Goal: Task Accomplishment & Management: Manage account settings

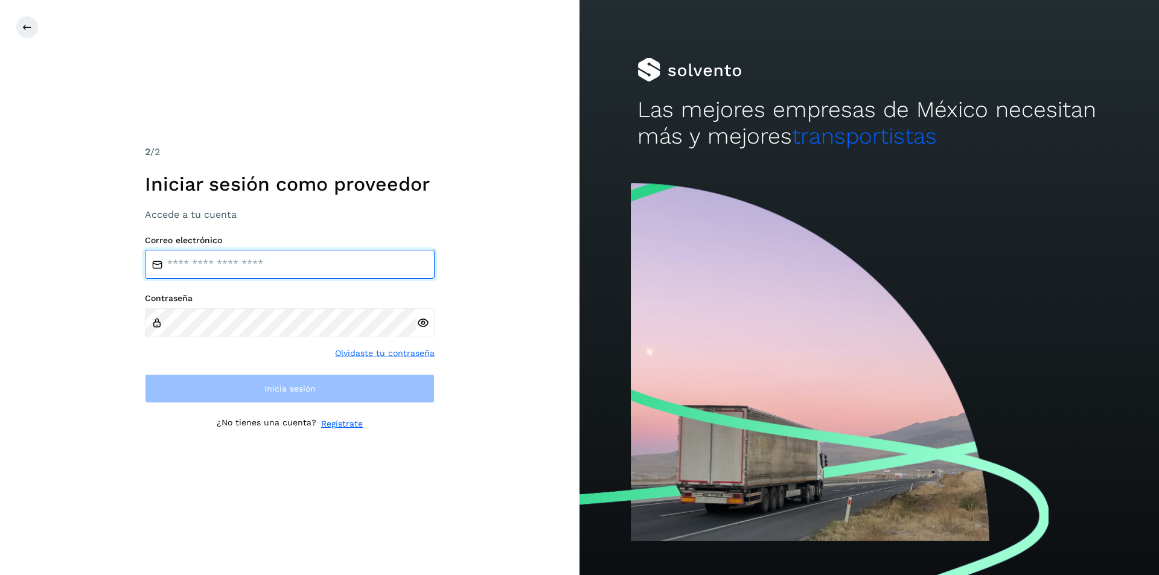
type input "**********"
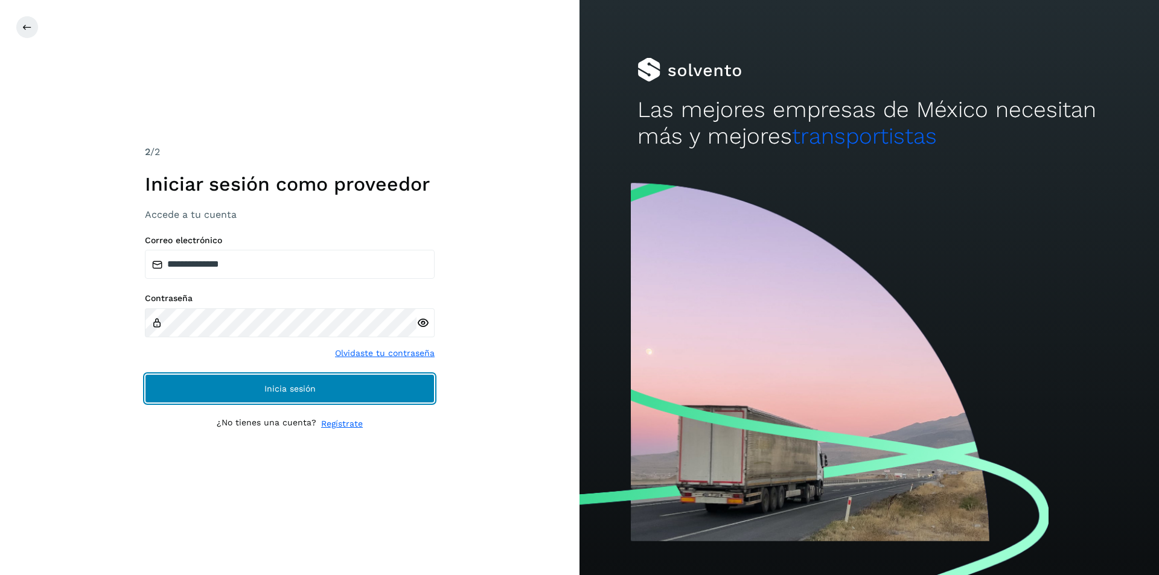
click at [297, 381] on button "Inicia sesión" at bounding box center [290, 388] width 290 height 29
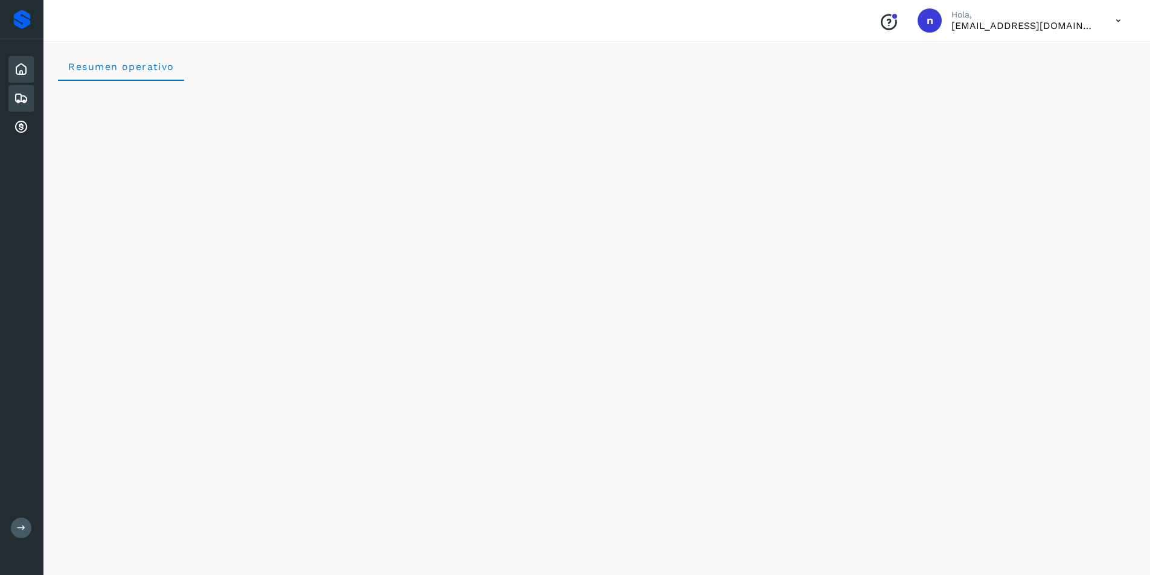
click at [21, 98] on icon at bounding box center [21, 98] width 14 height 14
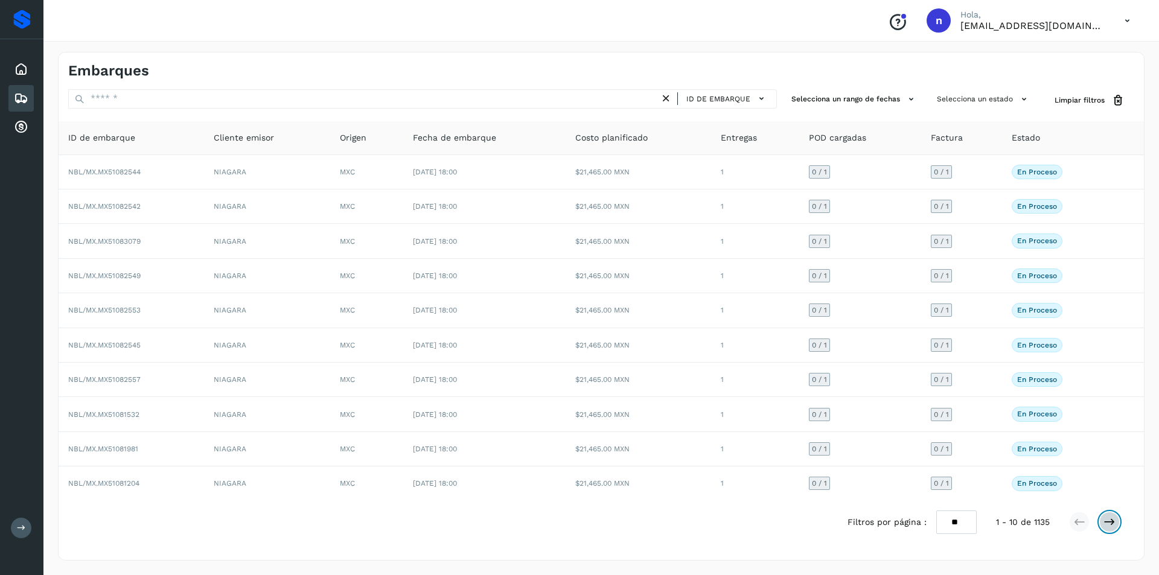
click at [1112, 519] on icon at bounding box center [1109, 522] width 12 height 12
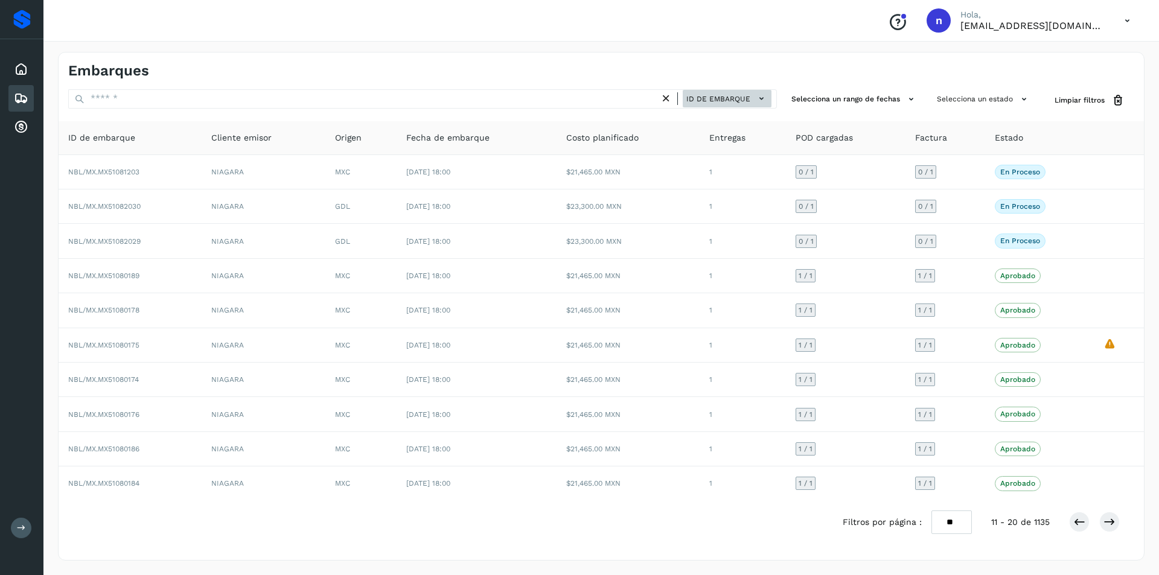
click at [761, 101] on icon at bounding box center [761, 98] width 13 height 13
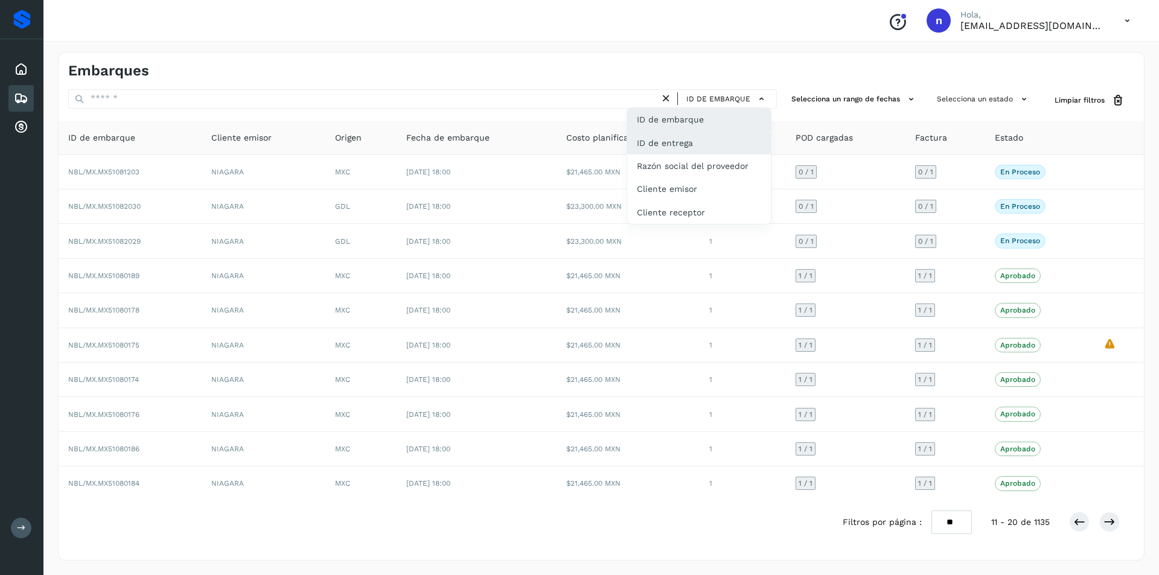
click at [731, 145] on div "ID de entrega" at bounding box center [699, 143] width 144 height 23
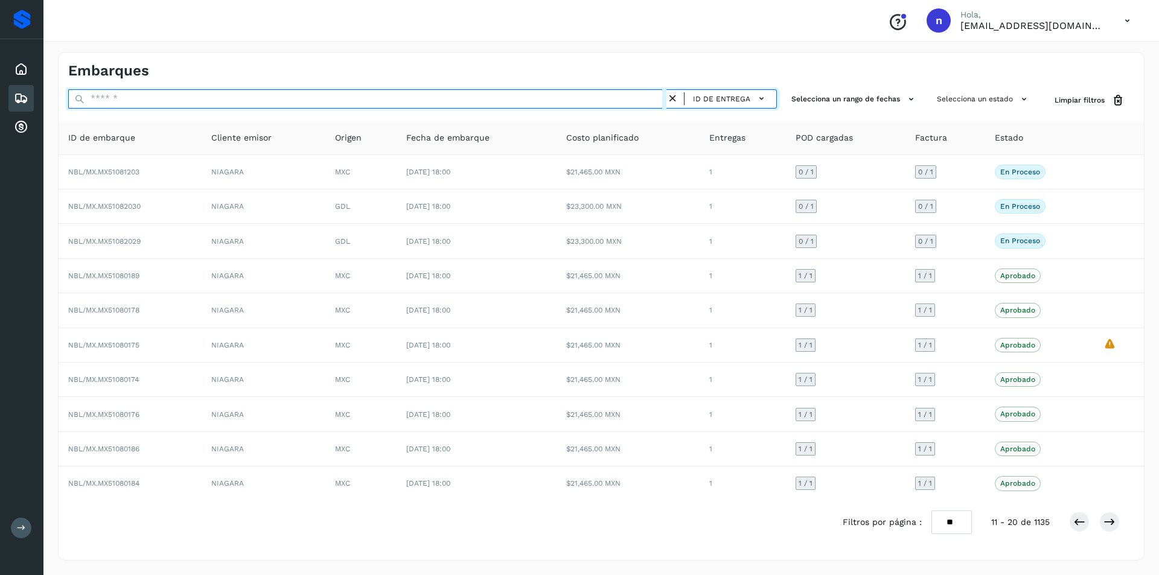
drag, startPoint x: 304, startPoint y: 103, endPoint x: 382, endPoint y: 93, distance: 79.1
click at [304, 103] on input "text" at bounding box center [367, 98] width 598 height 19
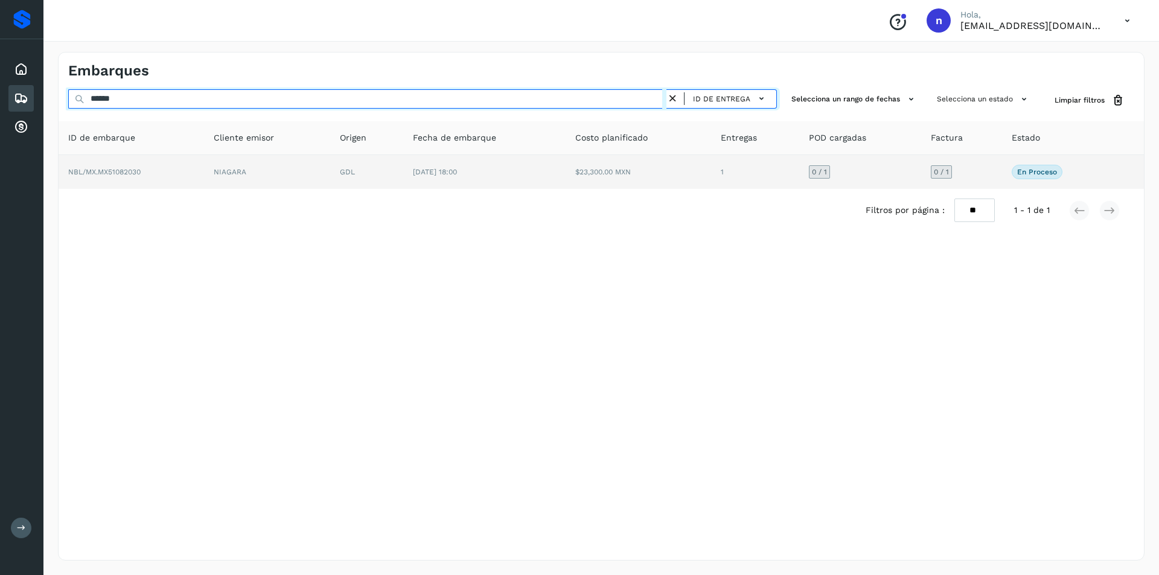
type input "******"
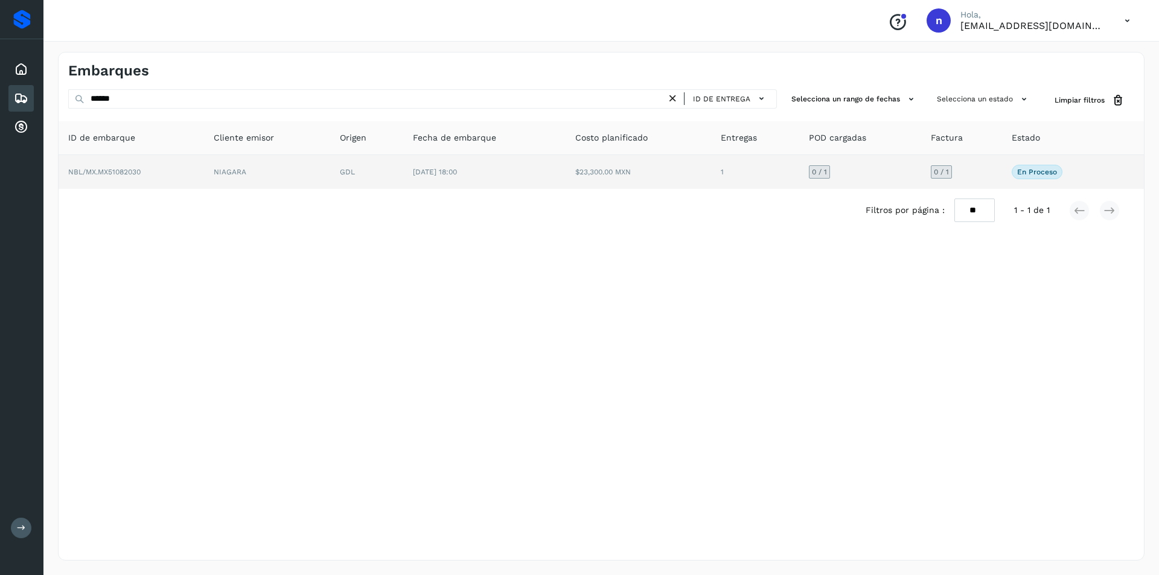
click at [103, 168] on span "NBL/MX.MX51082030" at bounding box center [104, 172] width 72 height 8
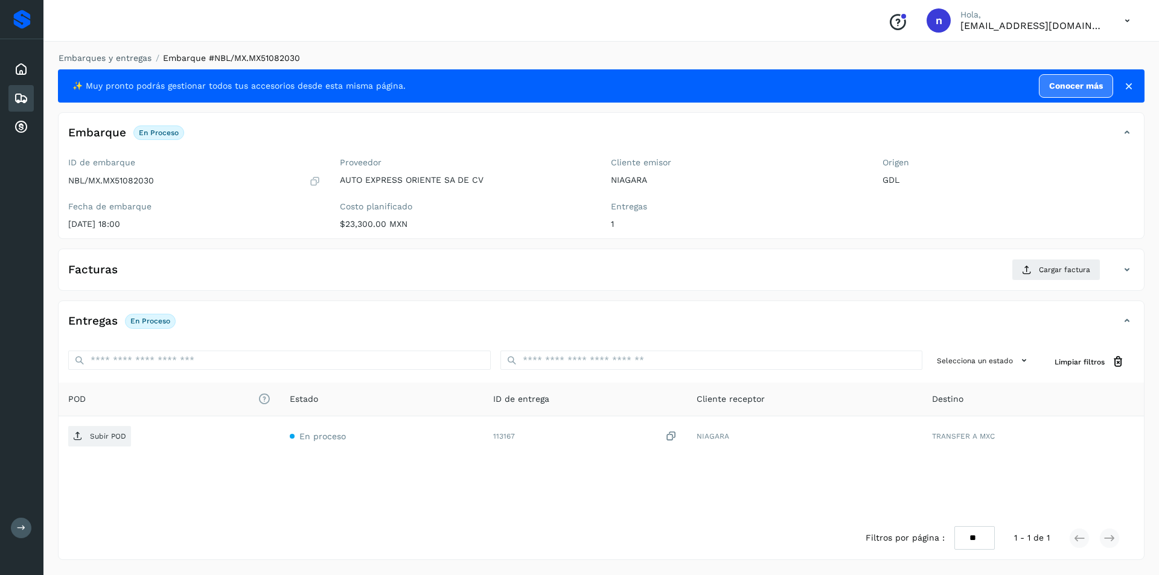
drag, startPoint x: 229, startPoint y: 138, endPoint x: 342, endPoint y: 137, distance: 112.9
click at [229, 138] on div "Embarque En proceso Verifica el estado de la factura o entregas asociadas a est…" at bounding box center [589, 133] width 1061 height 21
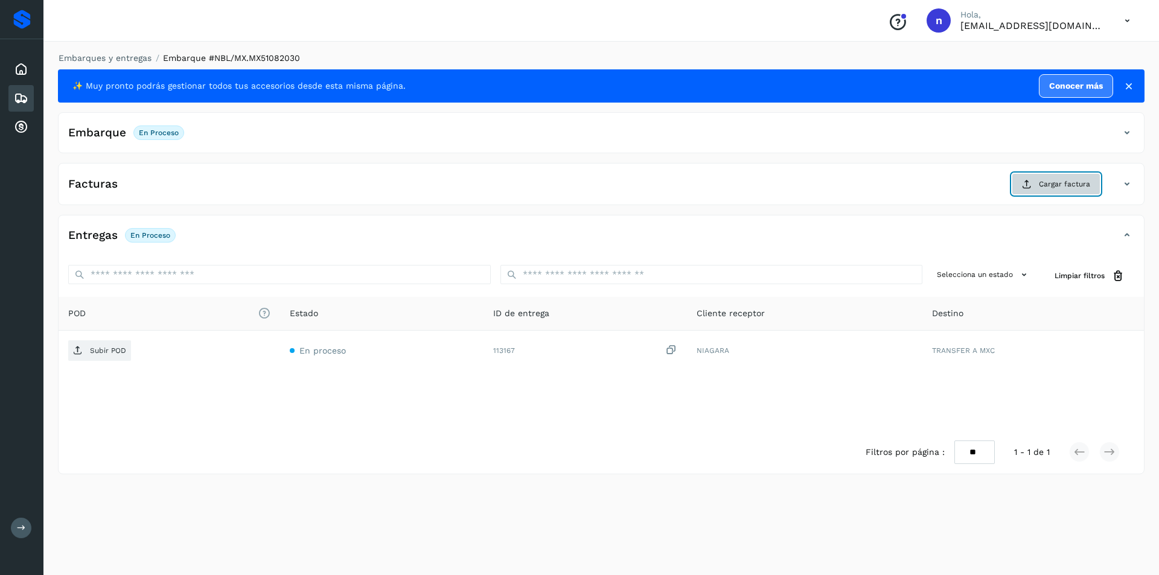
click at [1059, 178] on button "Cargar factura" at bounding box center [1055, 184] width 89 height 22
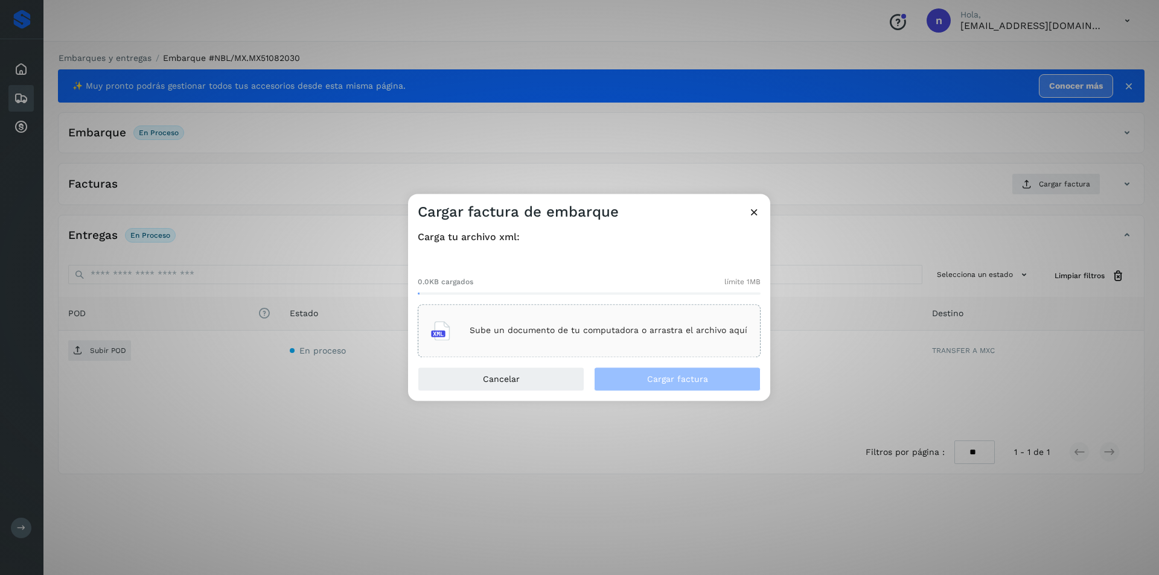
click at [631, 328] on p "Sube un documento de tu computadora o arrastra el archivo aquí" at bounding box center [609, 331] width 278 height 10
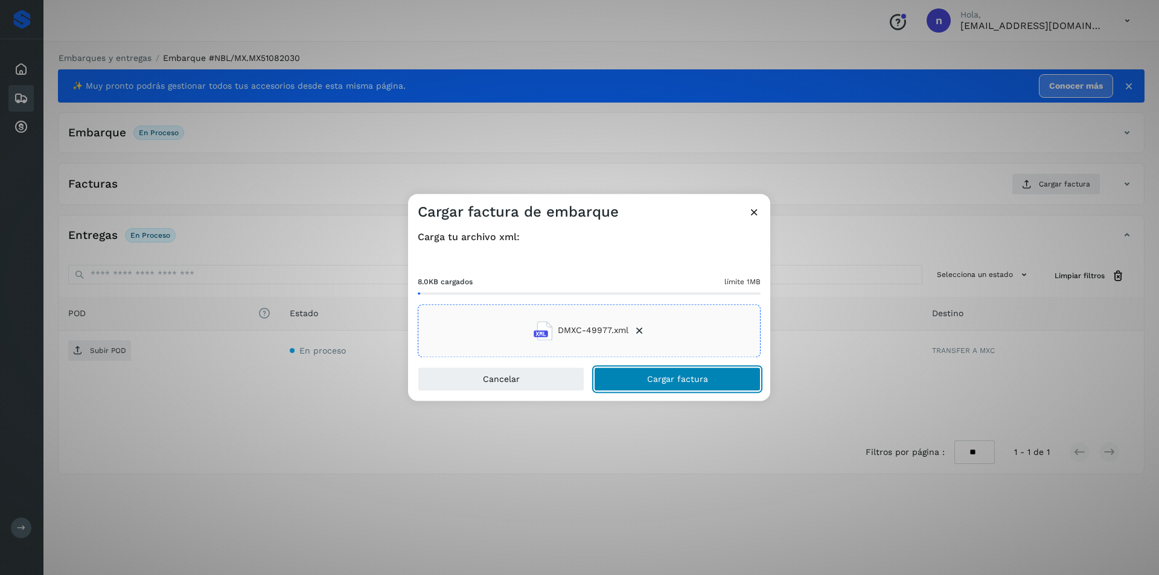
click at [665, 374] on button "Cargar factura" at bounding box center [677, 379] width 167 height 24
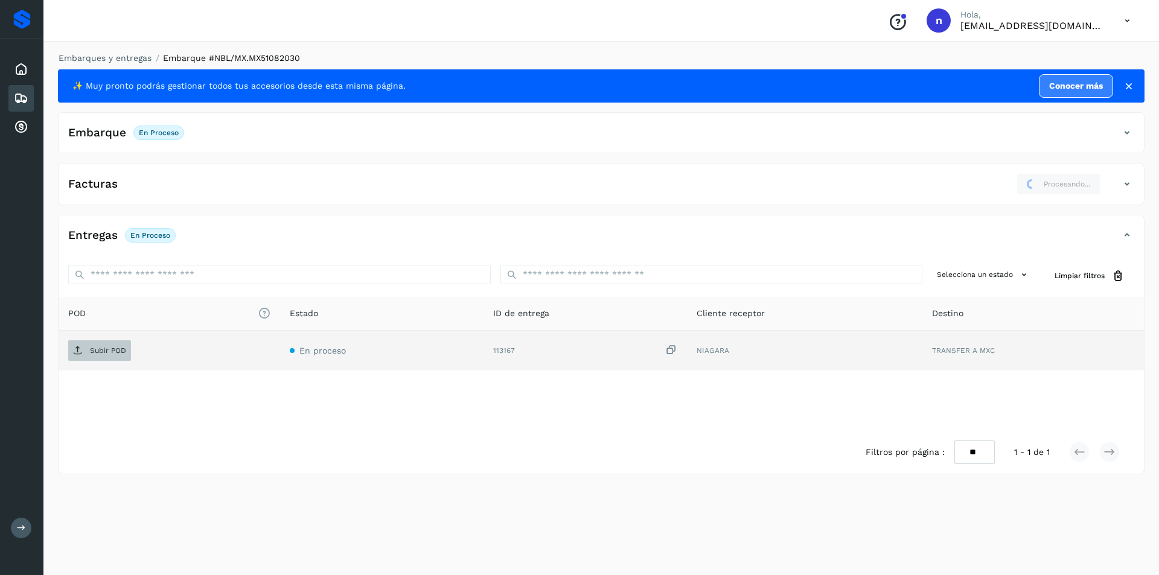
click at [94, 345] on span "Subir POD" at bounding box center [99, 350] width 63 height 19
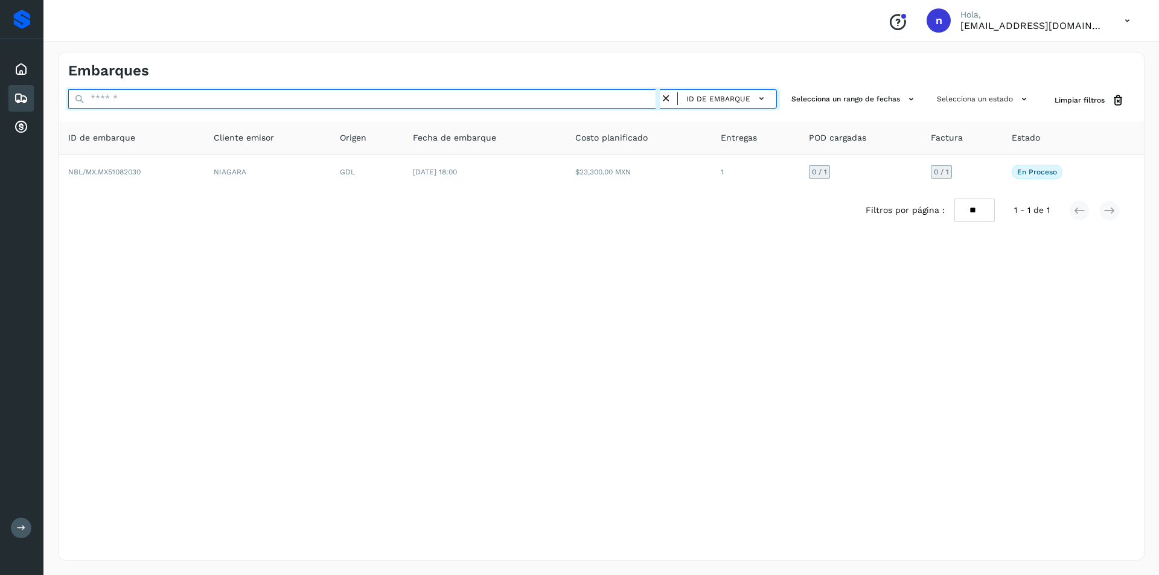
click at [220, 98] on input "text" at bounding box center [363, 98] width 591 height 19
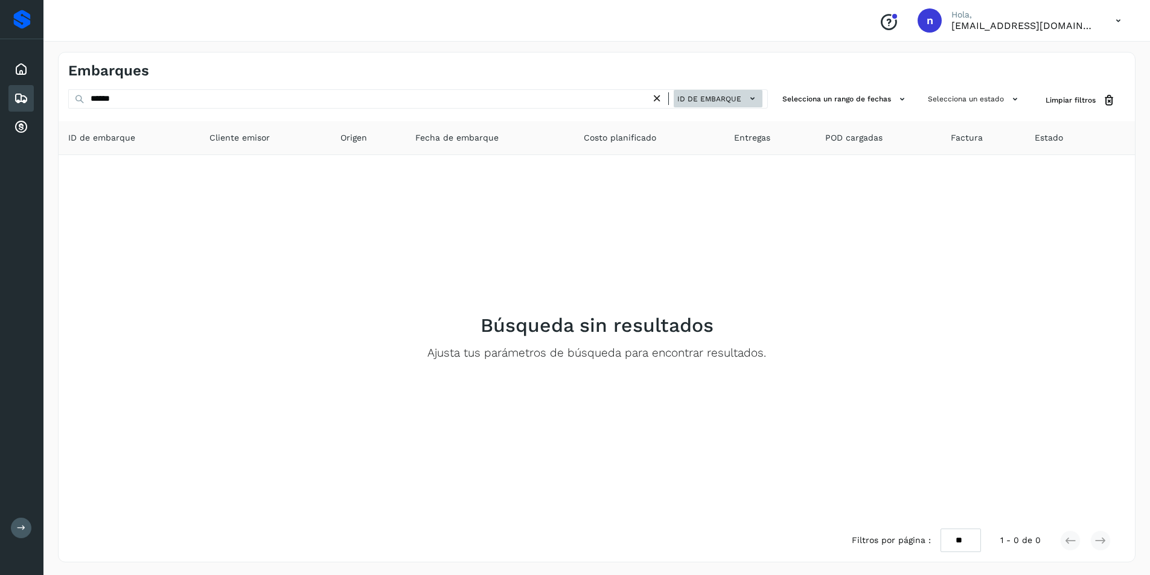
click at [751, 100] on icon at bounding box center [752, 98] width 13 height 13
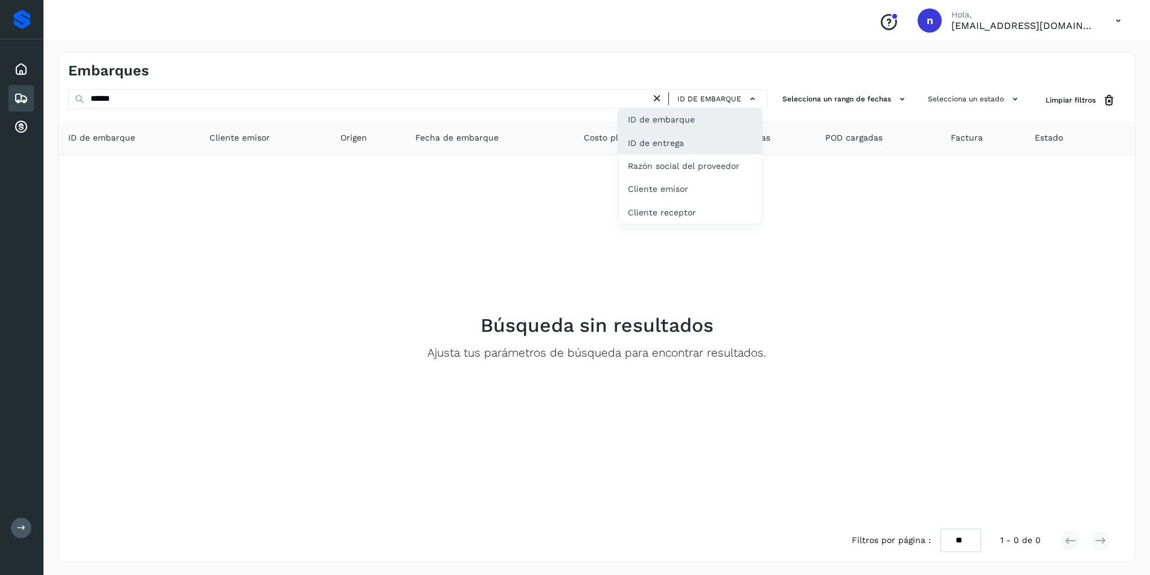
click at [739, 141] on div "ID de entrega" at bounding box center [690, 143] width 144 height 23
type input "******"
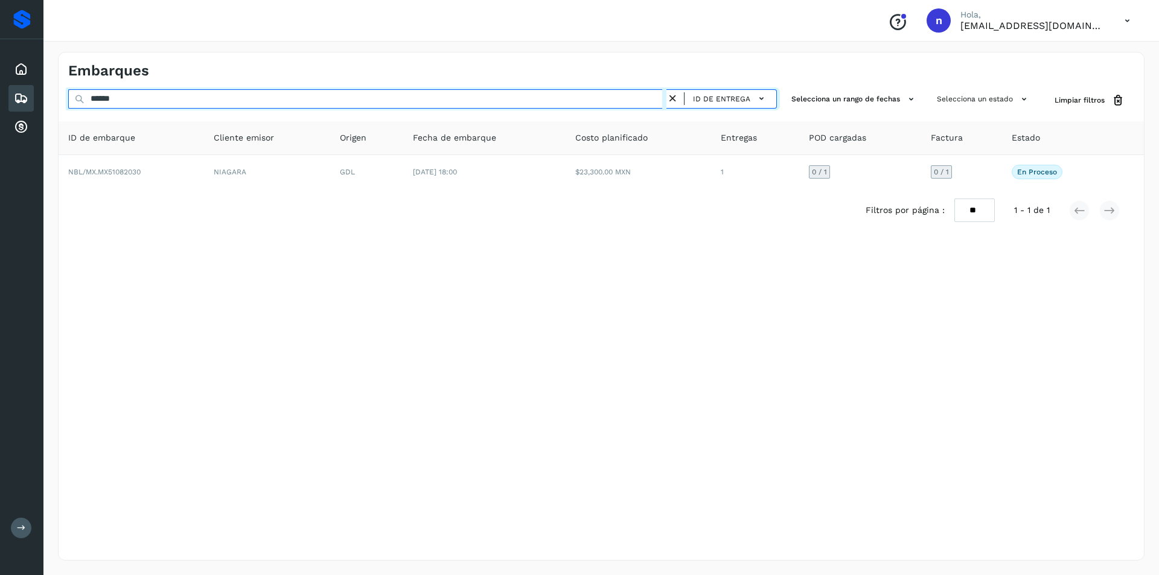
click at [349, 100] on input "******" at bounding box center [367, 98] width 598 height 19
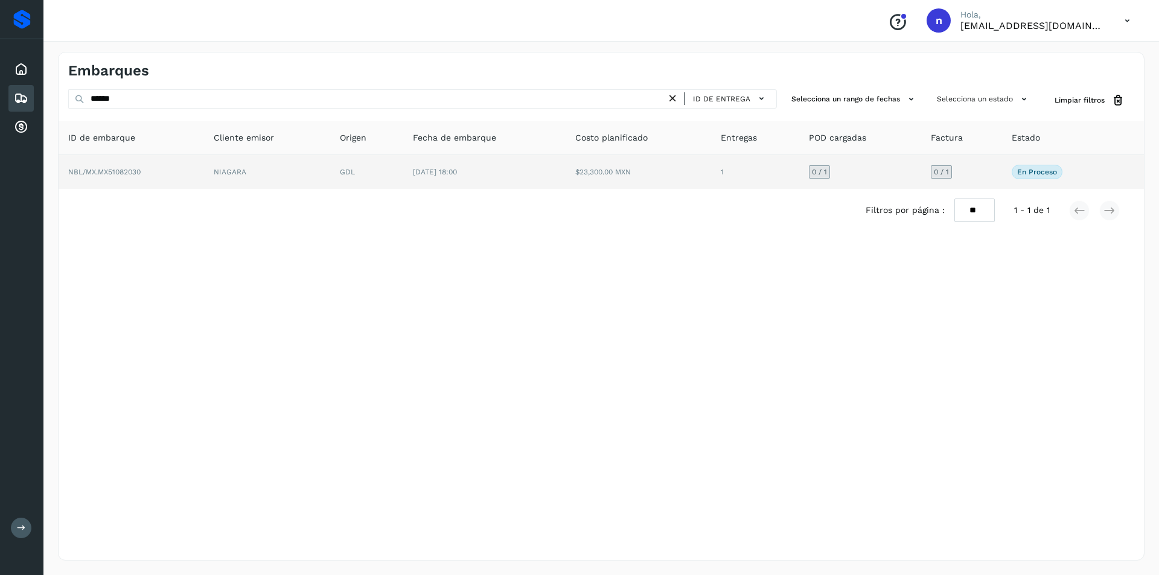
click at [104, 170] on span "NBL/MX.MX51082030" at bounding box center [104, 172] width 72 height 8
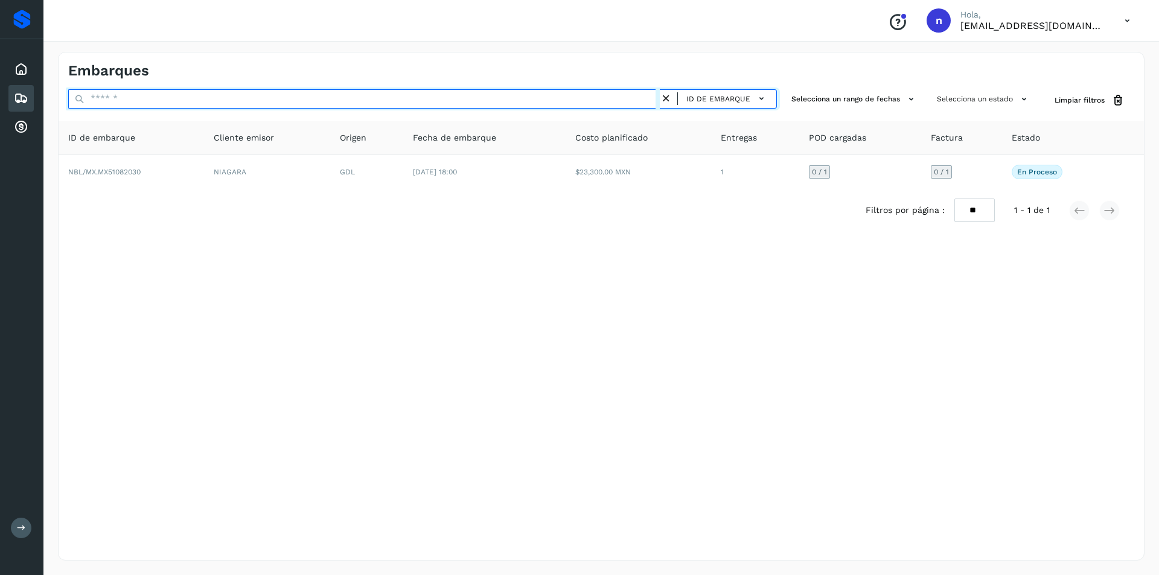
click at [115, 95] on input "text" at bounding box center [363, 98] width 591 height 19
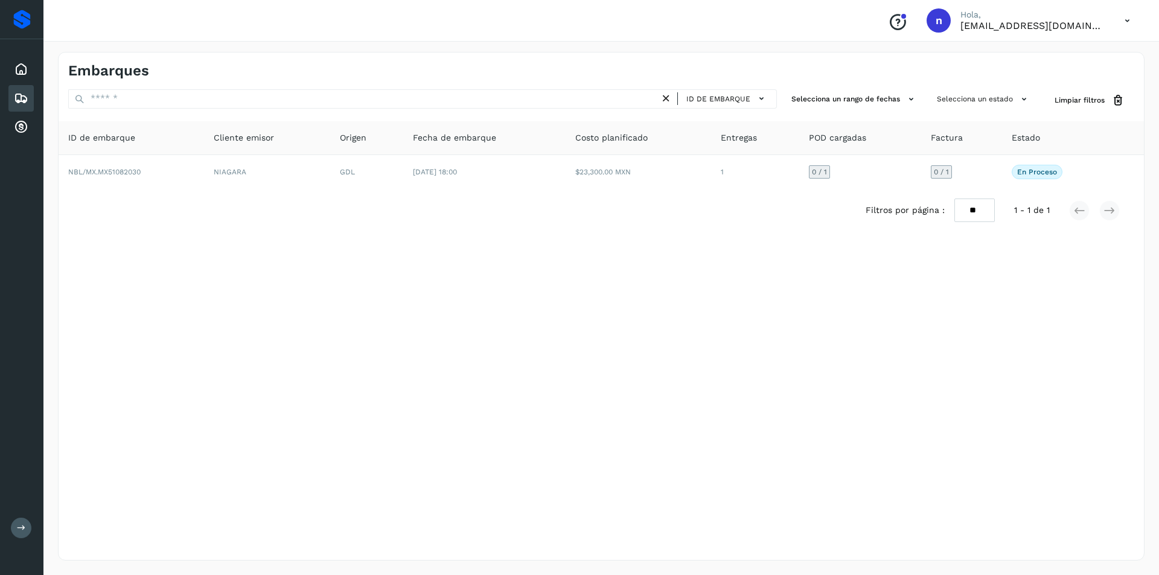
click at [15, 97] on icon at bounding box center [21, 98] width 14 height 14
click at [22, 65] on icon at bounding box center [21, 69] width 14 height 14
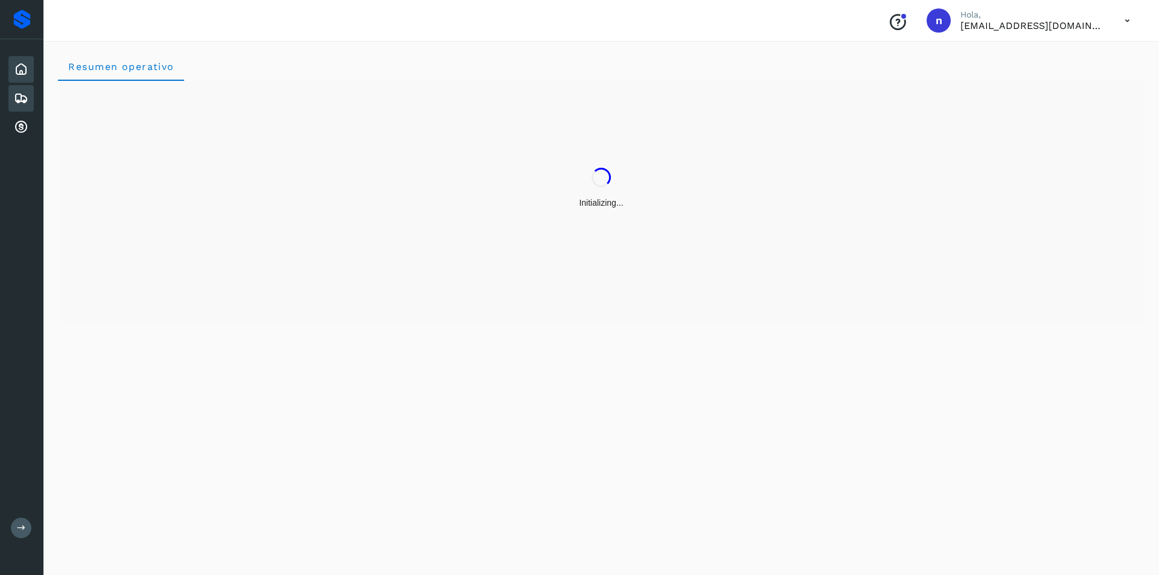
click at [19, 93] on icon at bounding box center [21, 98] width 14 height 14
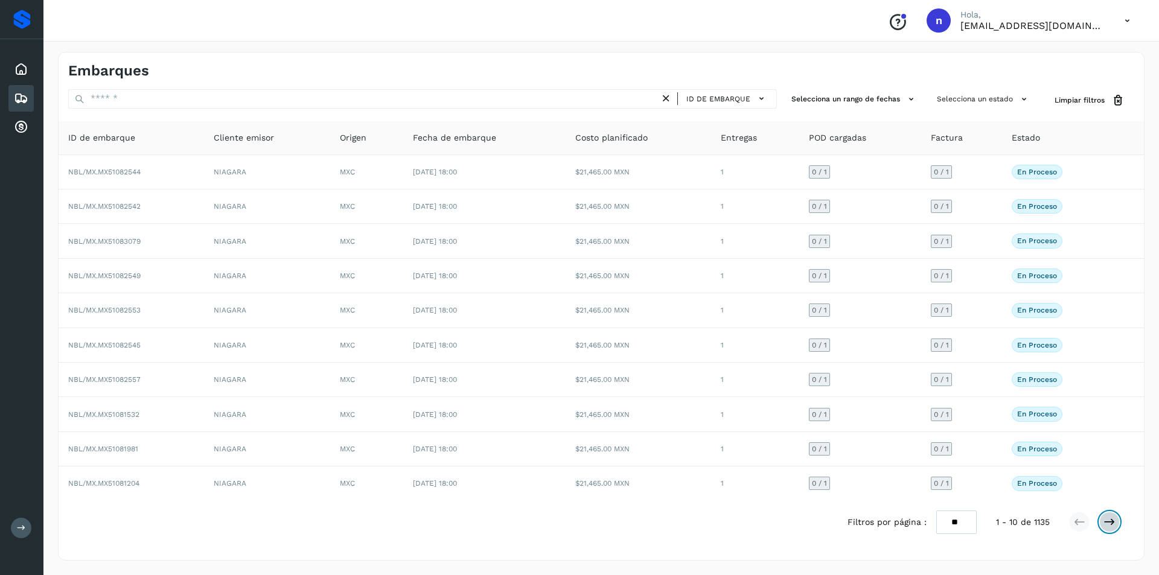
click at [1107, 520] on icon at bounding box center [1109, 522] width 12 height 12
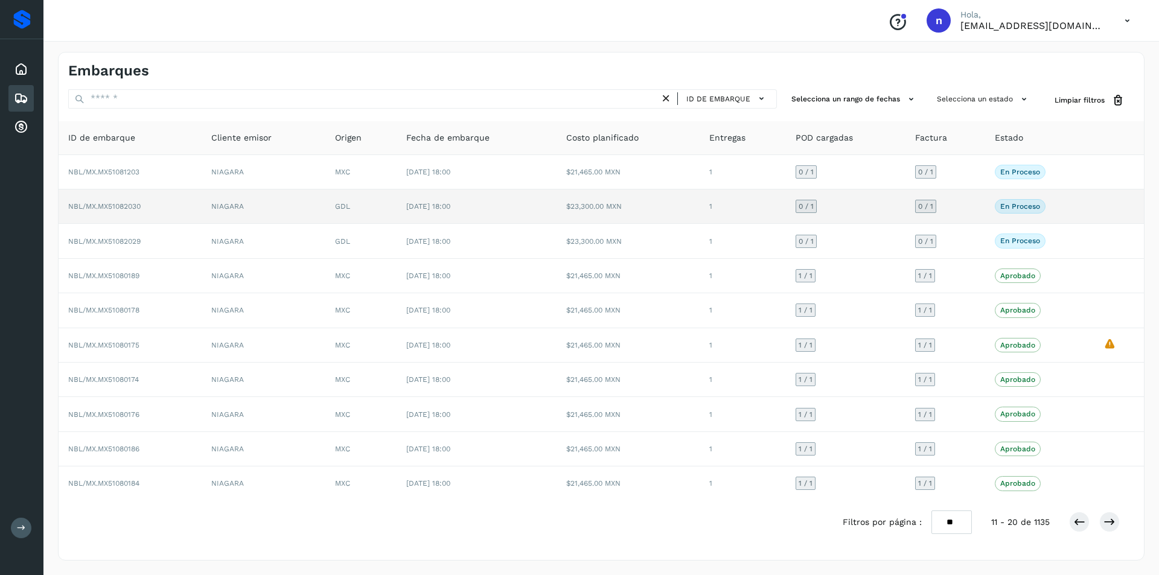
click at [120, 201] on td "NBL/MX.MX51082030" at bounding box center [130, 207] width 143 height 34
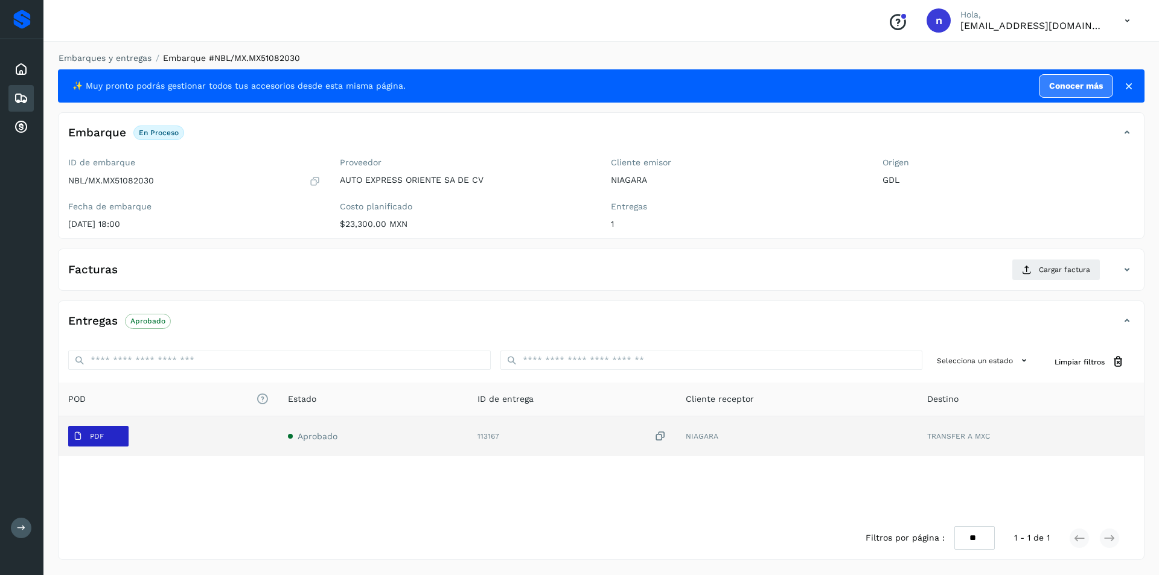
click at [84, 433] on span "PDF" at bounding box center [88, 436] width 40 height 19
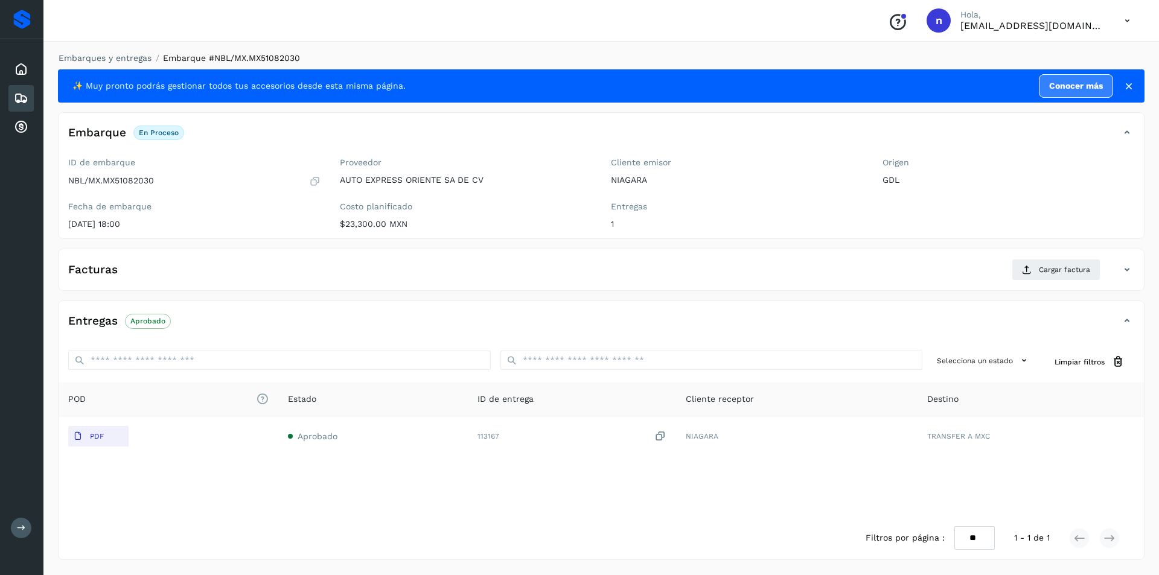
click at [1130, 272] on icon at bounding box center [1127, 270] width 14 height 14
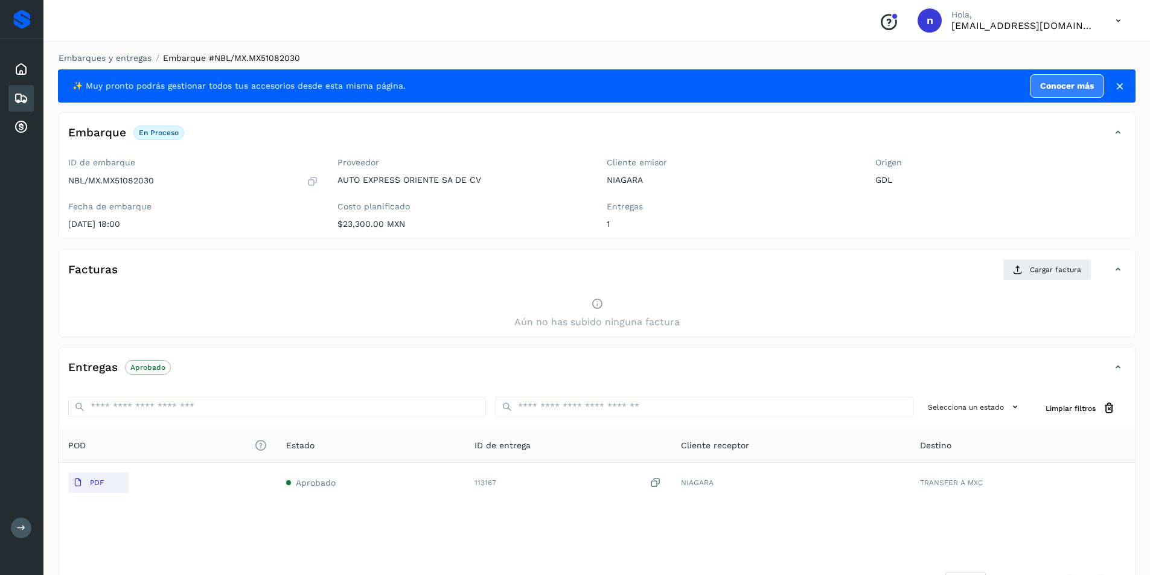
click at [1130, 272] on div "Facturas Cargar factura" at bounding box center [597, 274] width 1076 height 31
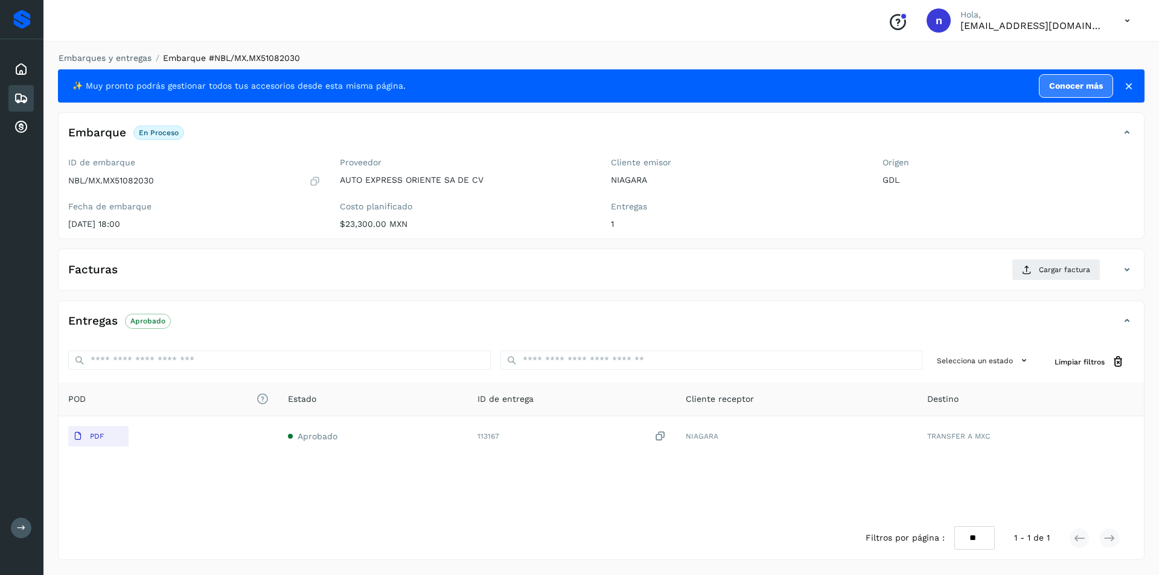
click at [14, 97] on icon at bounding box center [21, 98] width 14 height 14
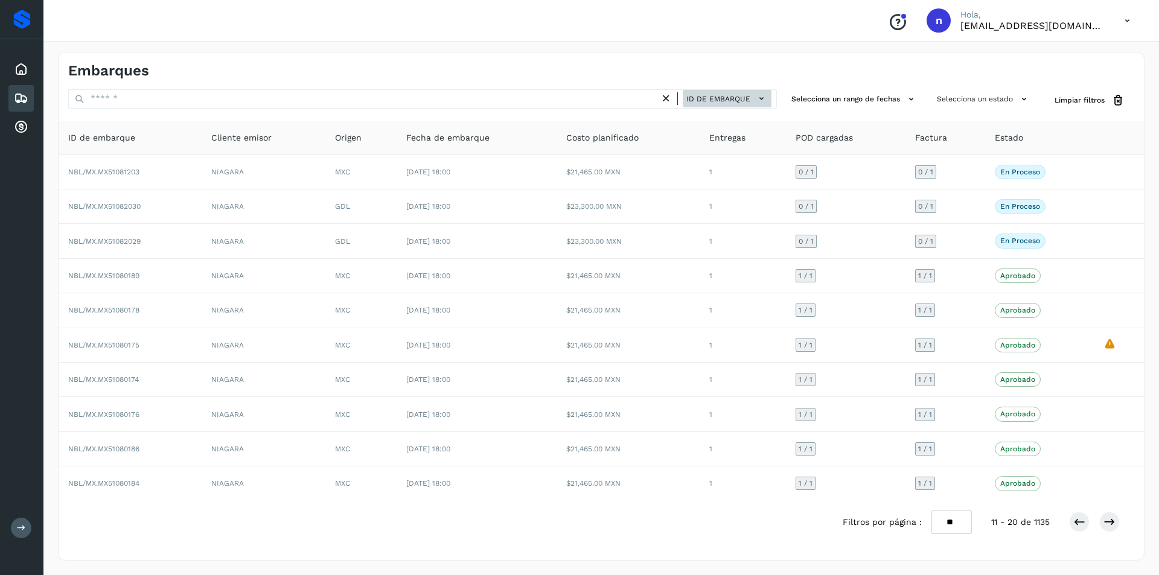
click at [767, 92] on icon at bounding box center [761, 98] width 13 height 13
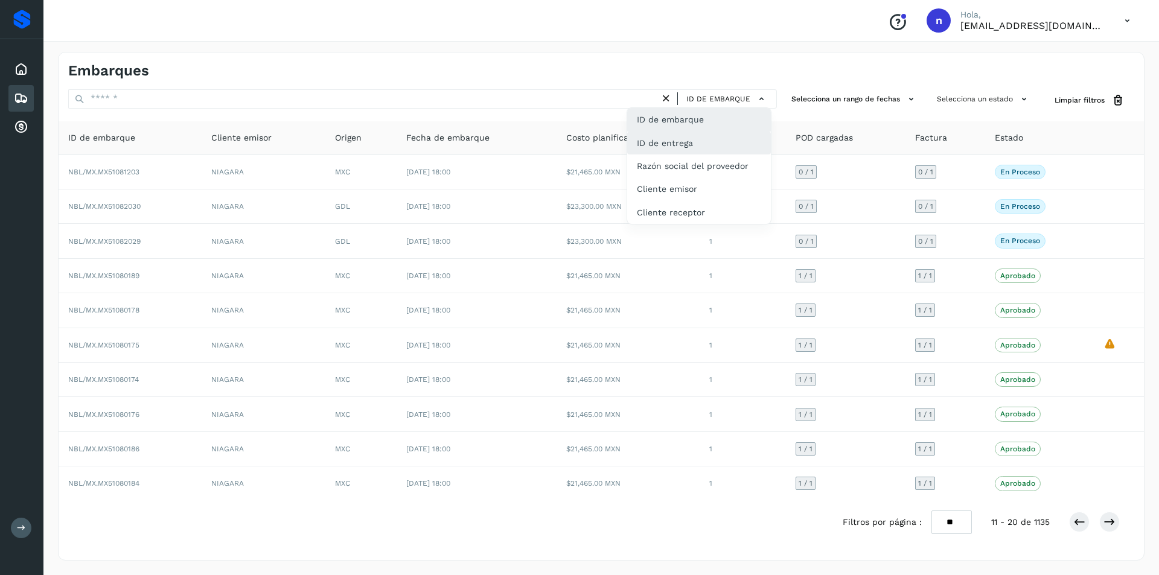
click at [725, 141] on div "ID de entrega" at bounding box center [699, 143] width 144 height 23
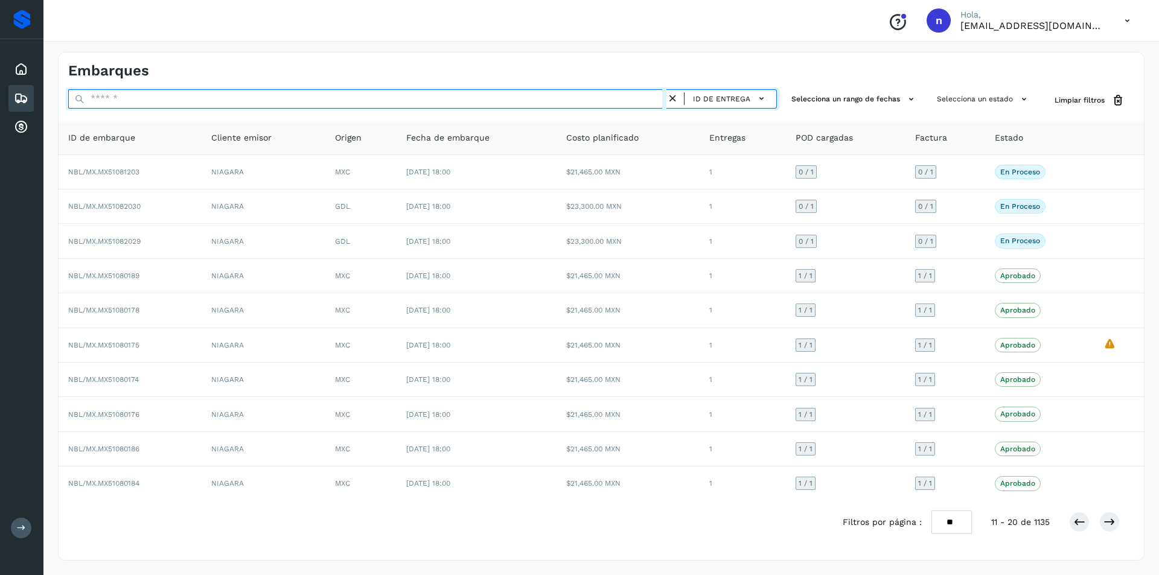
drag, startPoint x: 569, startPoint y: 100, endPoint x: 589, endPoint y: 100, distance: 19.9
click at [569, 100] on input "text" at bounding box center [367, 98] width 598 height 19
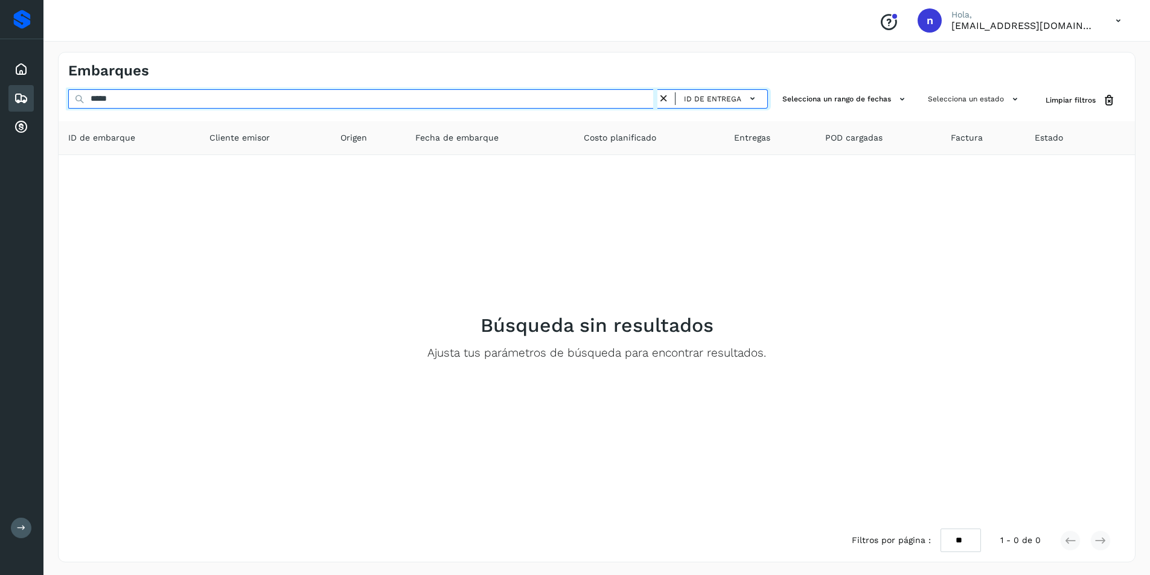
type input "******"
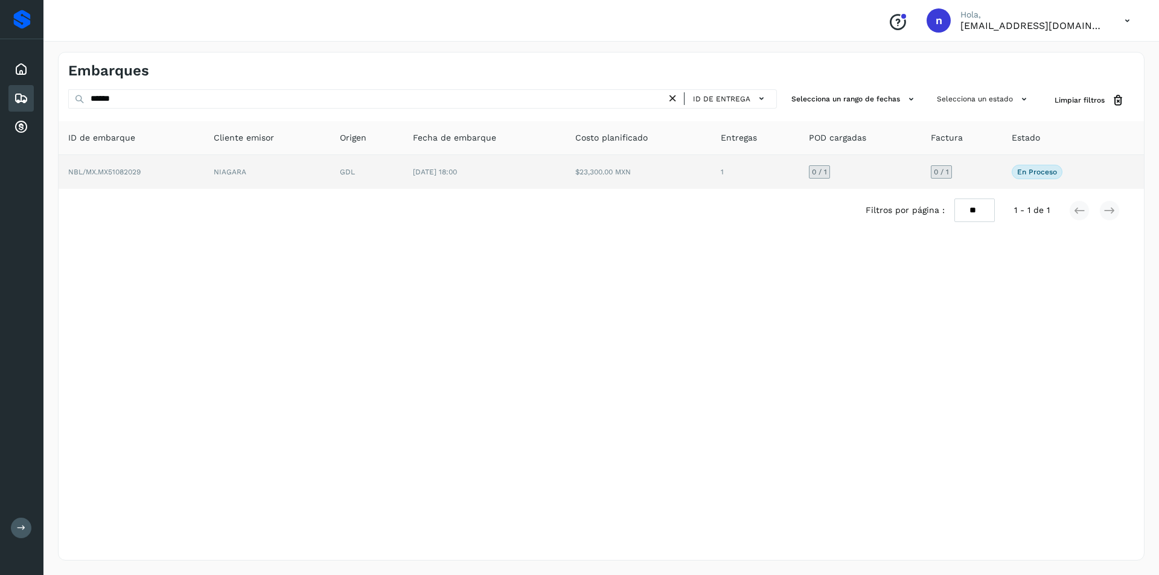
click at [113, 168] on span "NBL/MX.MX51082029" at bounding box center [104, 172] width 72 height 8
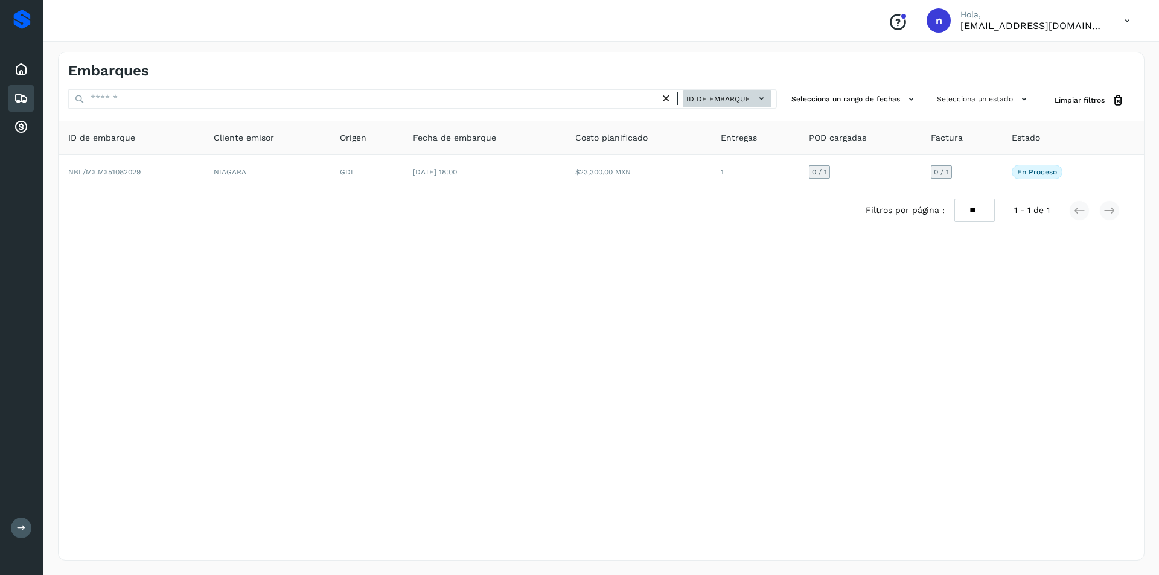
click at [768, 90] on button "ID de embarque" at bounding box center [727, 99] width 89 height 18
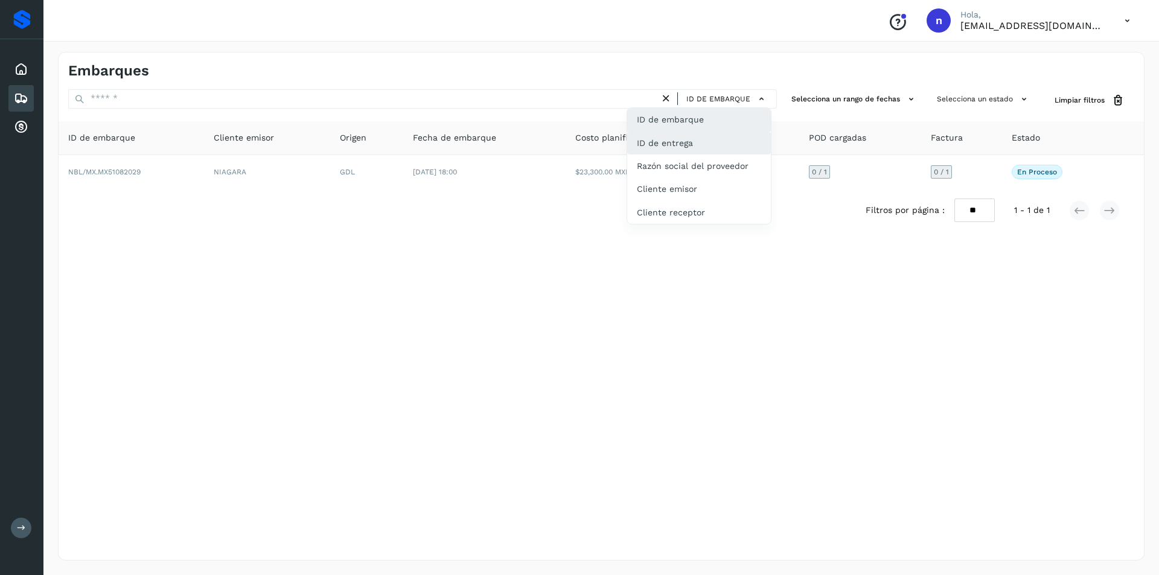
click at [735, 150] on div "ID de entrega" at bounding box center [699, 143] width 144 height 23
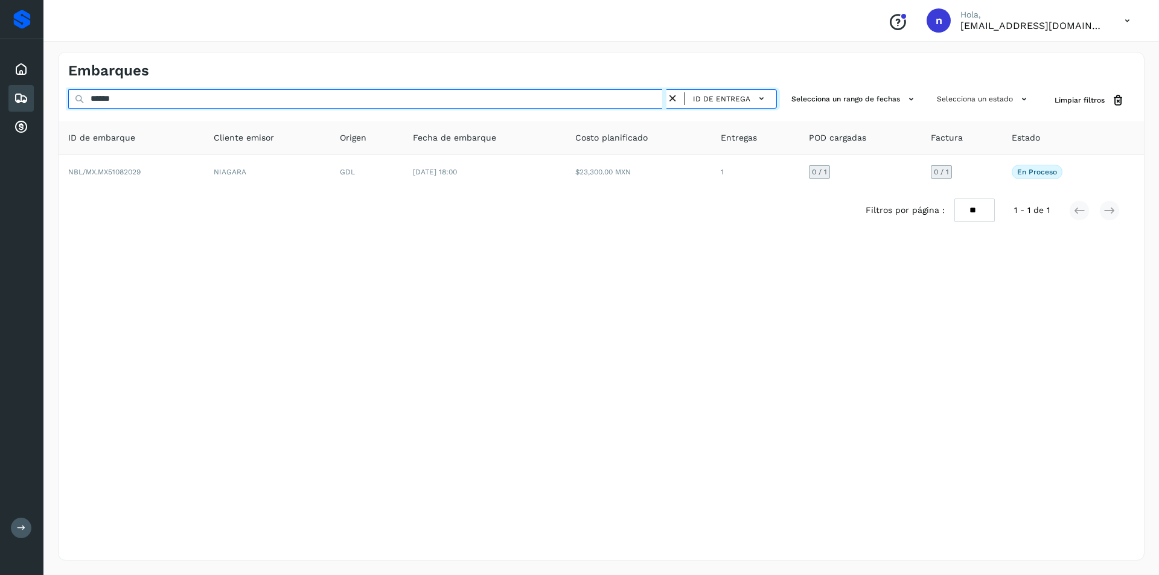
click at [584, 101] on input "******" at bounding box center [367, 98] width 598 height 19
click at [215, 101] on input "******" at bounding box center [367, 98] width 598 height 19
click at [135, 100] on input "******" at bounding box center [367, 98] width 598 height 19
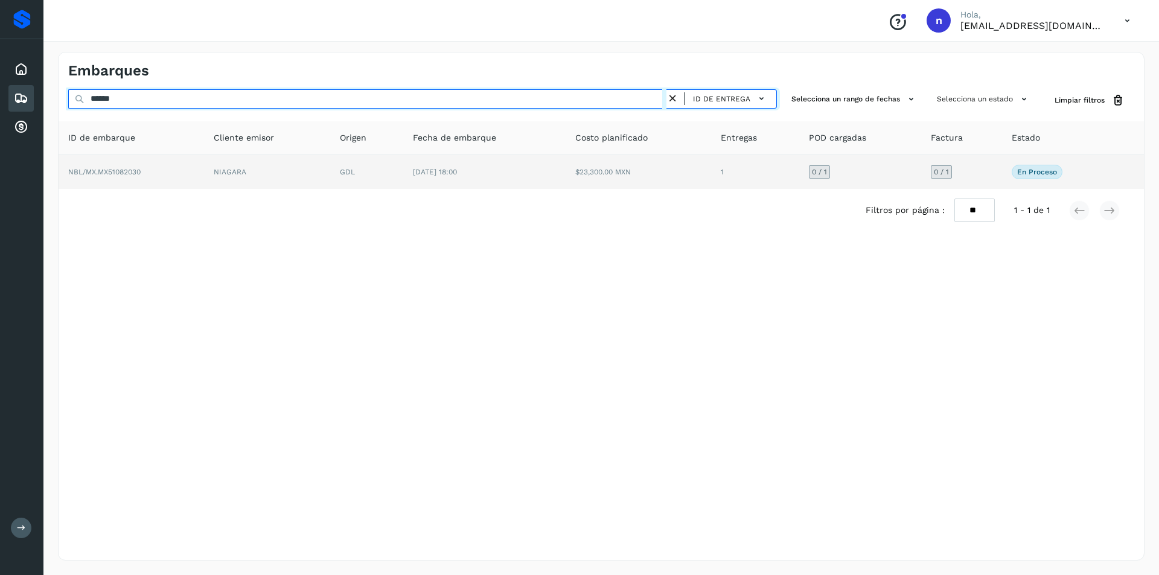
type input "******"
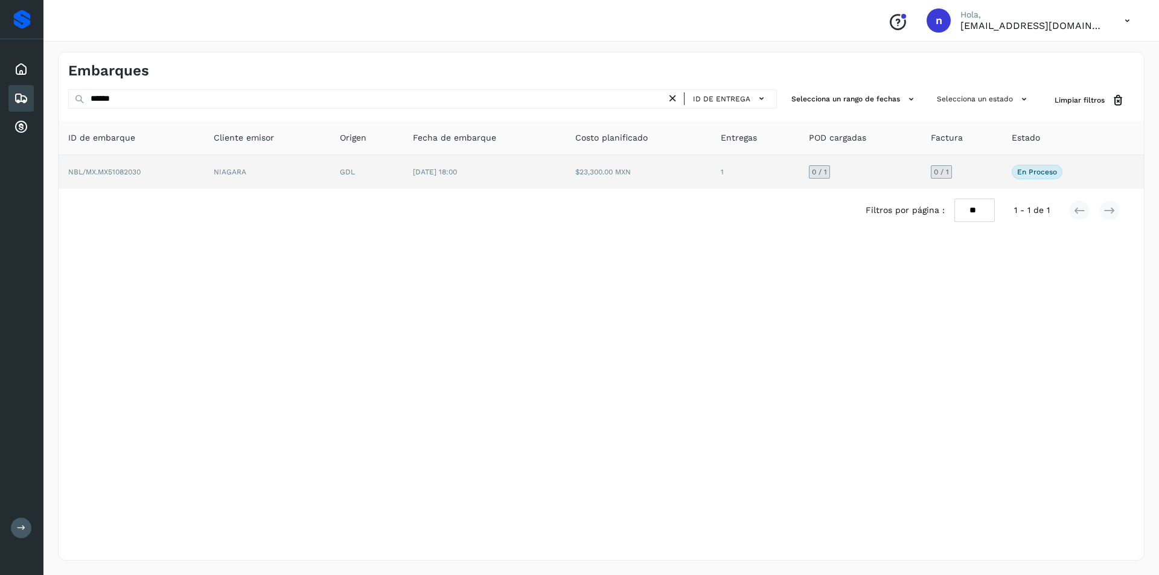
click at [118, 177] on td "NBL/MX.MX51082030" at bounding box center [131, 172] width 145 height 34
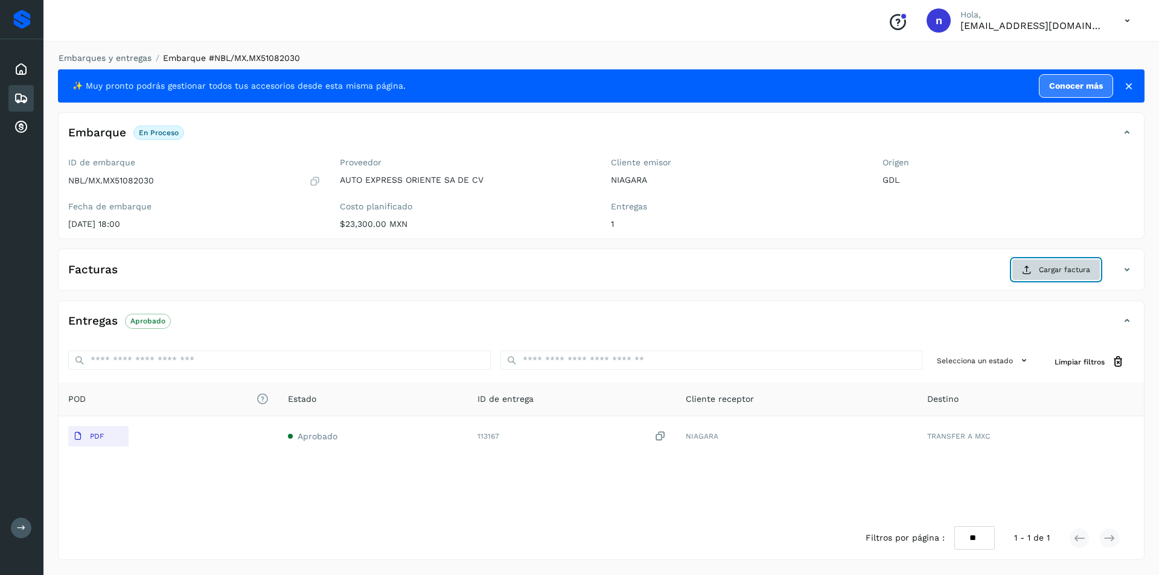
click at [1071, 267] on span "Cargar factura" at bounding box center [1064, 269] width 51 height 11
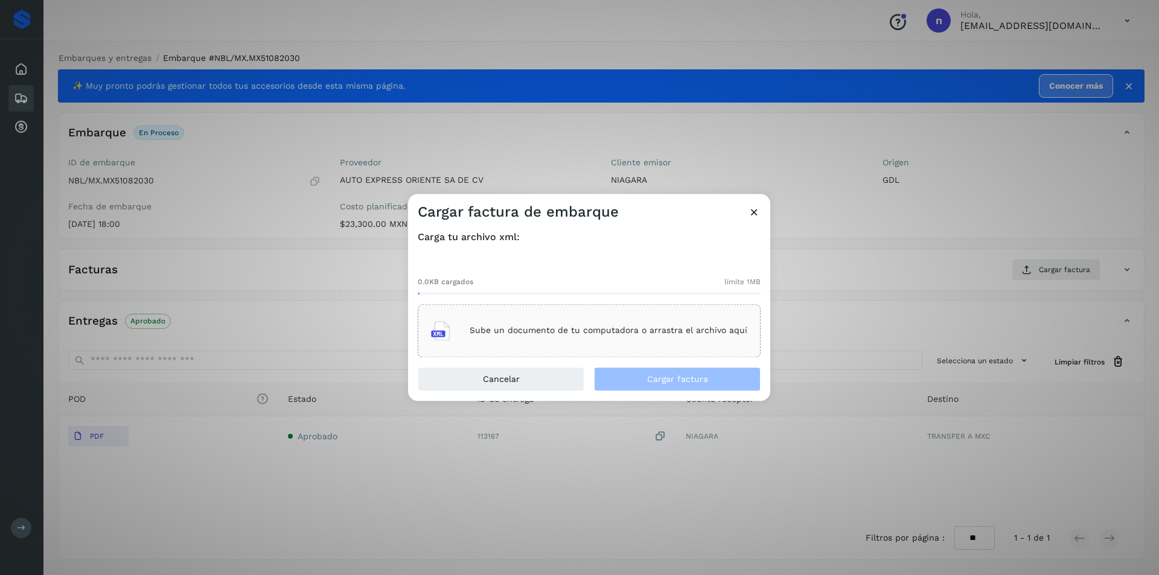
click at [573, 325] on div "Sube un documento de tu computadora o arrastra el archivo aquí" at bounding box center [589, 330] width 316 height 33
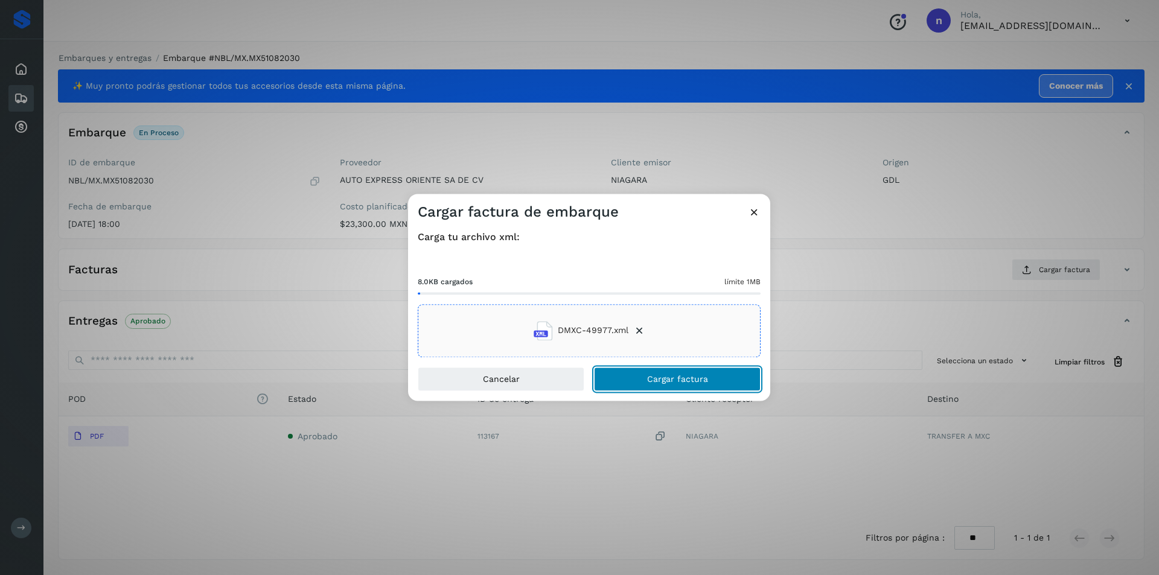
click at [645, 380] on button "Cargar factura" at bounding box center [677, 379] width 167 height 24
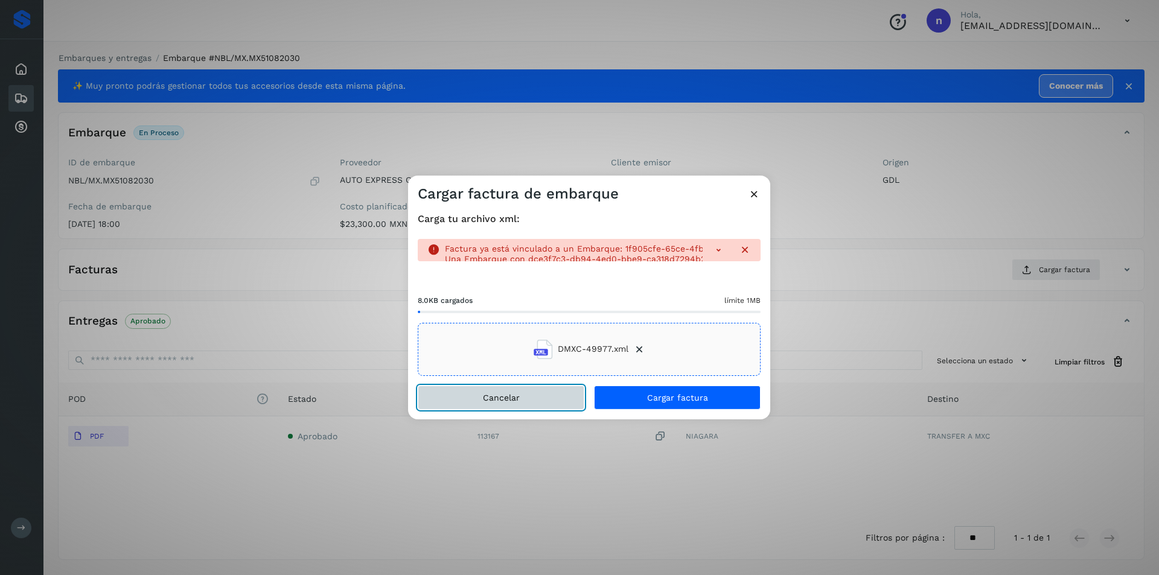
click at [515, 397] on span "Cancelar" at bounding box center [501, 397] width 37 height 8
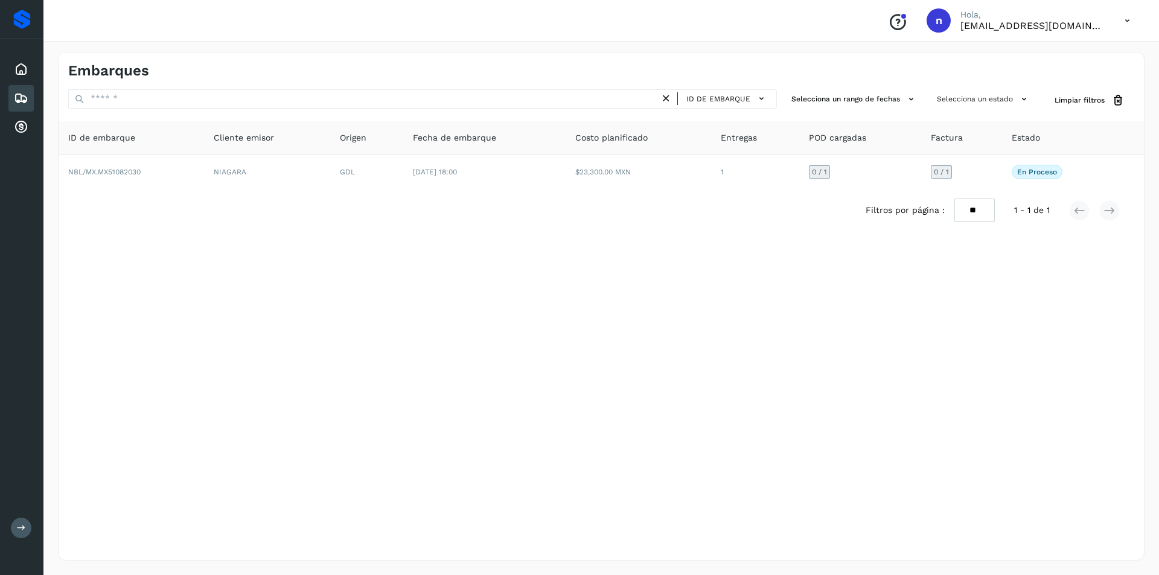
click at [17, 97] on icon at bounding box center [21, 98] width 14 height 14
click at [22, 94] on icon at bounding box center [21, 98] width 14 height 14
click at [20, 64] on icon at bounding box center [21, 69] width 14 height 14
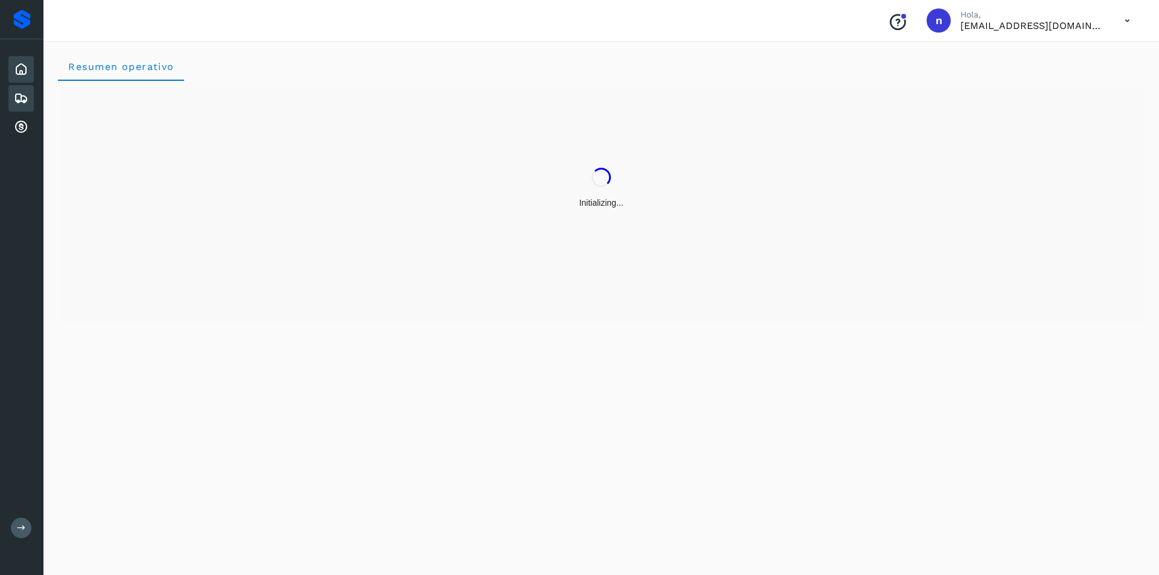
click at [20, 94] on icon at bounding box center [21, 98] width 14 height 14
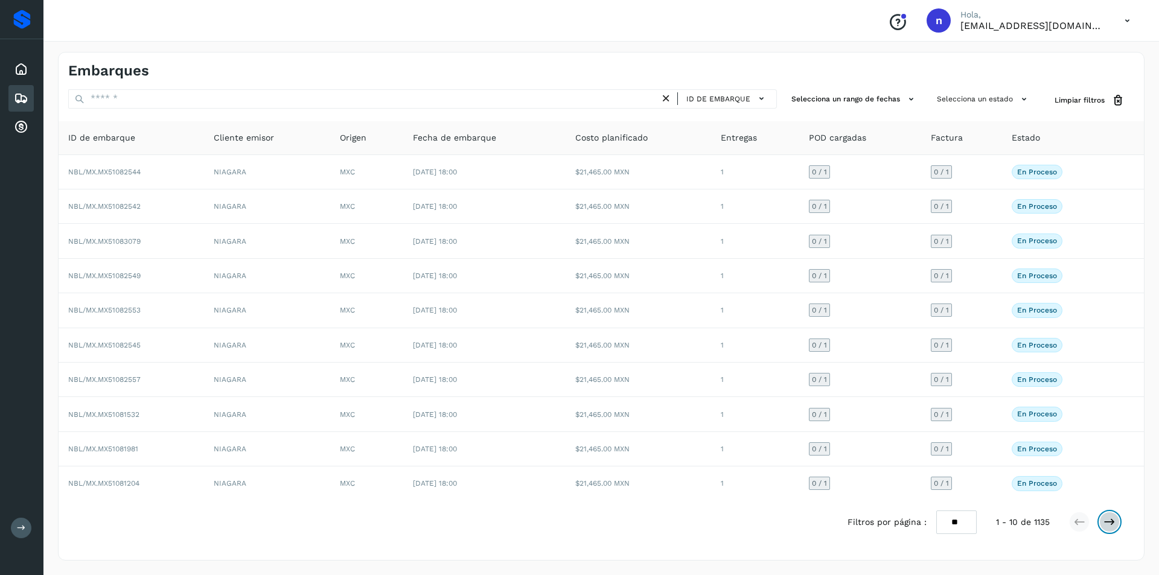
click at [1114, 517] on icon at bounding box center [1109, 522] width 12 height 12
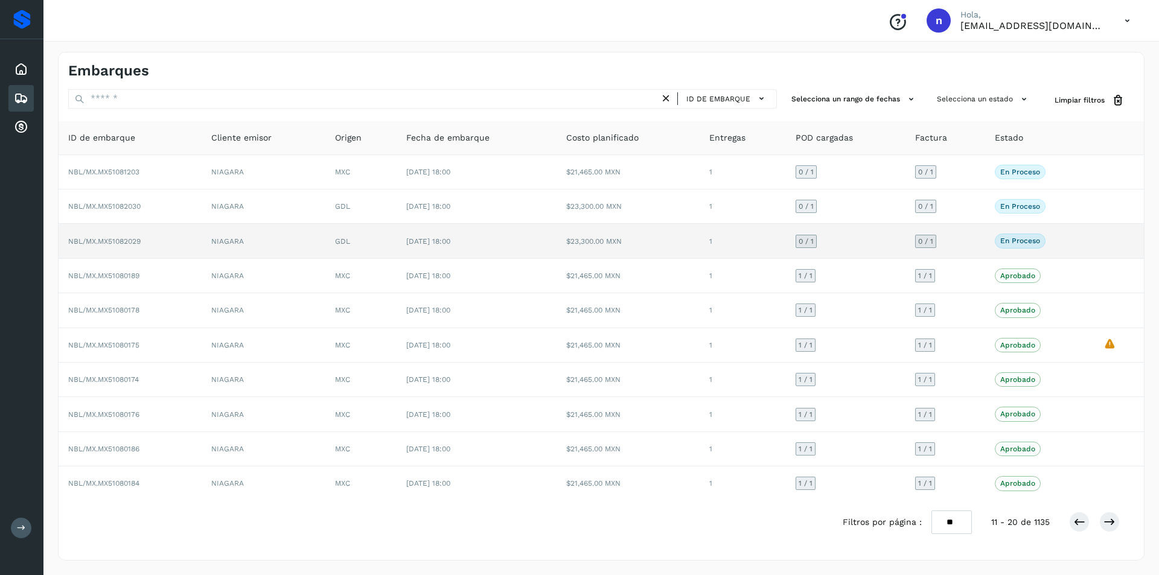
click at [124, 235] on td "NBL/MX.MX51082029" at bounding box center [130, 241] width 143 height 34
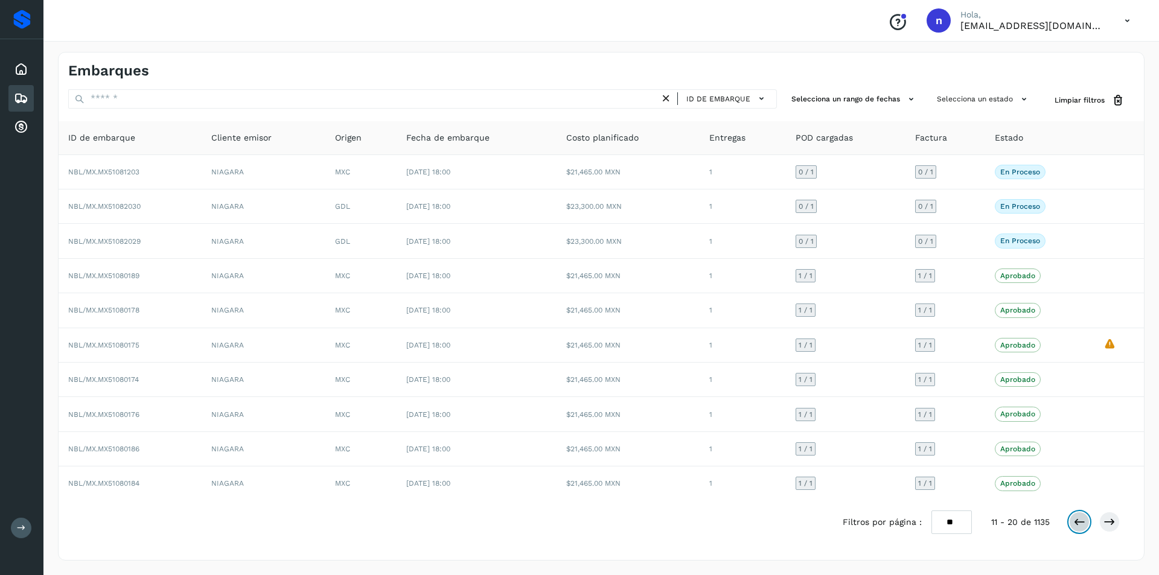
click at [1080, 519] on icon at bounding box center [1079, 522] width 12 height 12
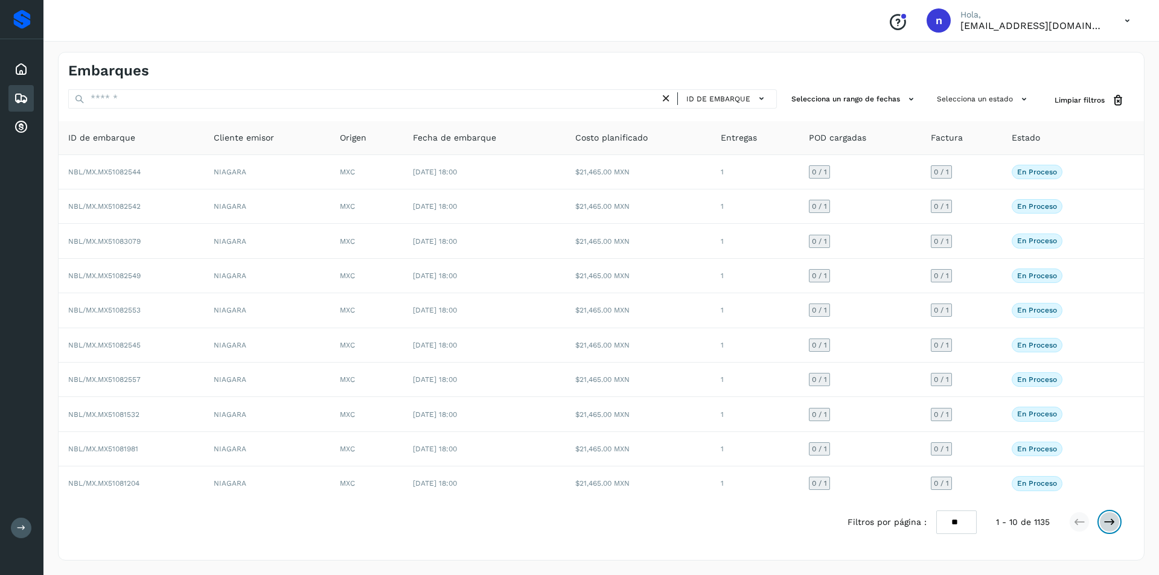
click at [1111, 519] on icon at bounding box center [1109, 522] width 12 height 12
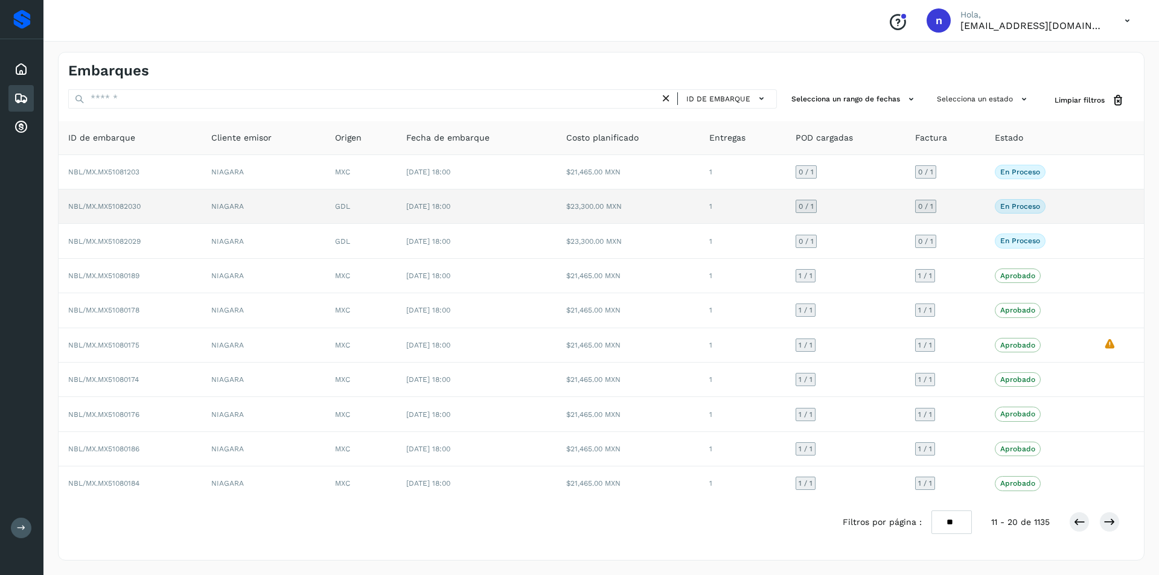
click at [119, 203] on span "NBL/MX.MX51082030" at bounding box center [104, 206] width 72 height 8
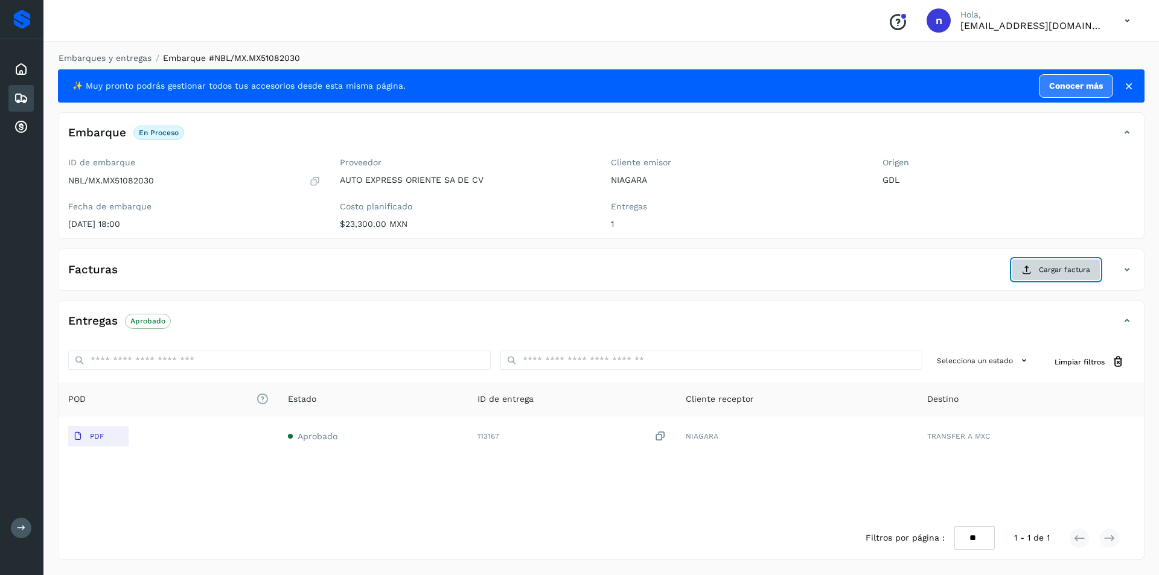
click at [1078, 270] on span "Cargar factura" at bounding box center [1064, 269] width 51 height 11
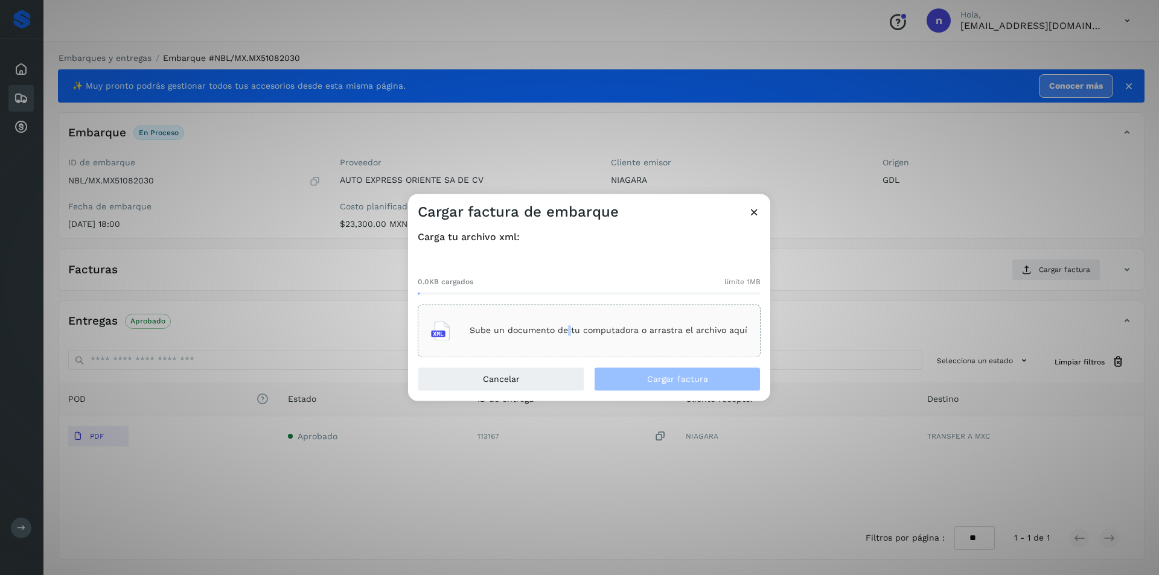
click at [571, 334] on p "Sube un documento de tu computadora o arrastra el archivo aquí" at bounding box center [609, 331] width 278 height 10
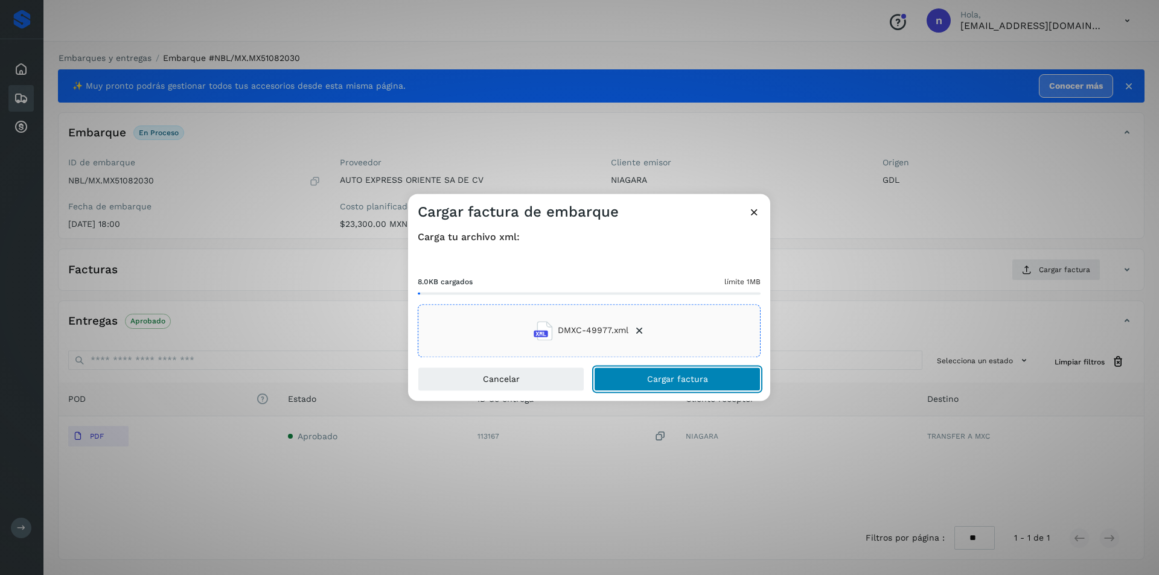
click at [678, 377] on span "Cargar factura" at bounding box center [677, 379] width 61 height 8
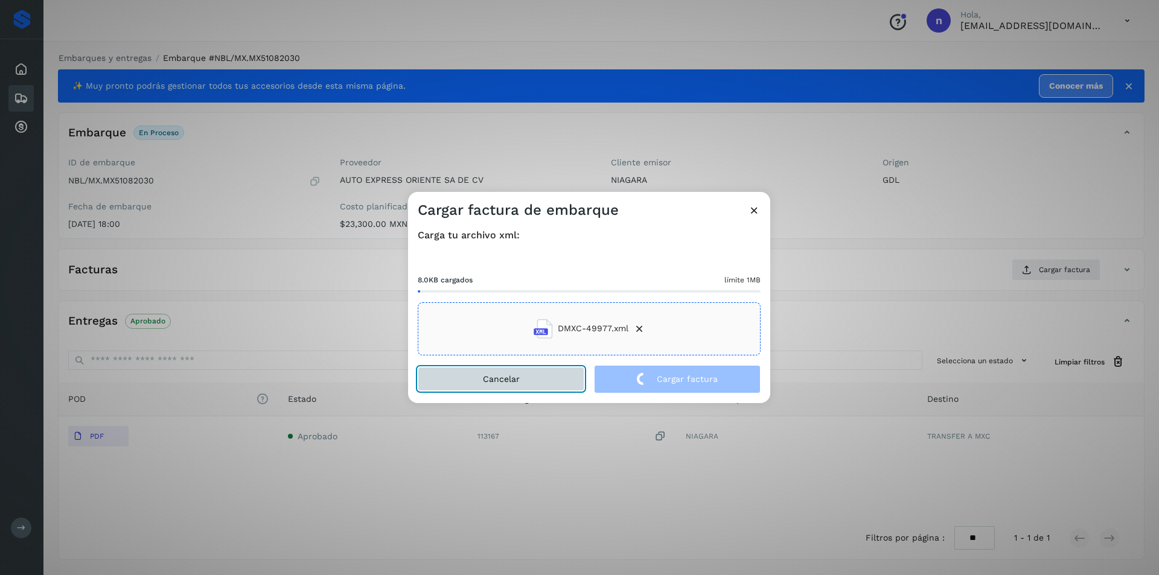
click at [518, 382] on span "Cancelar" at bounding box center [501, 379] width 37 height 8
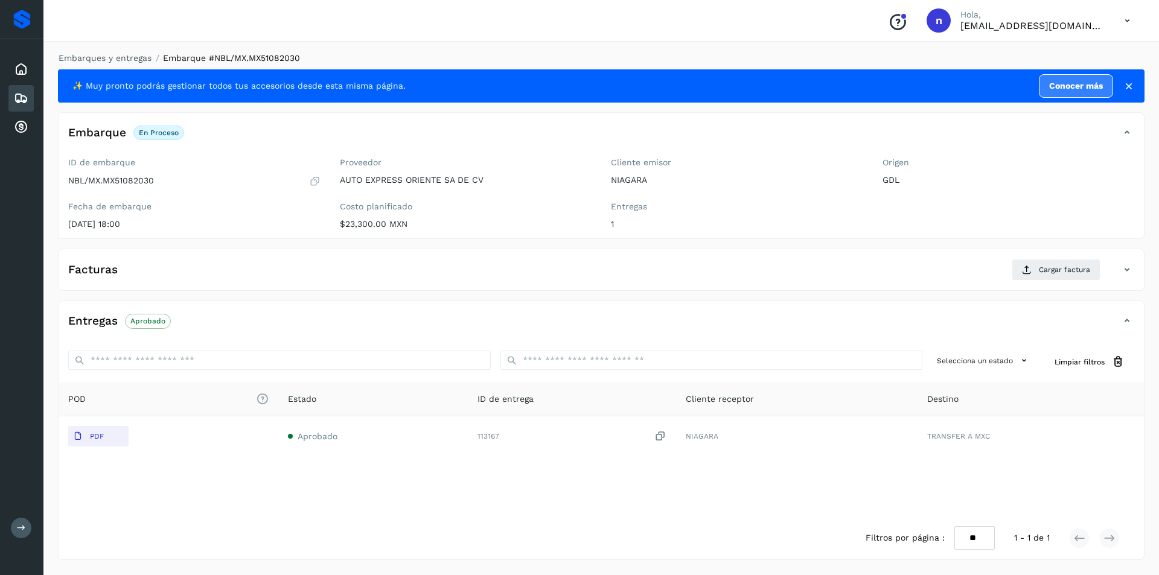
click at [518, 382] on div "Selecciona un estado Limpiar filtros" at bounding box center [601, 362] width 1085 height 42
click at [1071, 272] on span "Cargar factura" at bounding box center [1064, 269] width 51 height 11
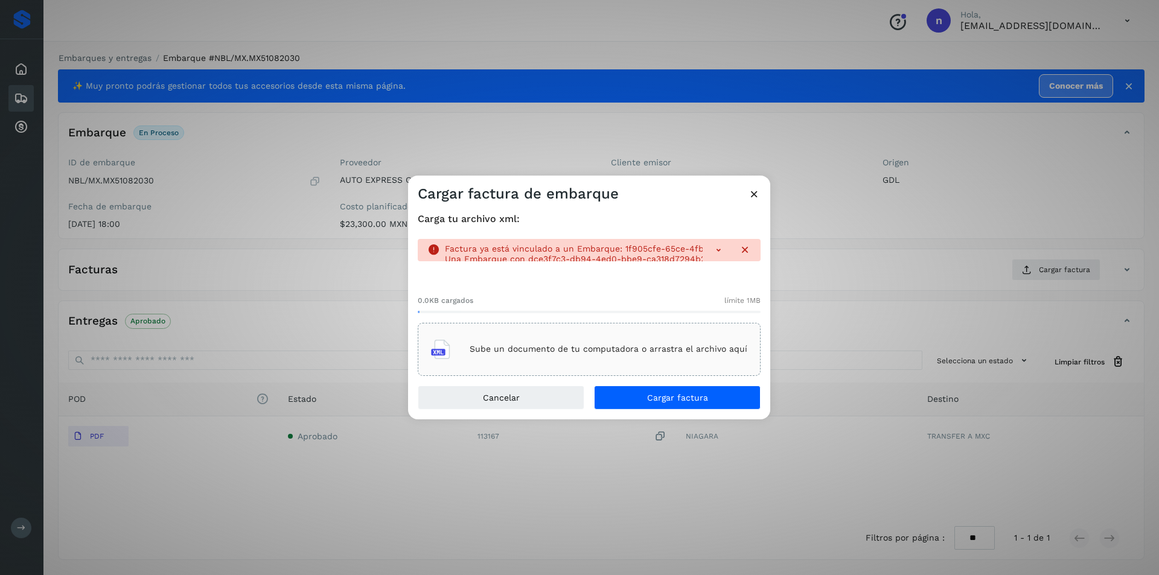
click at [718, 250] on icon at bounding box center [718, 250] width 12 height 12
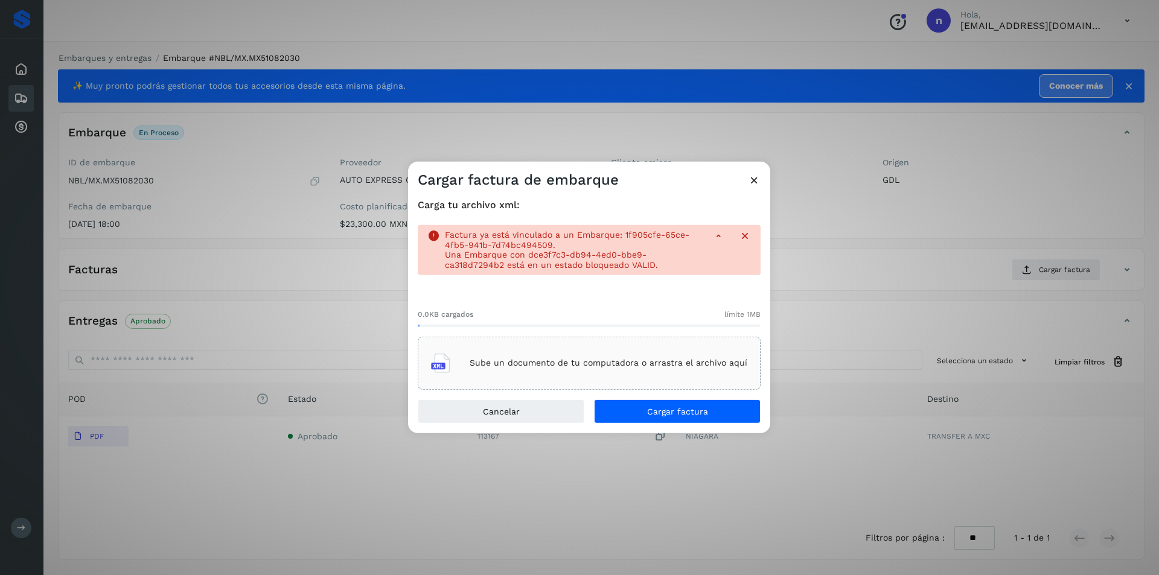
click at [753, 177] on icon at bounding box center [754, 179] width 13 height 13
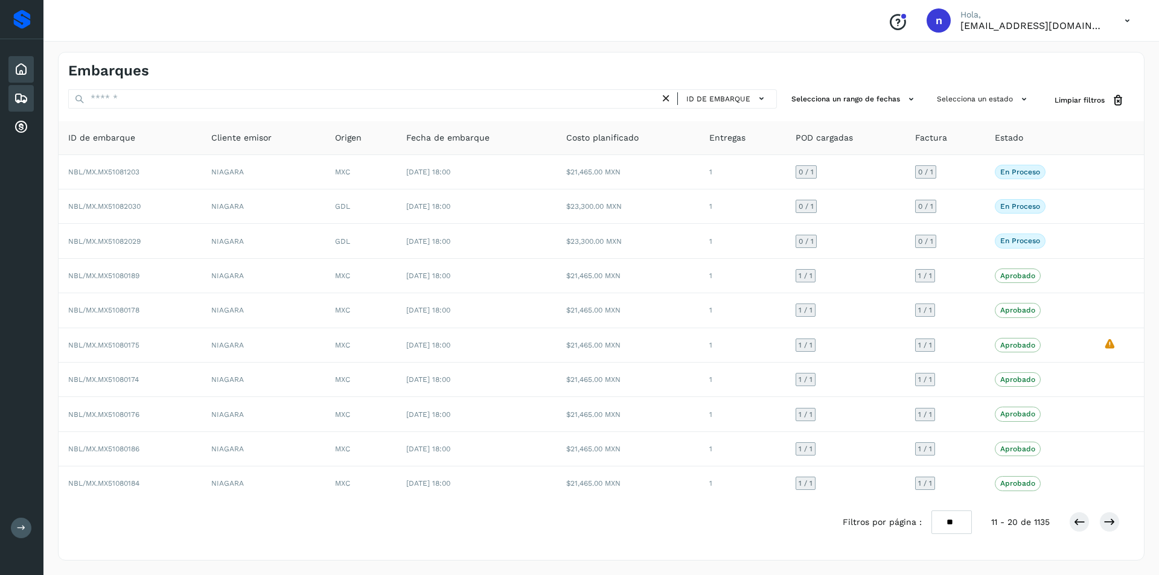
click at [19, 66] on icon at bounding box center [21, 69] width 14 height 14
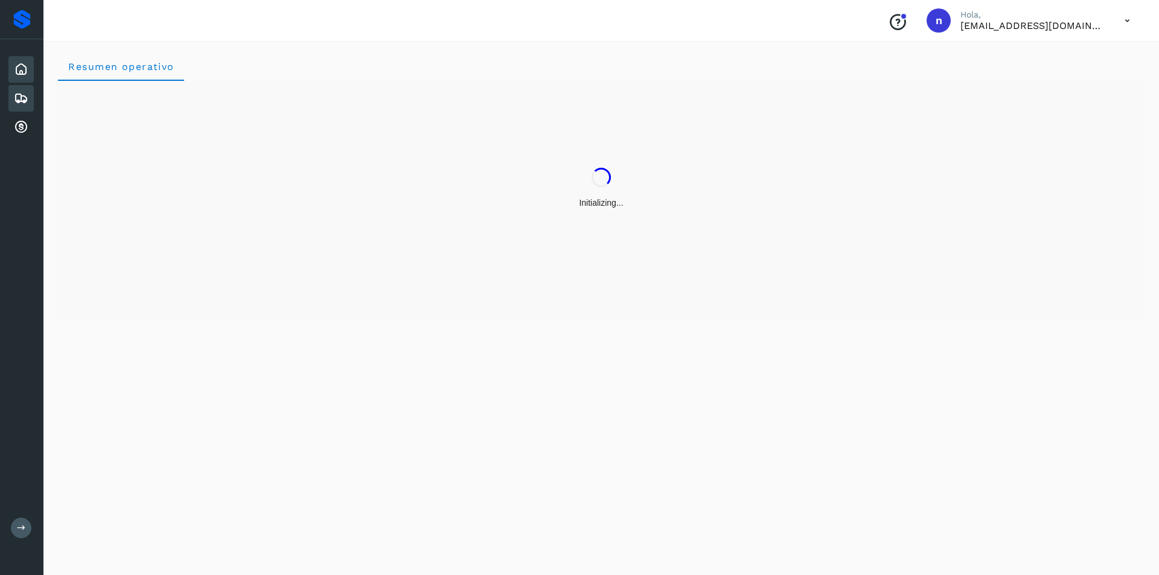
click at [17, 94] on icon at bounding box center [21, 98] width 14 height 14
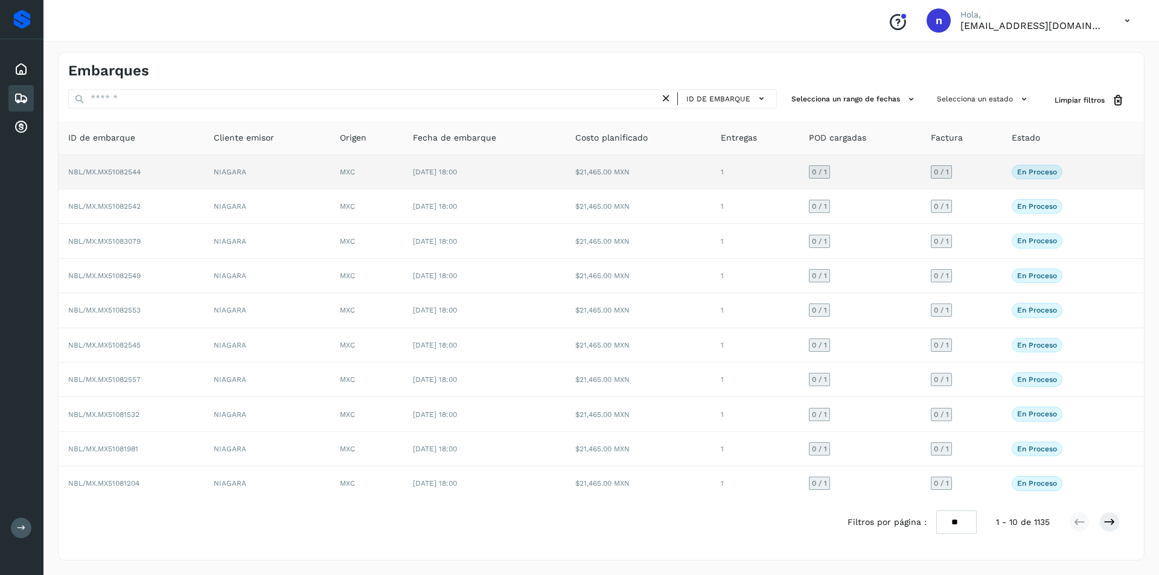
click at [107, 170] on span "NBL/MX.MX51082544" at bounding box center [104, 172] width 72 height 8
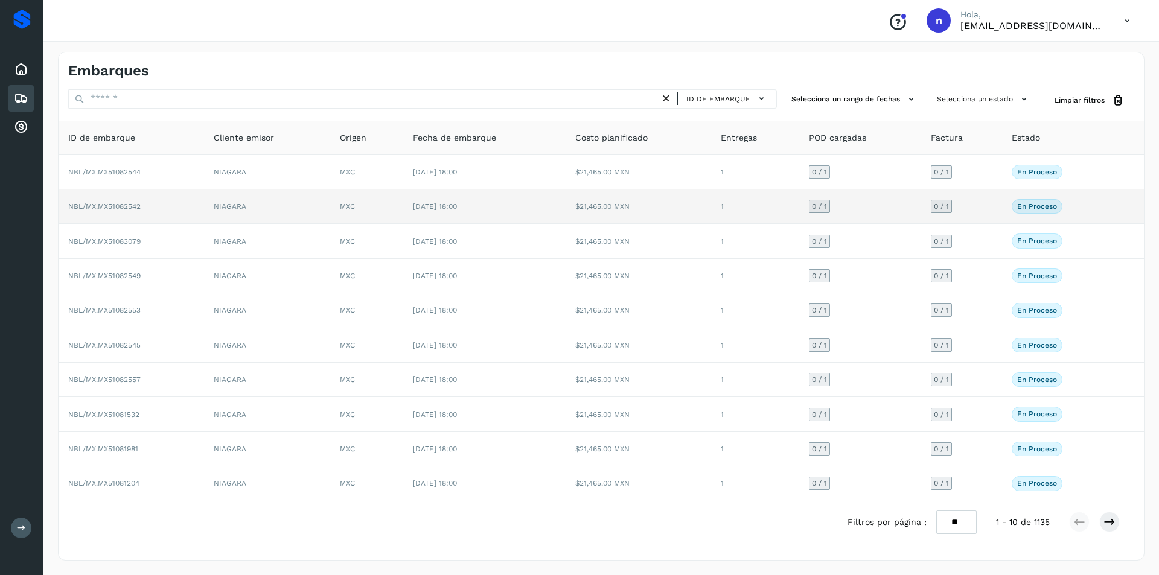
click at [93, 206] on span "NBL/MX.MX51082542" at bounding box center [104, 206] width 72 height 8
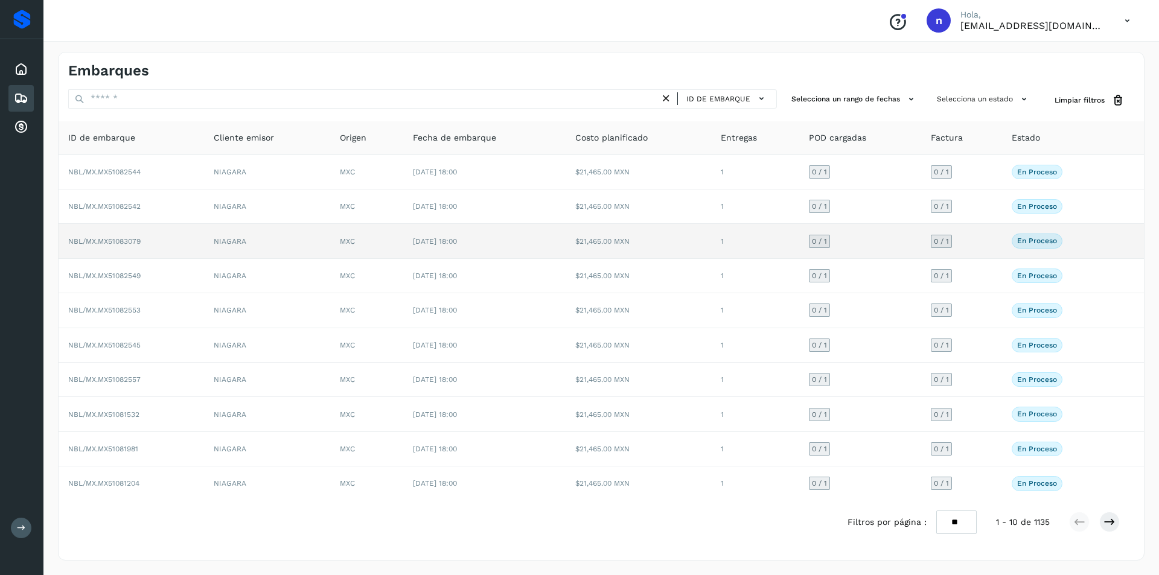
click at [94, 240] on span "NBL/MX.MX51083079" at bounding box center [104, 241] width 72 height 8
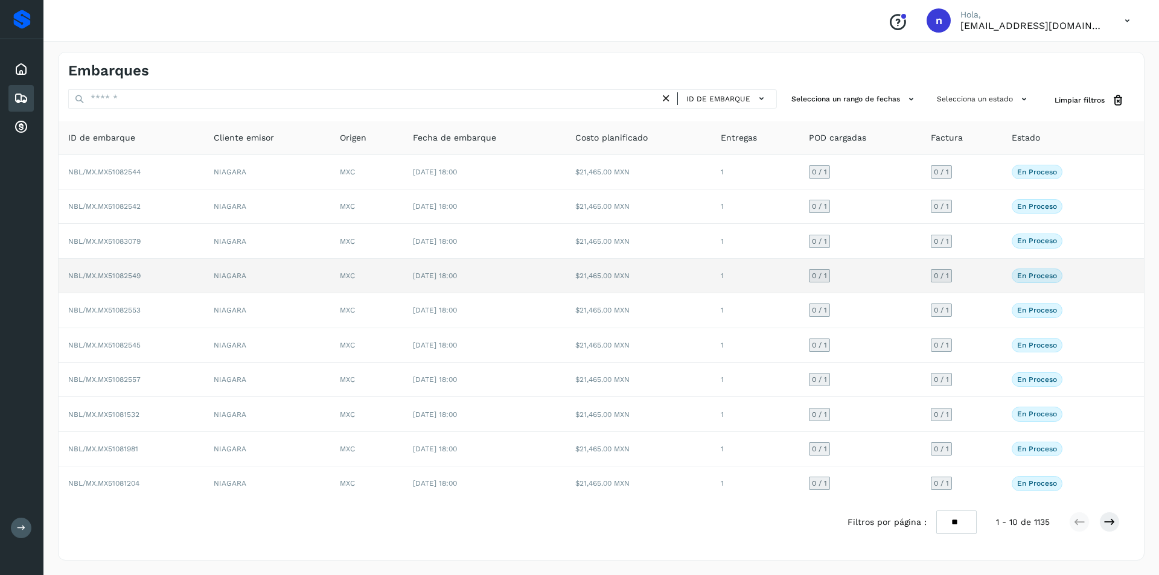
click at [104, 277] on span "NBL/MX.MX51082549" at bounding box center [104, 276] width 72 height 8
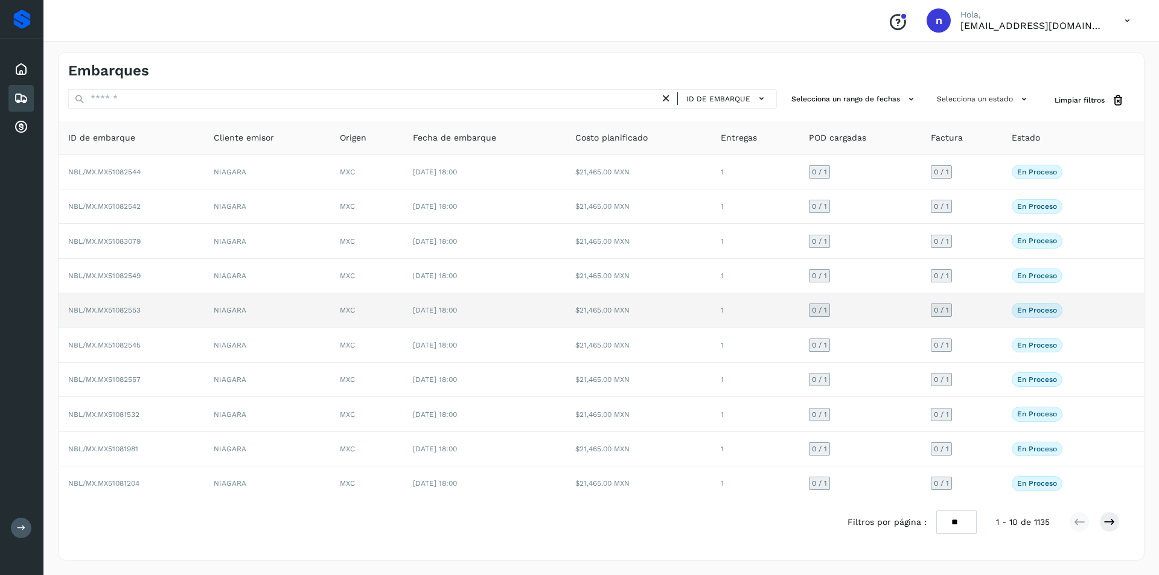
click at [98, 311] on span "NBL/MX.MX51082553" at bounding box center [104, 310] width 72 height 8
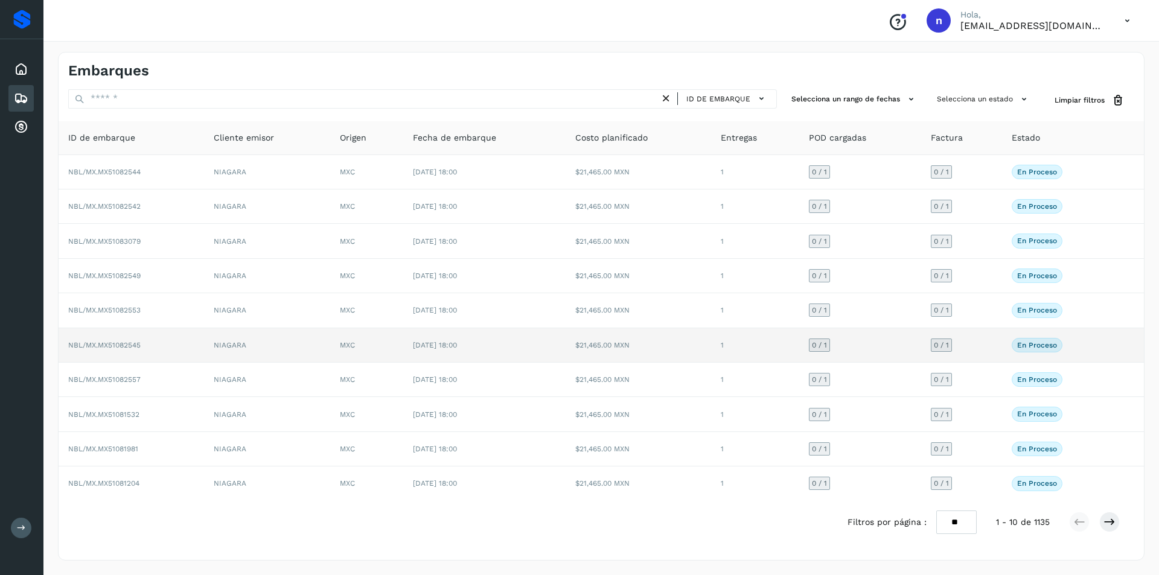
click at [102, 343] on span "NBL/MX.MX51082545" at bounding box center [104, 345] width 72 height 8
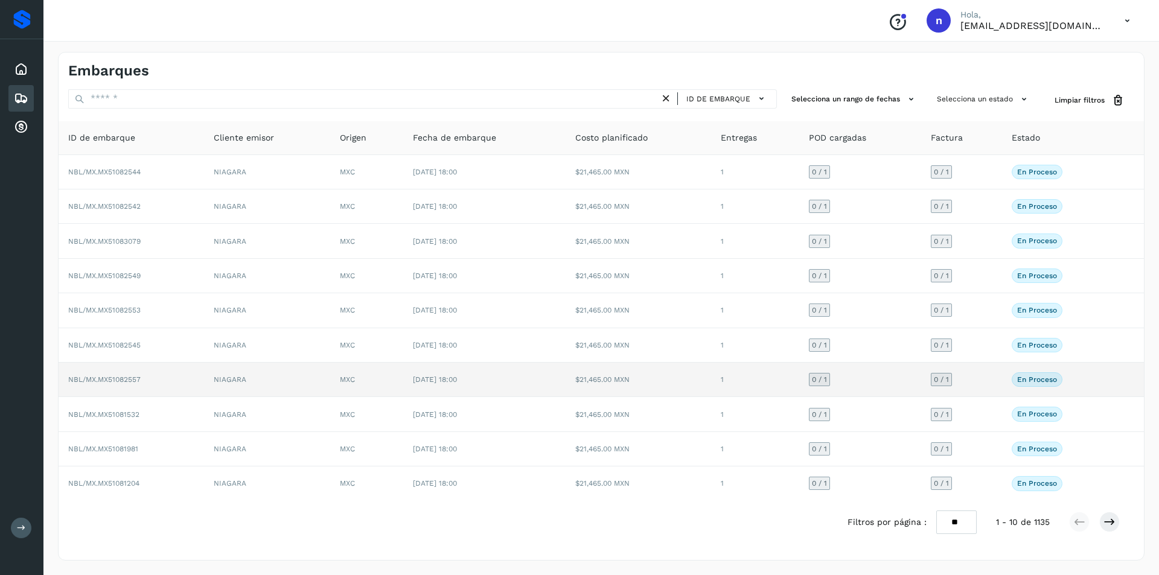
click at [102, 379] on span "NBL/MX.MX51082557" at bounding box center [104, 379] width 72 height 8
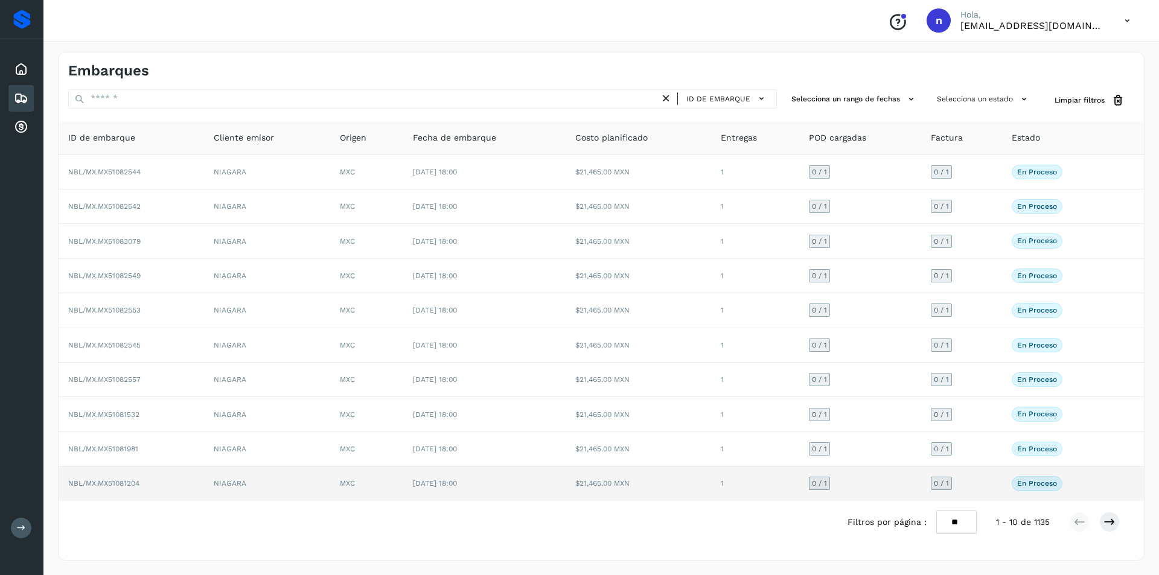
click at [109, 483] on span "NBL/MX.MX51081204" at bounding box center [103, 483] width 71 height 8
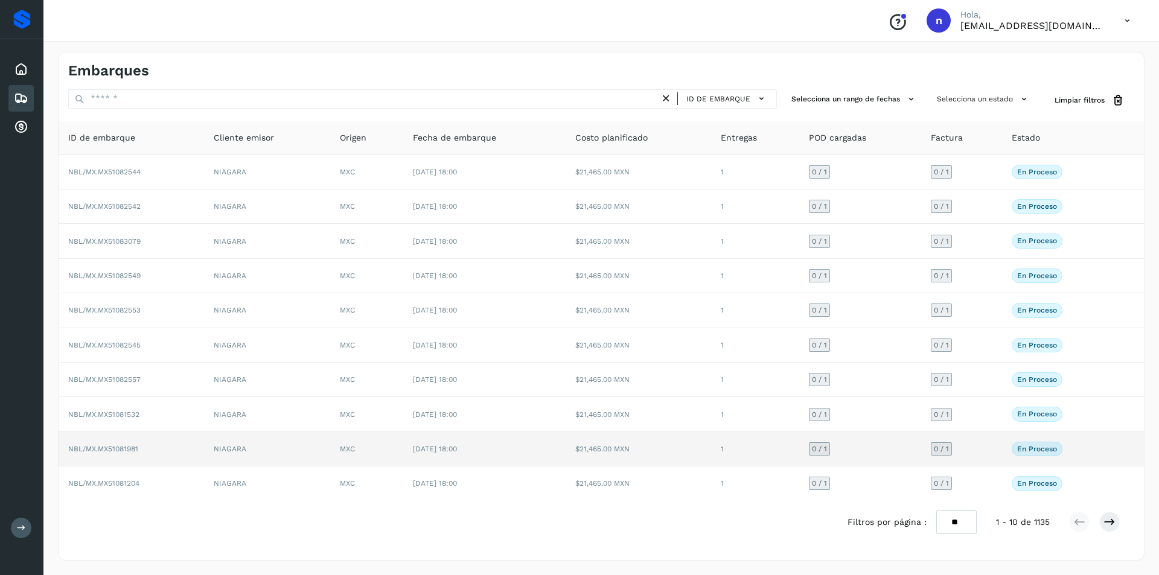
click at [110, 445] on span "NBL/MX.MX51081981" at bounding box center [103, 449] width 70 height 8
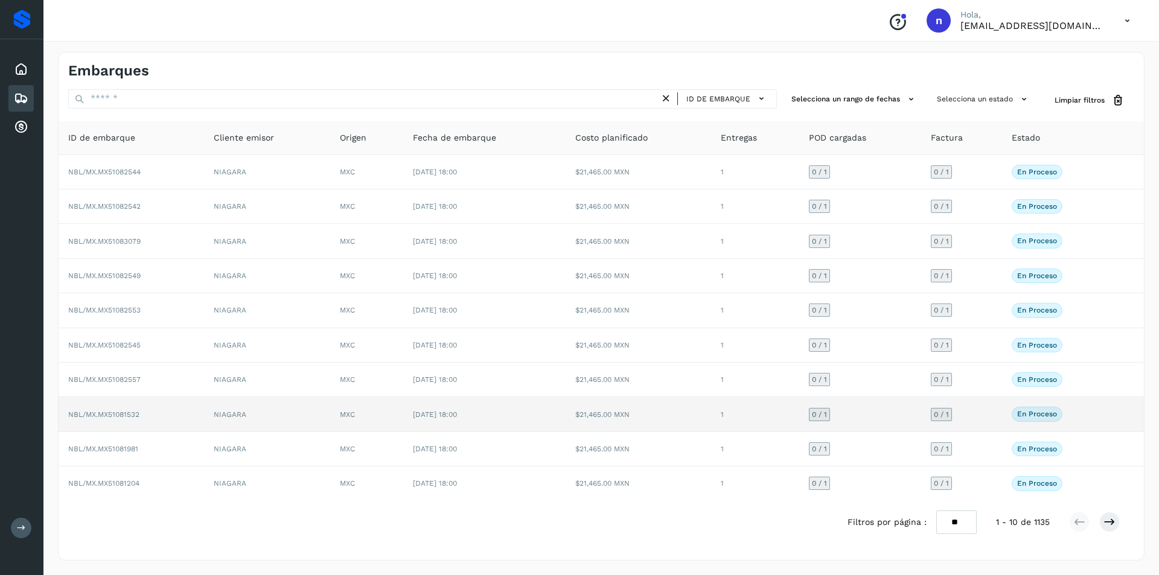
click at [92, 411] on span "NBL/MX.MX51081532" at bounding box center [103, 414] width 71 height 8
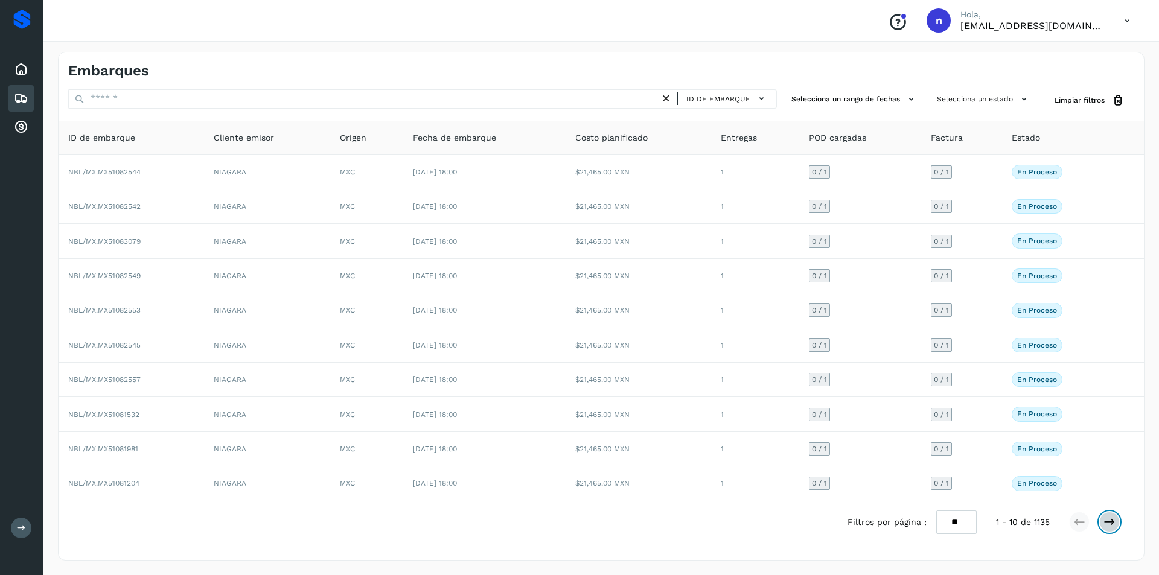
click at [1113, 517] on icon at bounding box center [1109, 522] width 12 height 12
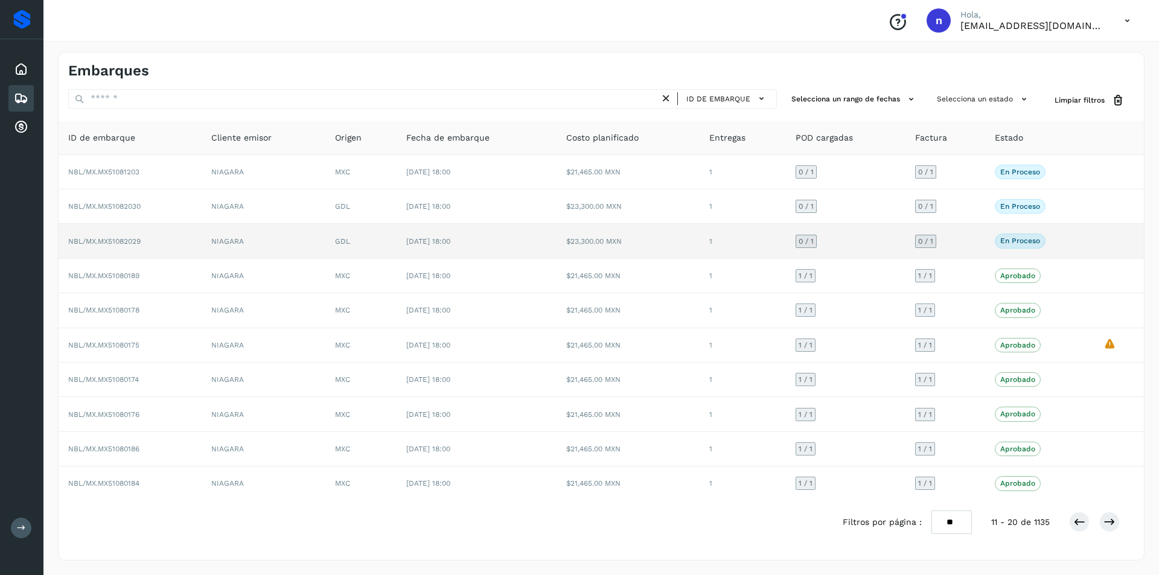
click at [114, 232] on td "NBL/MX.MX51082029" at bounding box center [130, 241] width 143 height 34
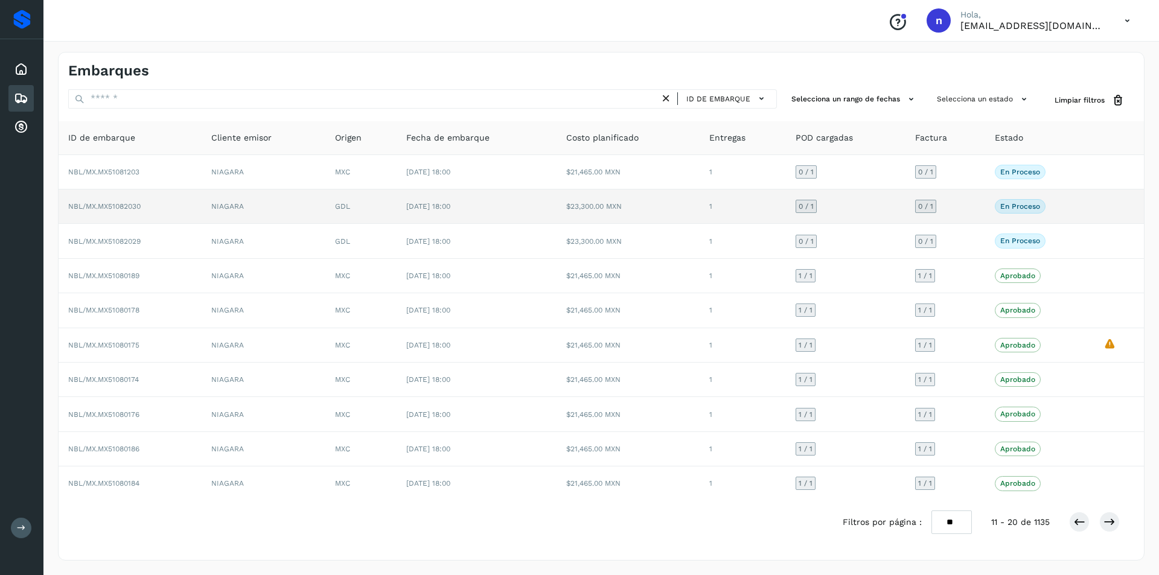
click at [93, 205] on span "NBL/MX.MX51082030" at bounding box center [104, 206] width 72 height 8
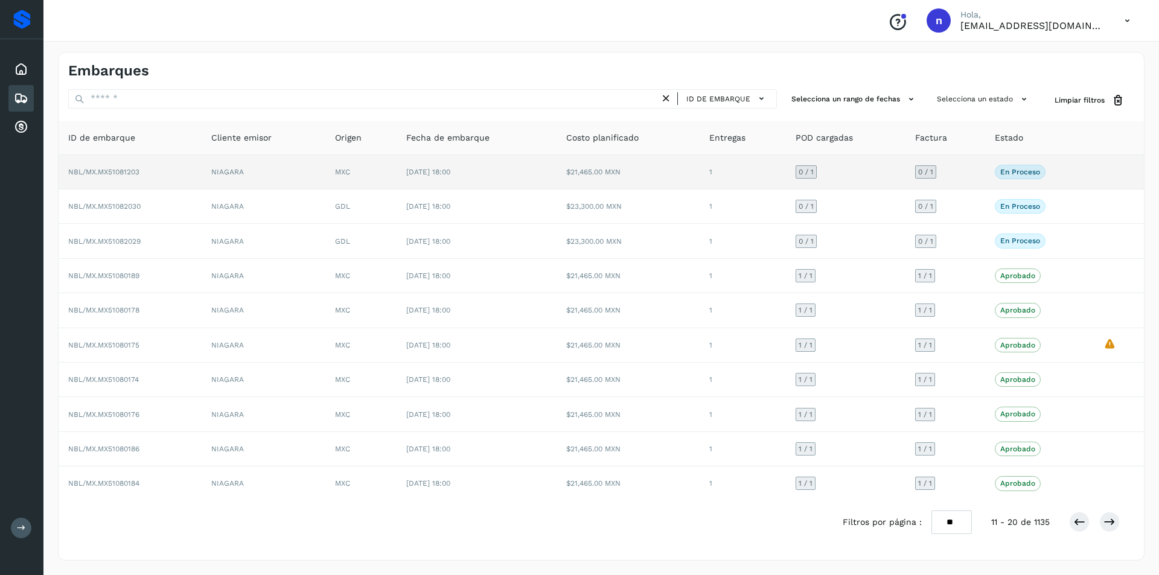
click at [110, 170] on span "NBL/MX.MX51081203" at bounding box center [103, 172] width 71 height 8
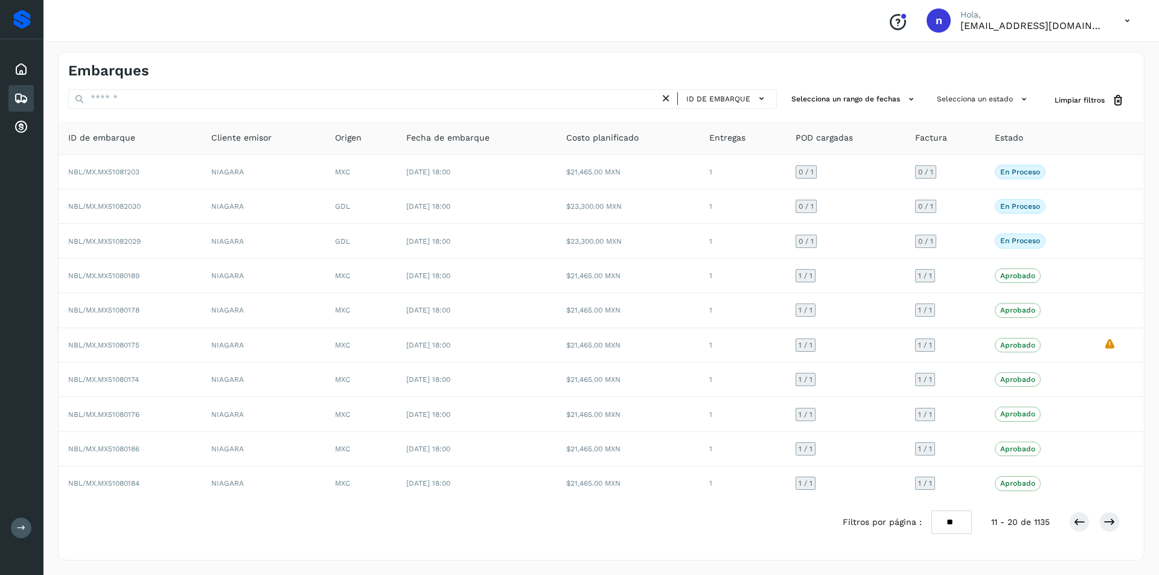
click at [763, 539] on div "Filtros por página : ** ** ** 11 - 20 de 1135" at bounding box center [601, 522] width 1085 height 43
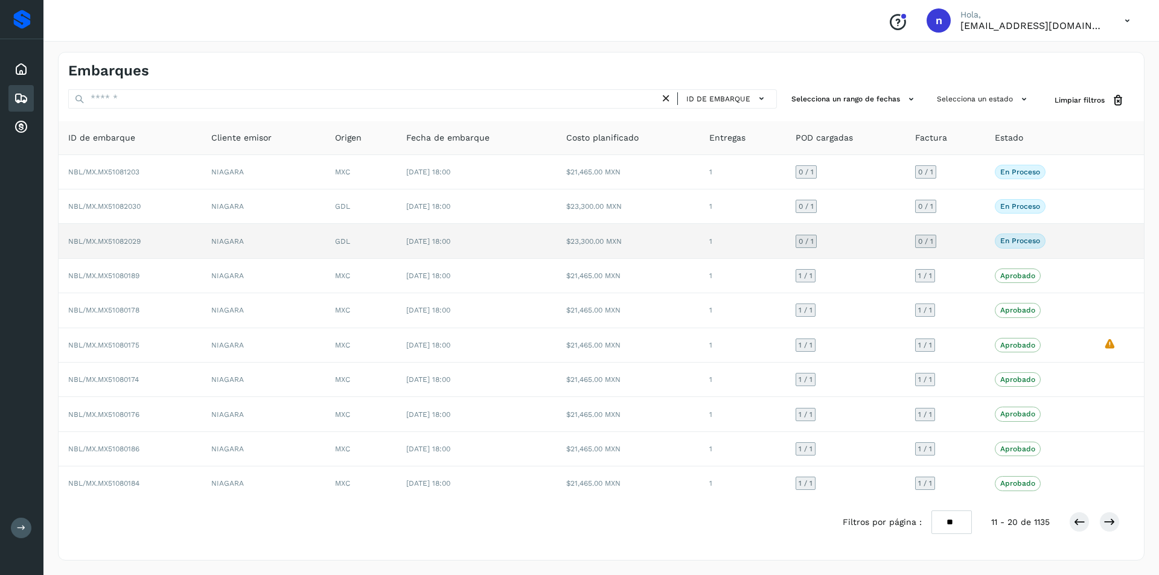
click at [126, 240] on span "NBL/MX.MX51082029" at bounding box center [104, 241] width 72 height 8
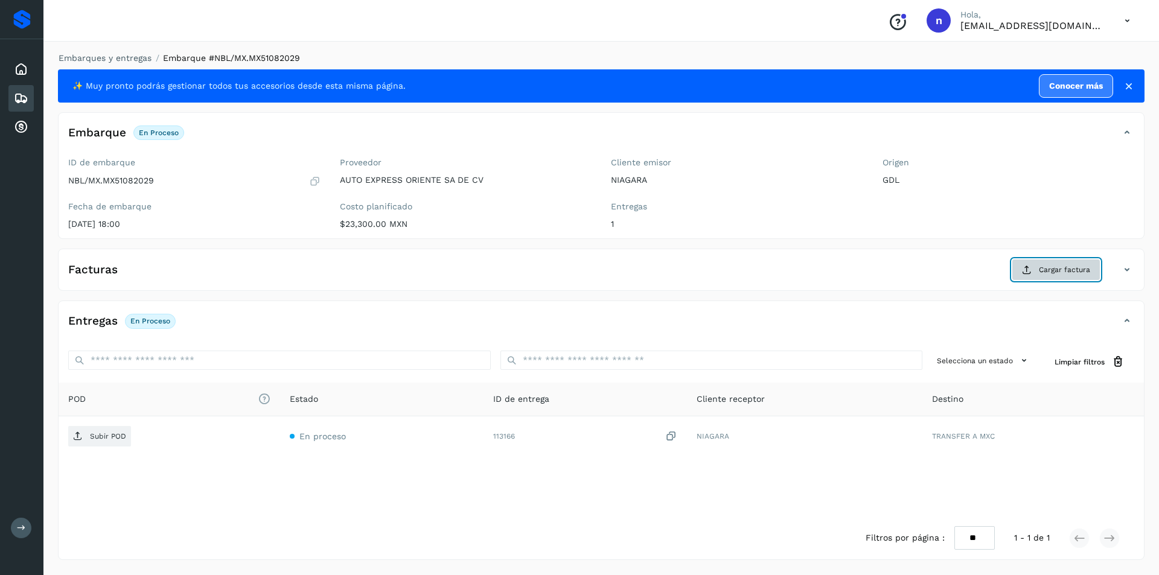
click at [1054, 263] on button "Cargar factura" at bounding box center [1055, 270] width 89 height 22
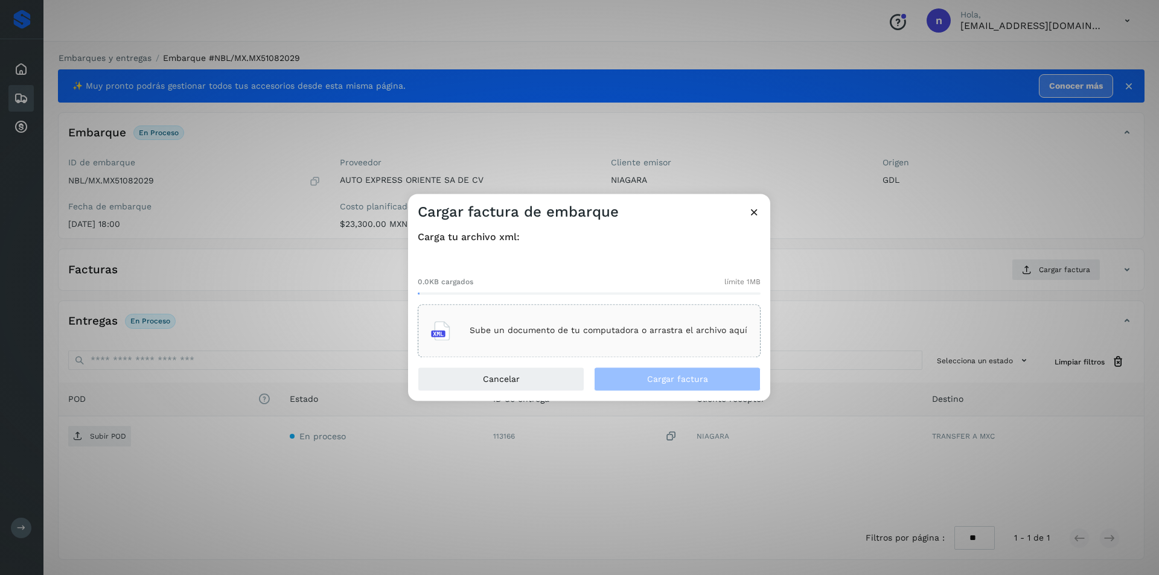
click at [572, 333] on p "Sube un documento de tu computadora o arrastra el archivo aquí" at bounding box center [609, 331] width 278 height 10
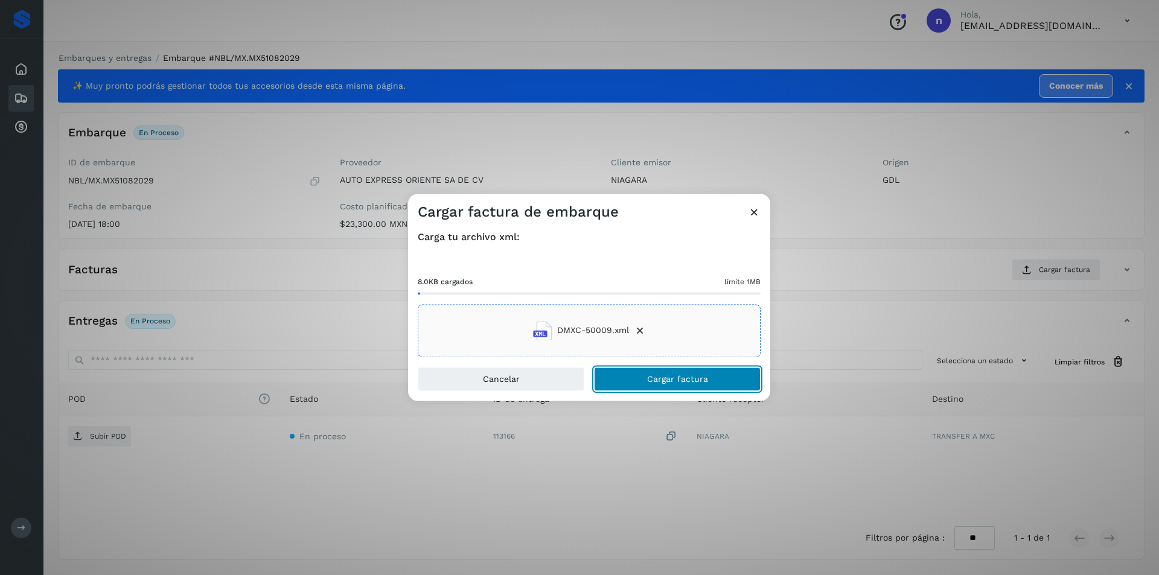
click at [659, 377] on span "Cargar factura" at bounding box center [677, 379] width 61 height 8
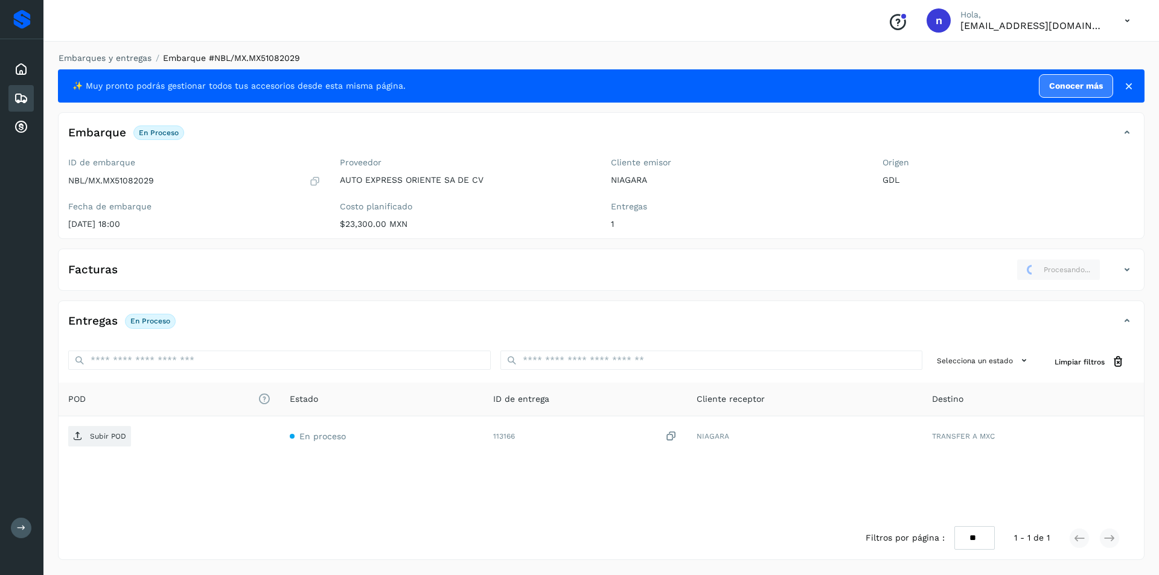
click at [15, 97] on icon at bounding box center [21, 98] width 14 height 14
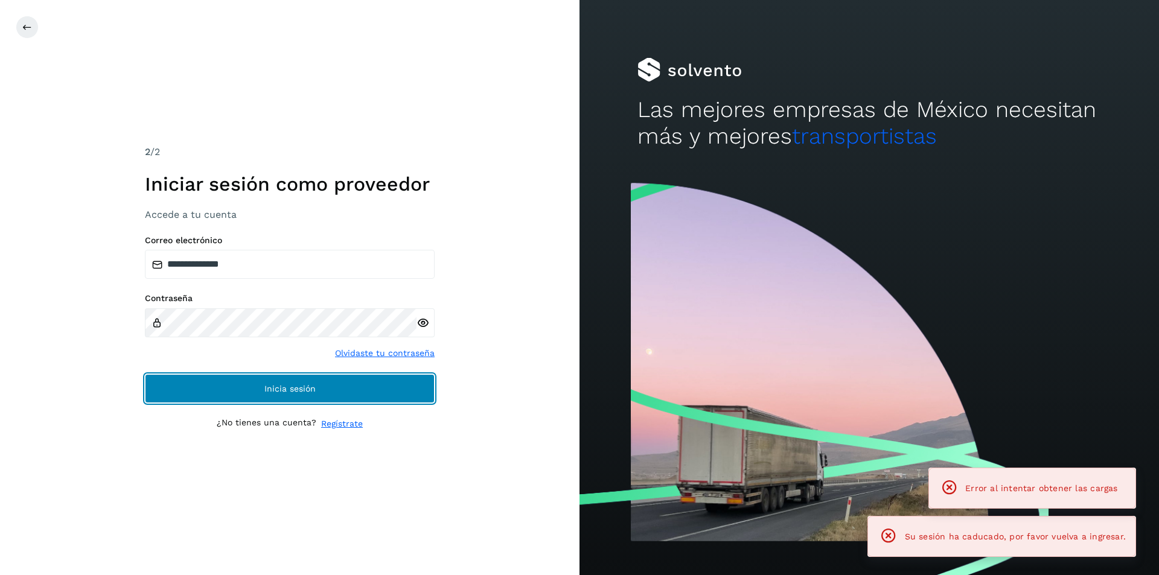
click at [305, 389] on span "Inicia sesión" at bounding box center [289, 388] width 51 height 8
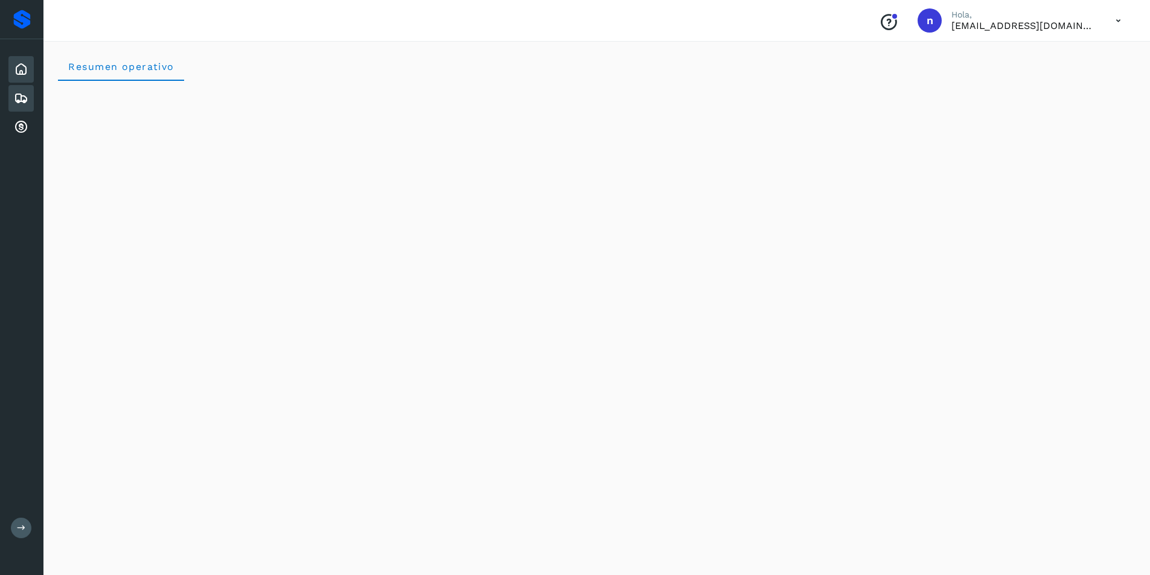
click at [24, 95] on icon at bounding box center [21, 98] width 14 height 14
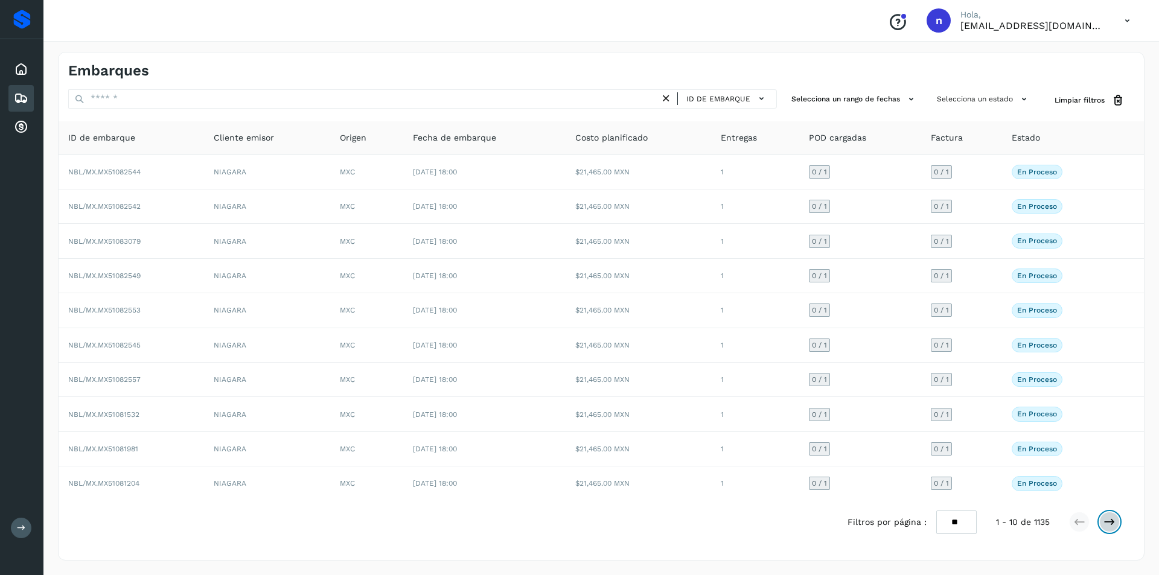
click at [1104, 522] on icon at bounding box center [1109, 522] width 12 height 12
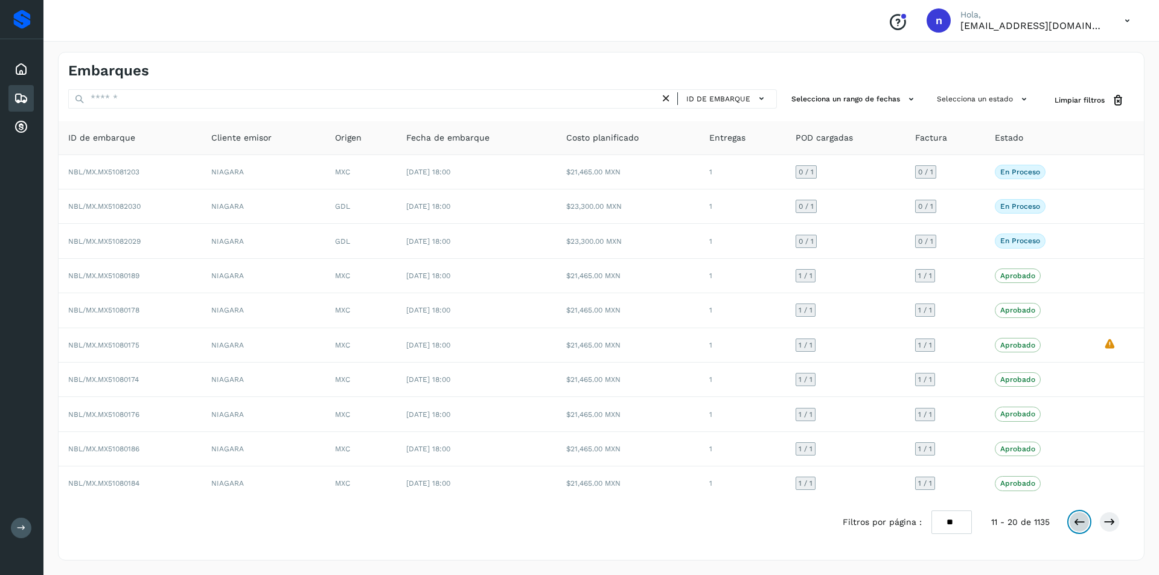
click at [1080, 516] on icon at bounding box center [1079, 522] width 12 height 12
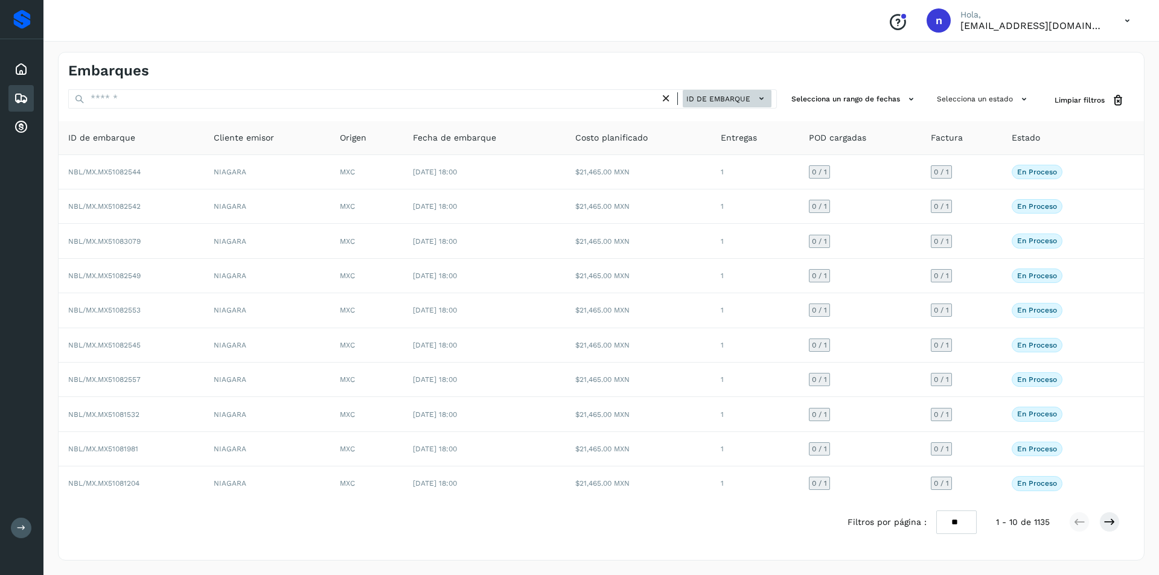
click at [759, 97] on icon at bounding box center [761, 98] width 13 height 13
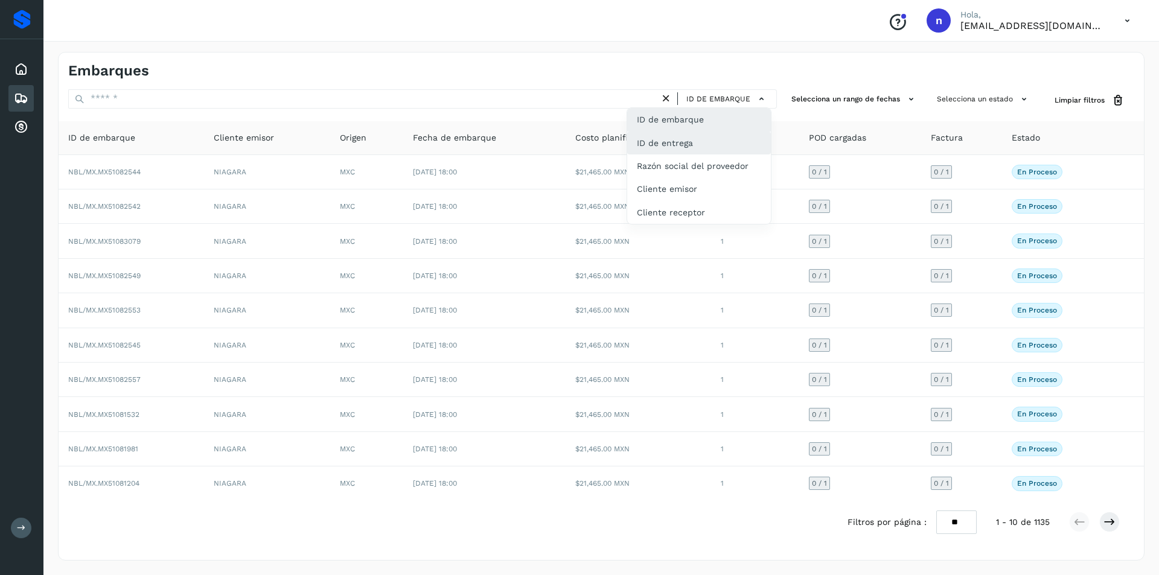
click at [718, 138] on div "ID de entrega" at bounding box center [699, 143] width 144 height 23
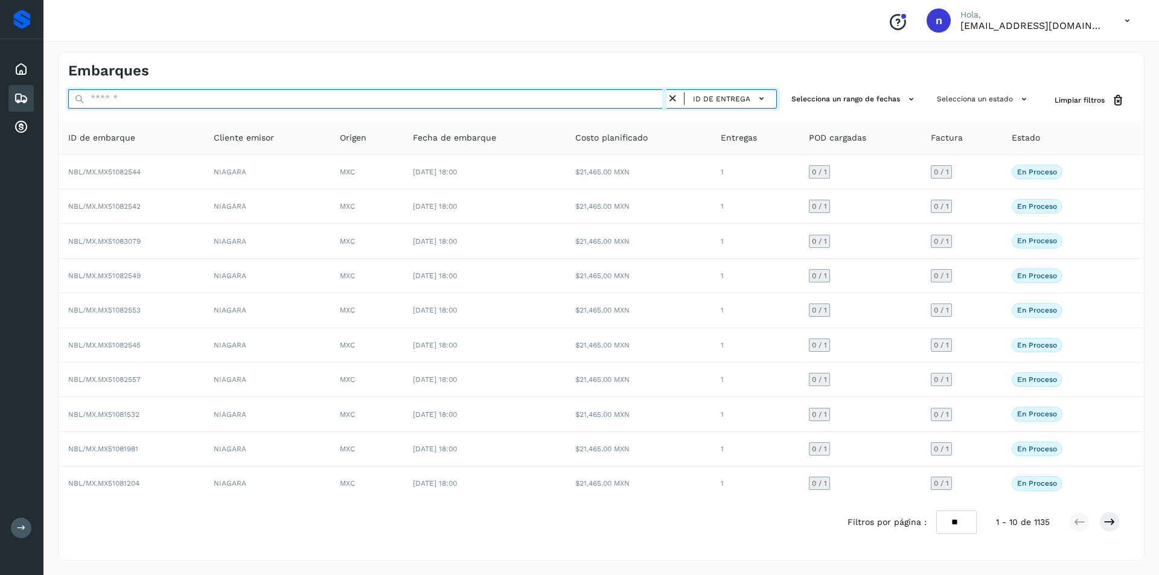
click at [606, 101] on input "text" at bounding box center [367, 98] width 598 height 19
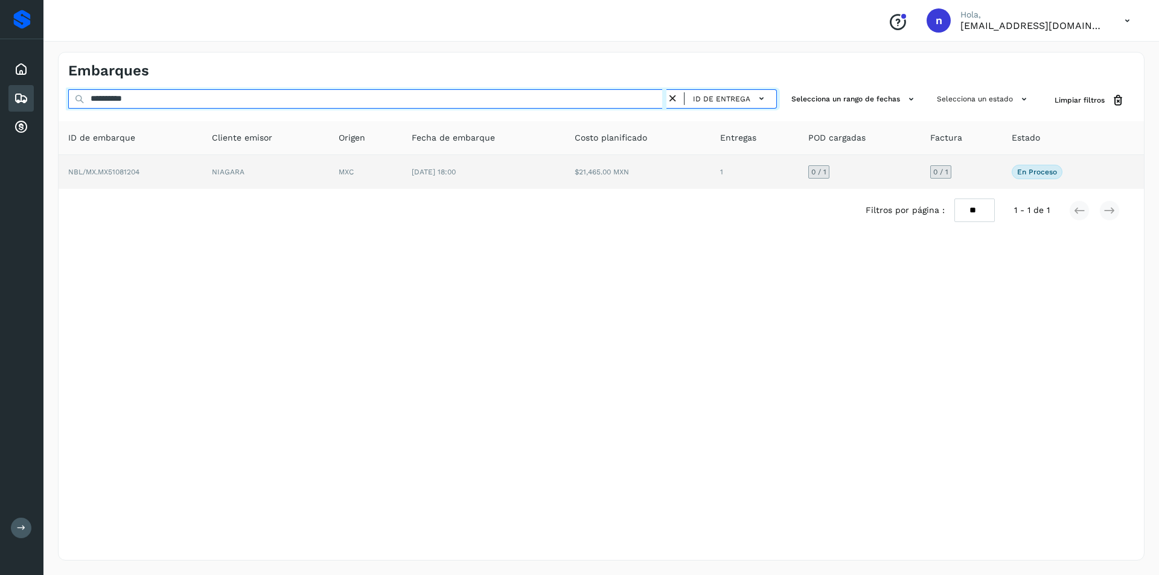
type input "**********"
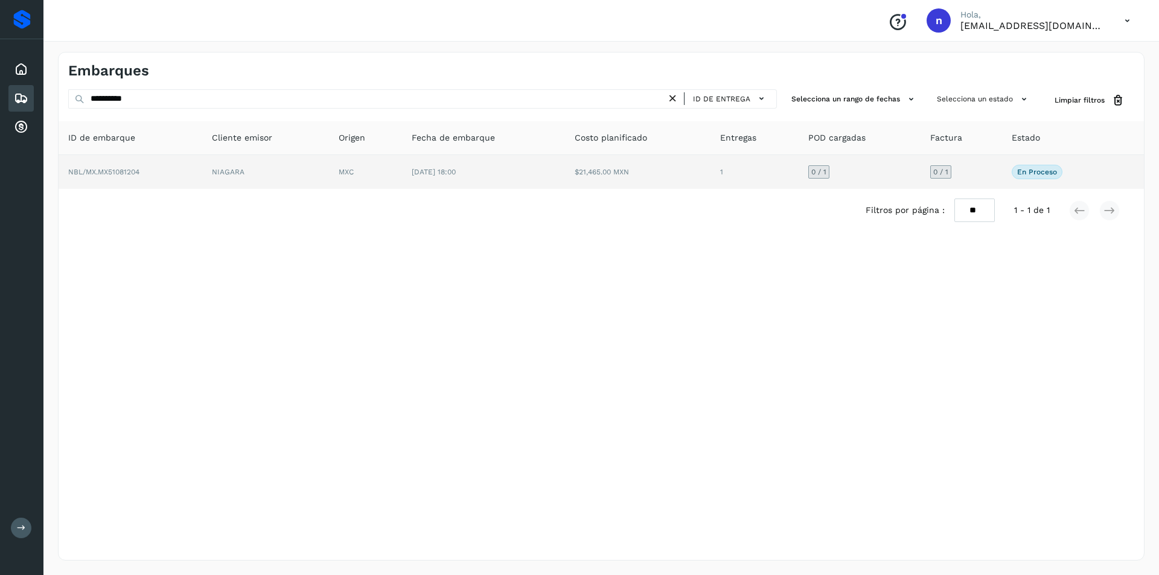
click at [101, 173] on span "NBL/MX.MX51081204" at bounding box center [103, 172] width 71 height 8
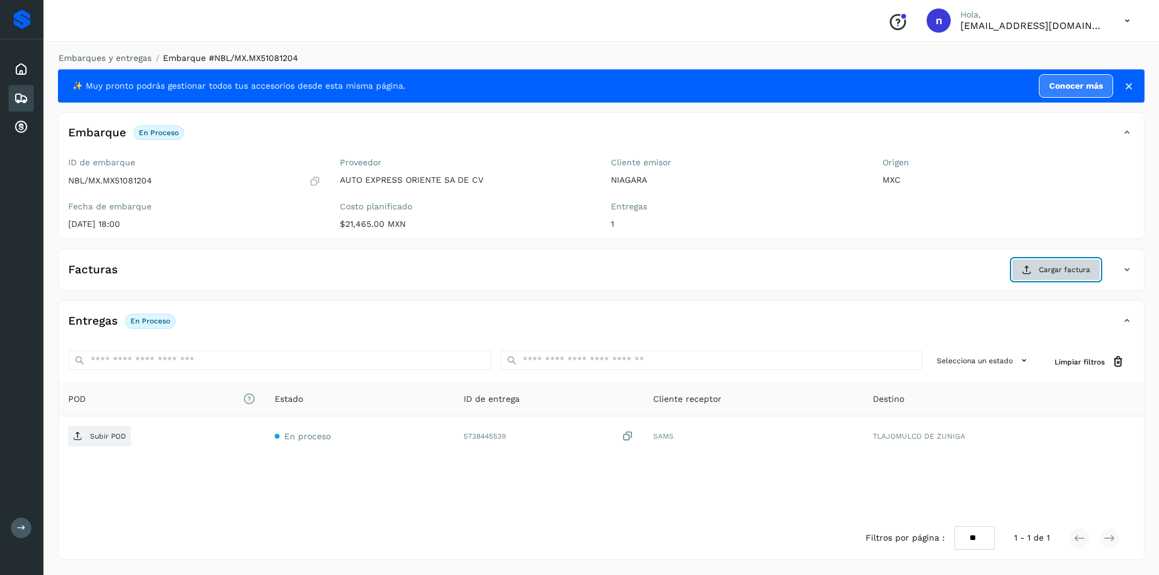
click at [1073, 267] on span "Cargar factura" at bounding box center [1064, 269] width 51 height 11
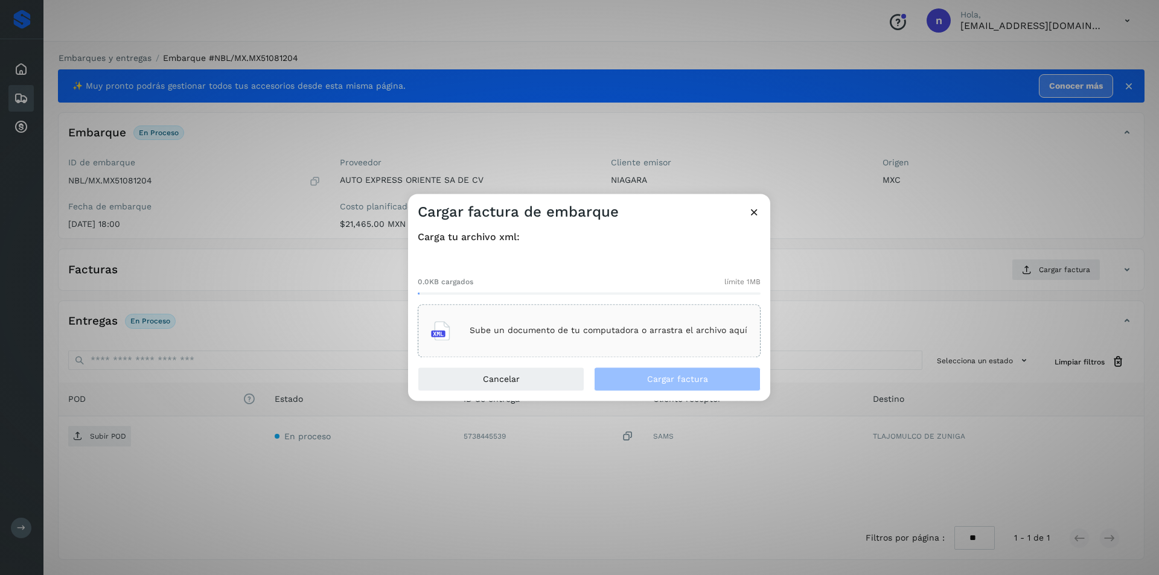
click at [523, 319] on div "Sube un documento de tu computadora o arrastra el archivo aquí" at bounding box center [589, 330] width 316 height 33
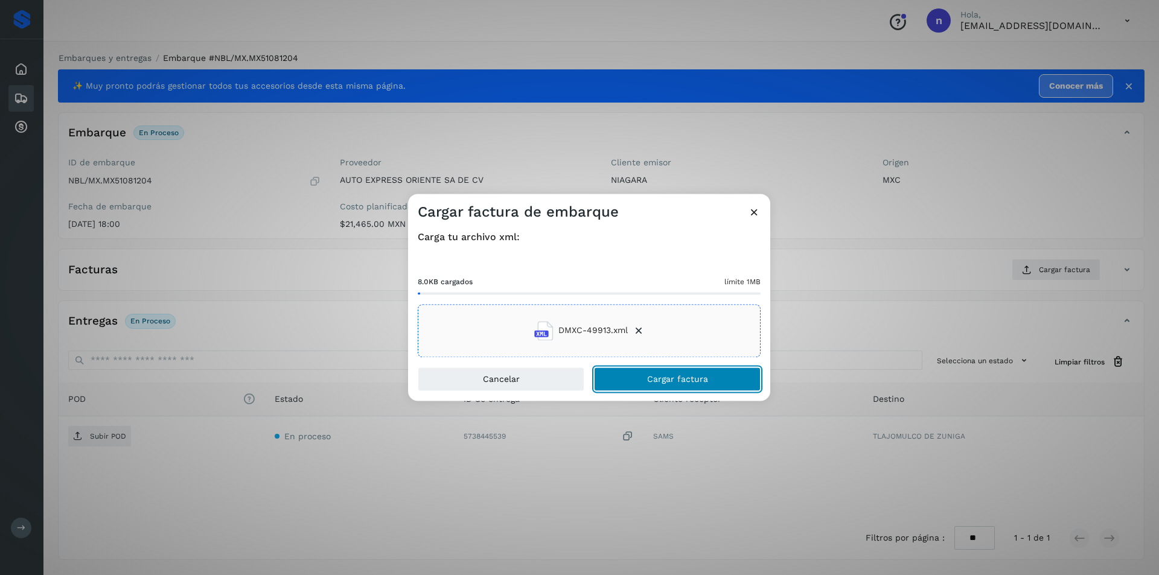
click at [662, 372] on button "Cargar factura" at bounding box center [677, 379] width 167 height 24
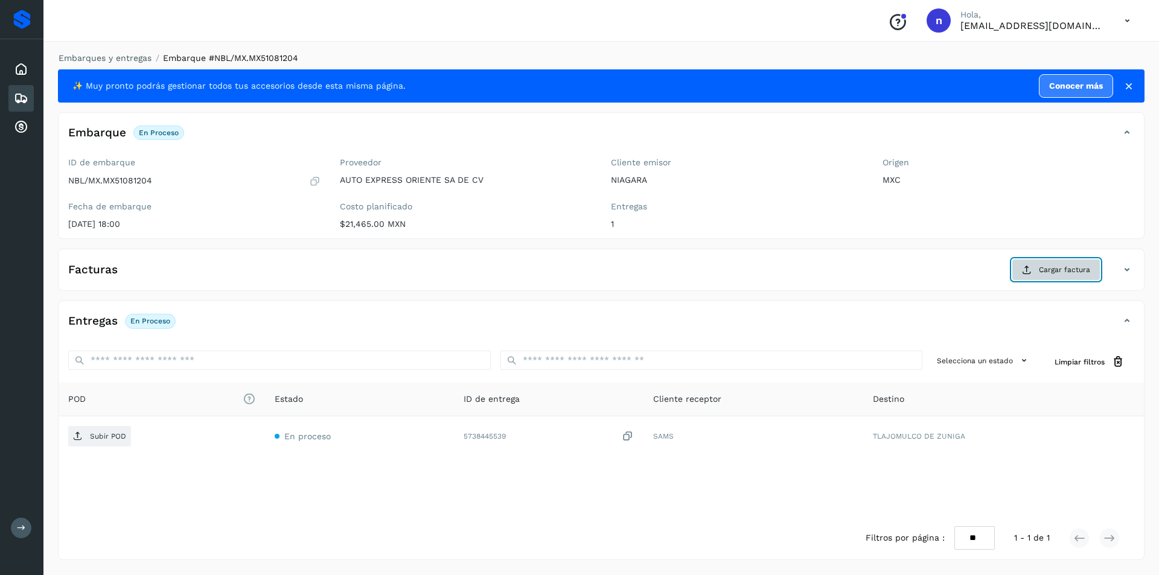
click at [1062, 265] on span "Cargar factura" at bounding box center [1064, 269] width 51 height 11
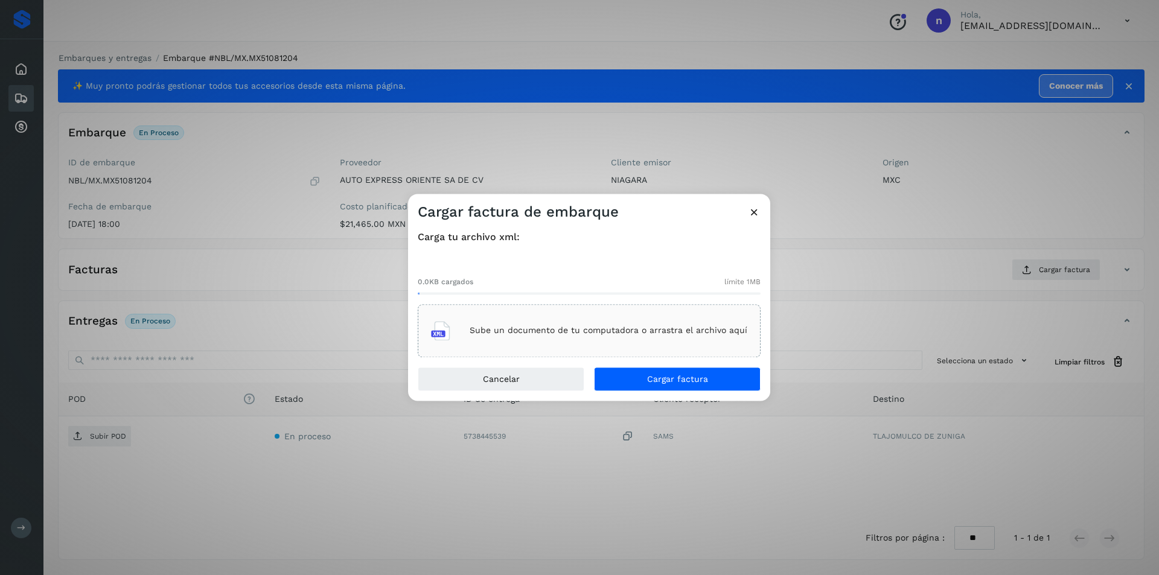
click at [619, 326] on p "Sube un documento de tu computadora o arrastra el archivo aquí" at bounding box center [609, 331] width 278 height 10
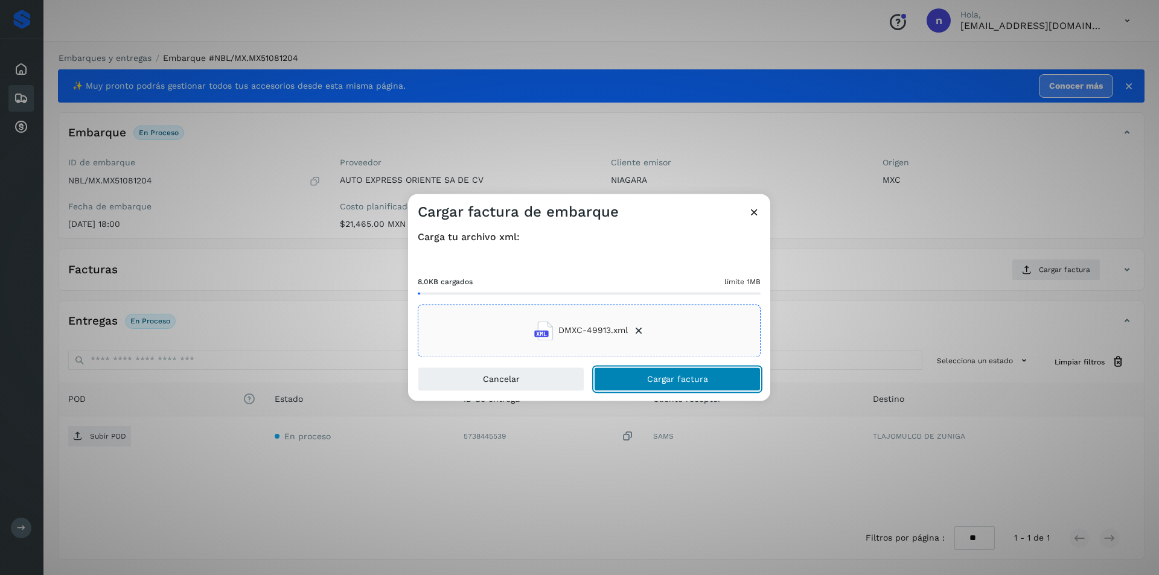
click at [664, 377] on span "Cargar factura" at bounding box center [677, 379] width 61 height 8
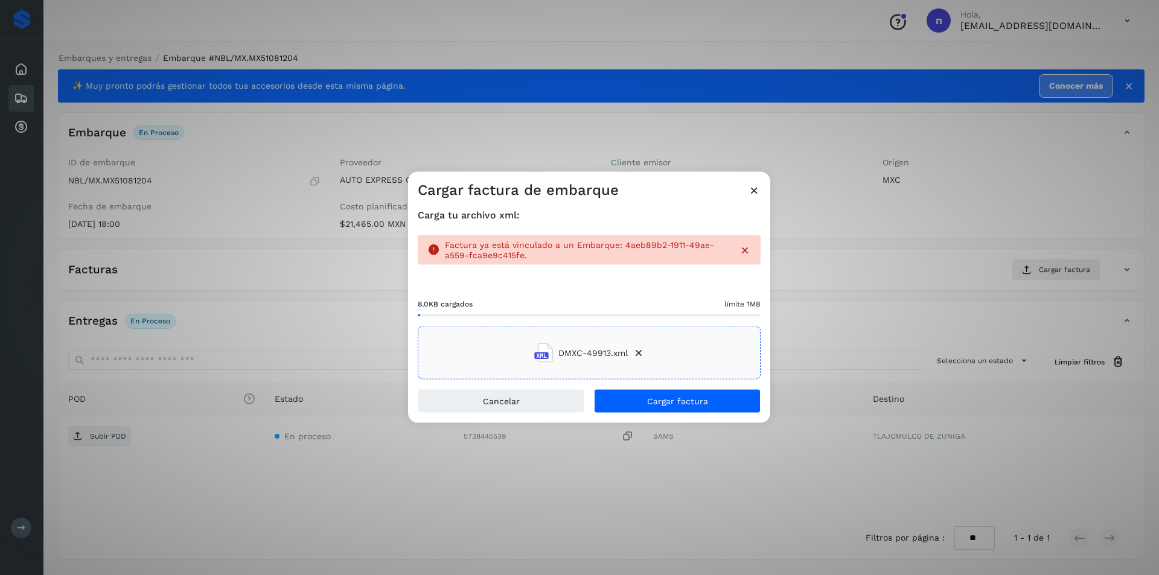
click at [755, 188] on icon at bounding box center [754, 189] width 13 height 13
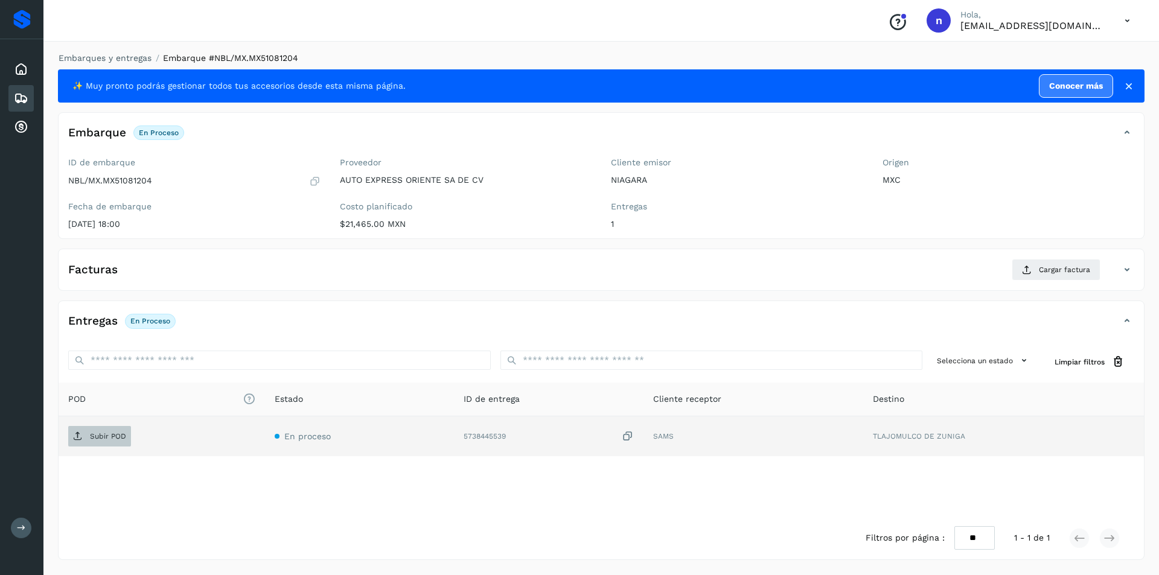
click at [93, 435] on p "Subir POD" at bounding box center [108, 436] width 36 height 8
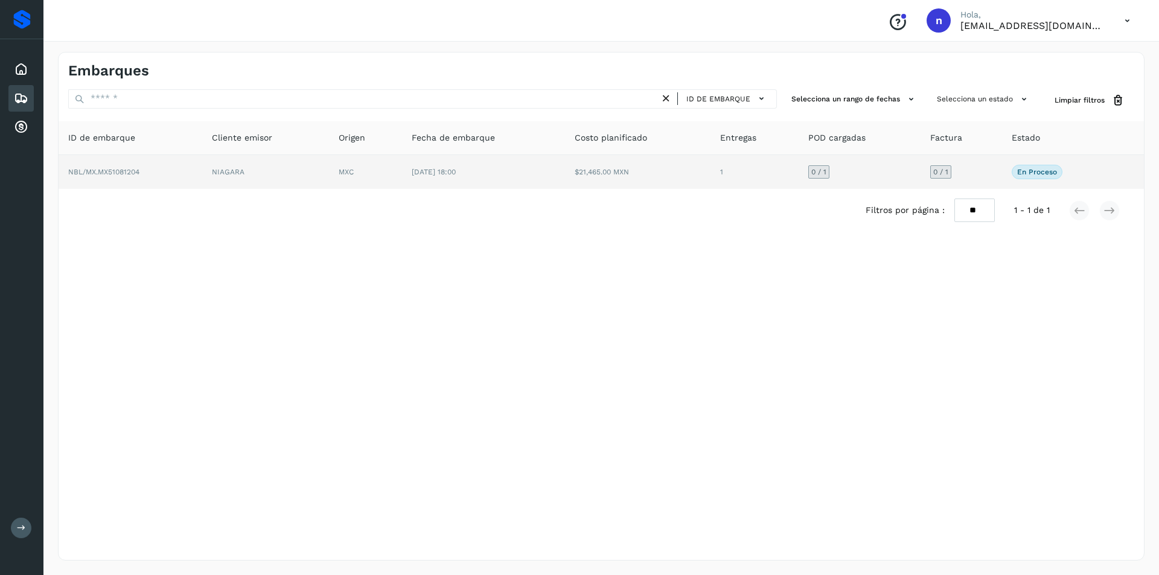
click at [113, 170] on span "NBL/MX.MX51081204" at bounding box center [103, 172] width 71 height 8
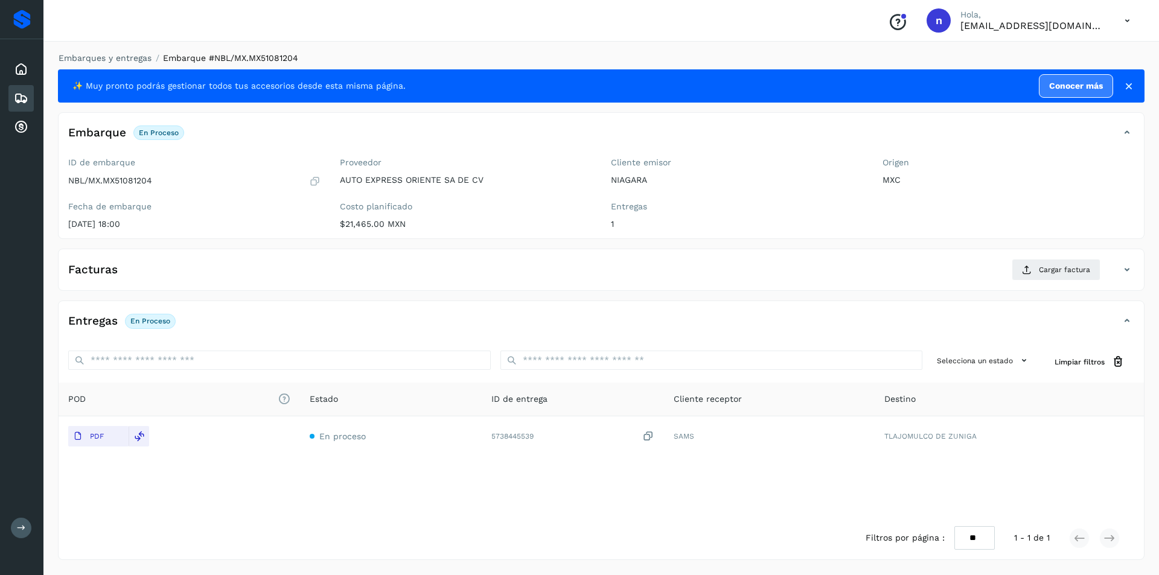
click at [1124, 270] on icon at bounding box center [1127, 270] width 14 height 14
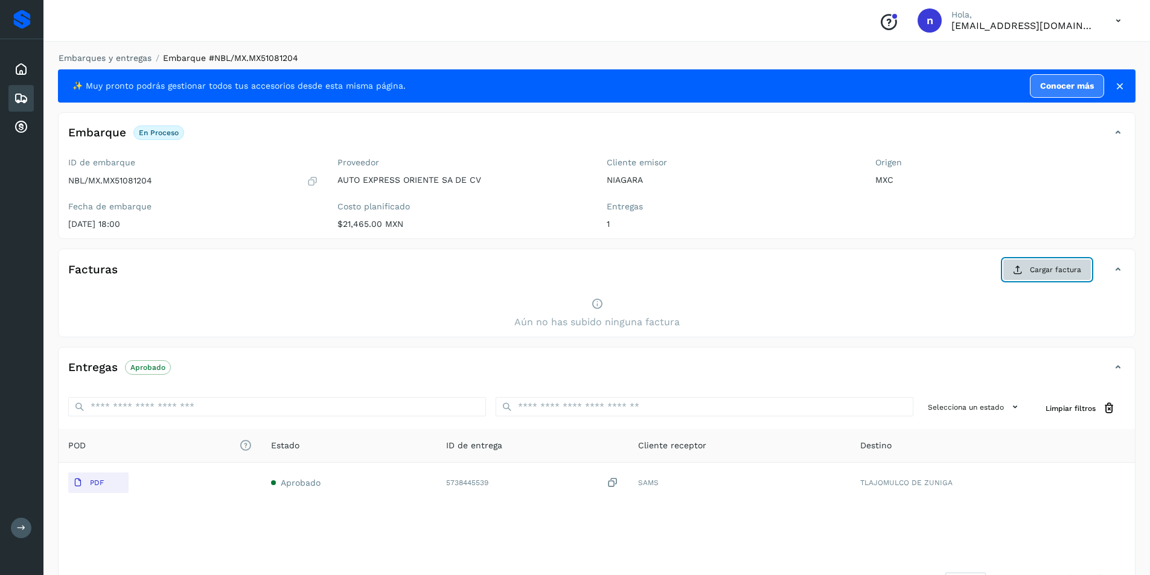
click at [1065, 265] on span "Cargar factura" at bounding box center [1055, 269] width 51 height 11
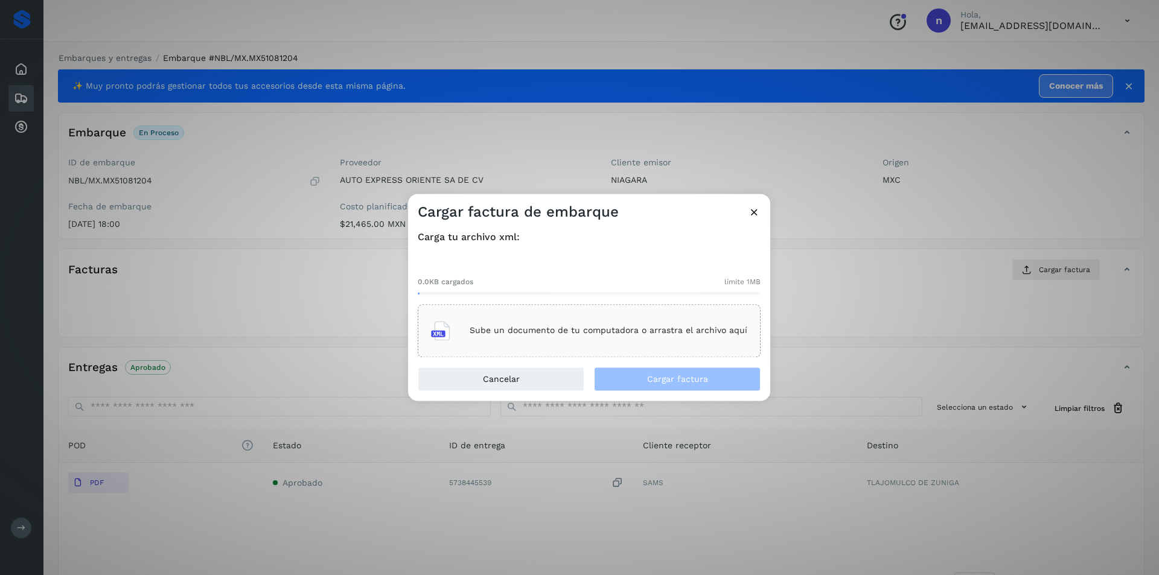
click at [631, 328] on p "Sube un documento de tu computadora o arrastra el archivo aquí" at bounding box center [609, 331] width 278 height 10
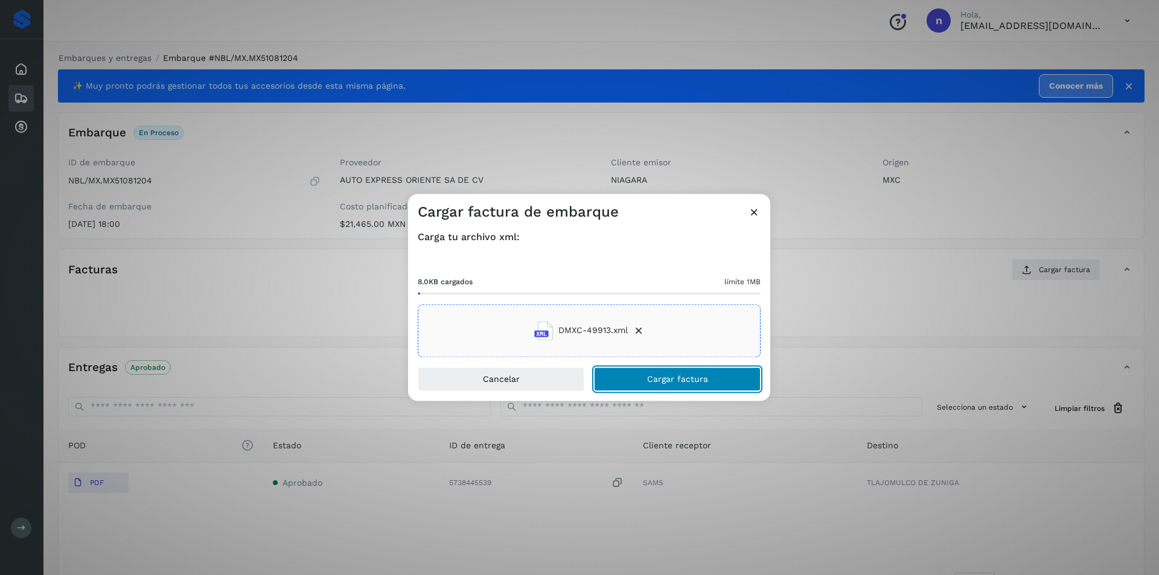
click at [678, 374] on button "Cargar factura" at bounding box center [677, 379] width 167 height 24
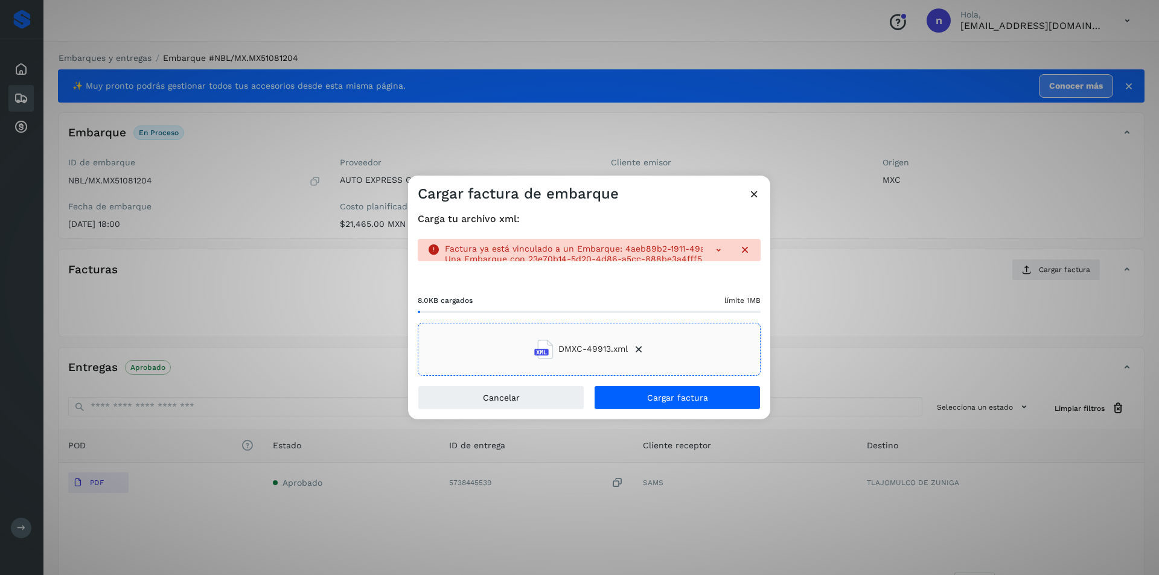
click at [720, 252] on icon at bounding box center [718, 250] width 12 height 12
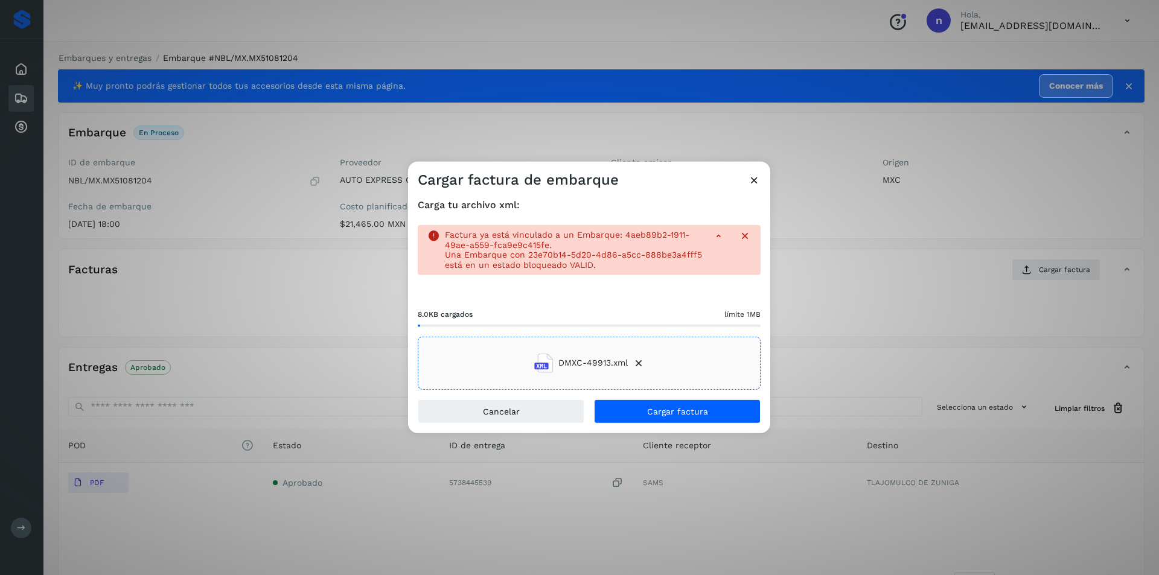
click at [757, 177] on icon at bounding box center [754, 179] width 13 height 13
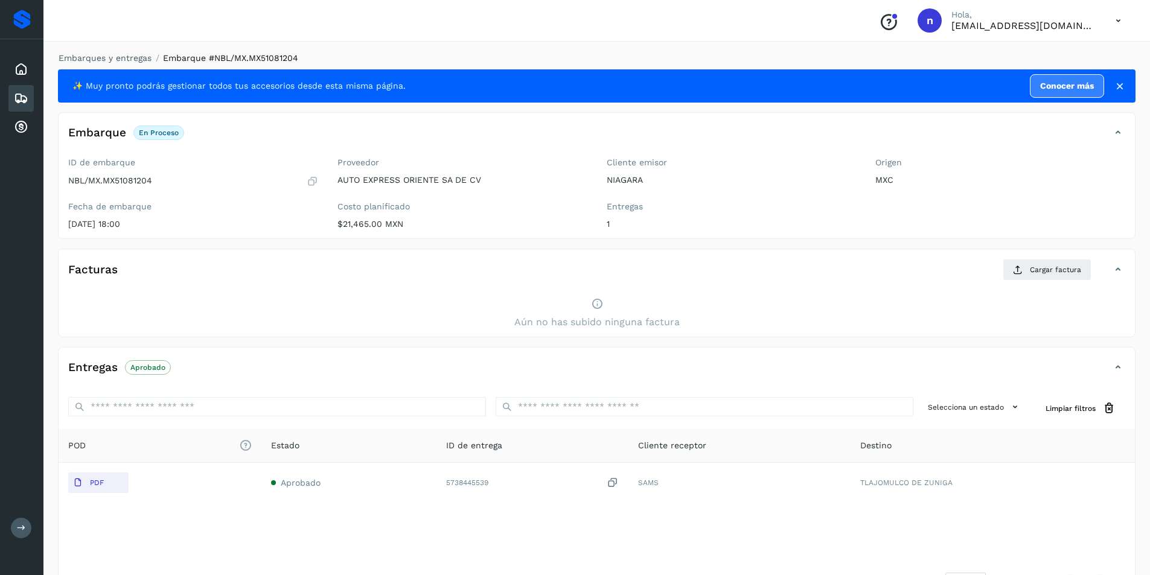
click at [1110, 21] on icon at bounding box center [1118, 20] width 25 height 25
click at [1053, 49] on div "Cerrar sesión" at bounding box center [1058, 54] width 144 height 23
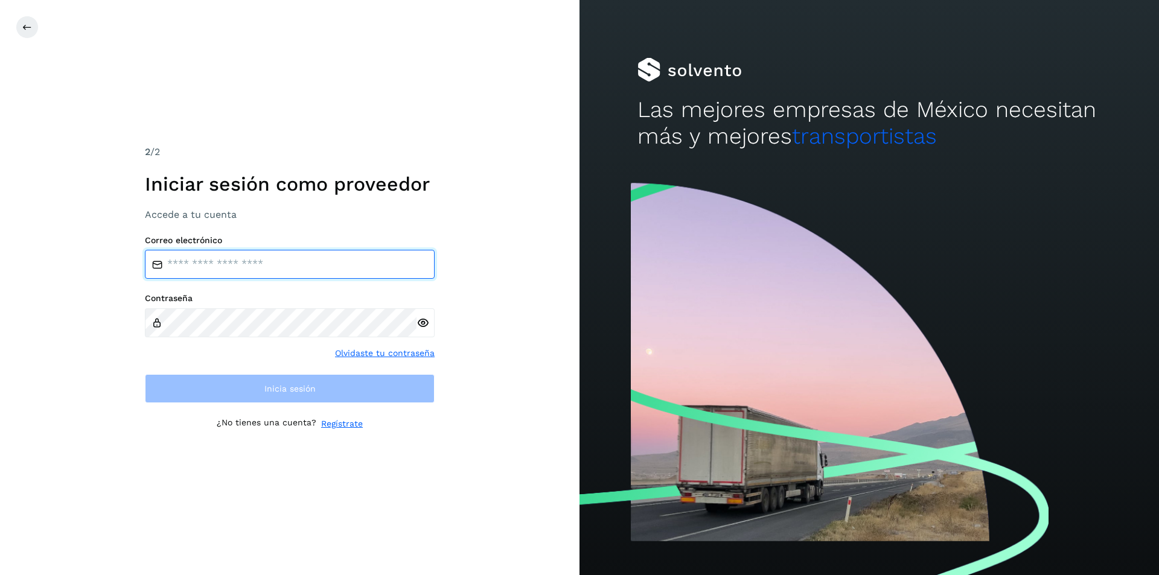
type input "**********"
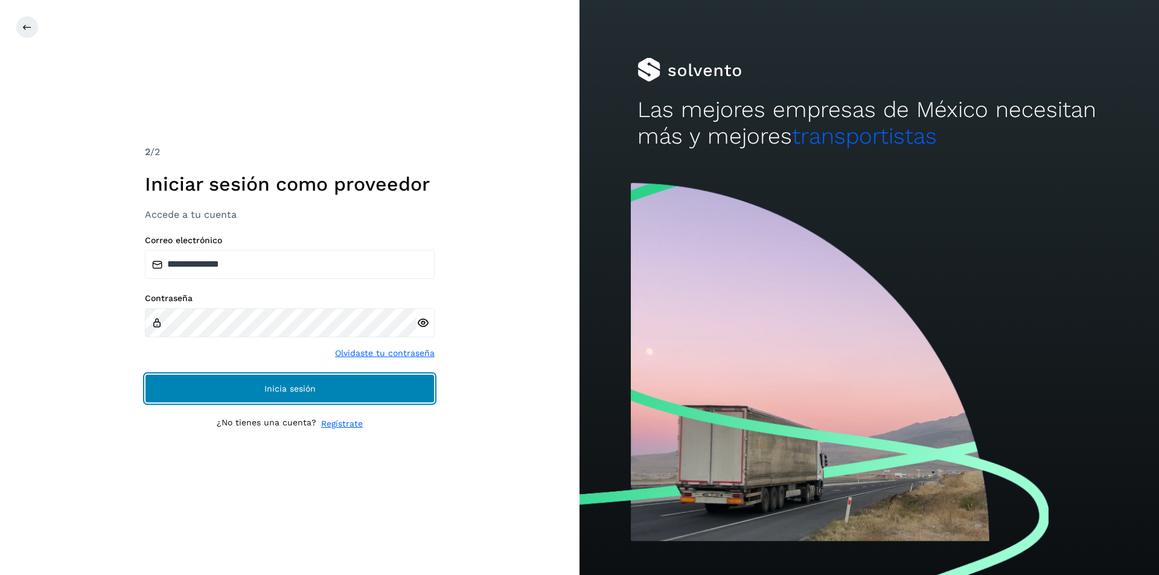
click at [307, 393] on span "Inicia sesión" at bounding box center [289, 388] width 51 height 8
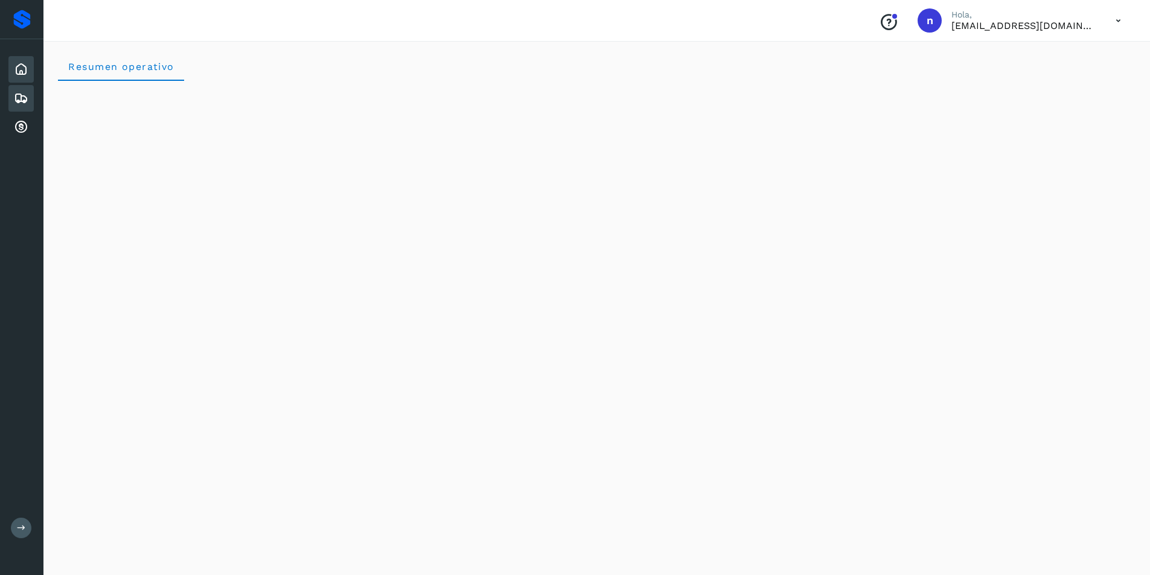
click at [18, 98] on icon at bounding box center [21, 98] width 14 height 14
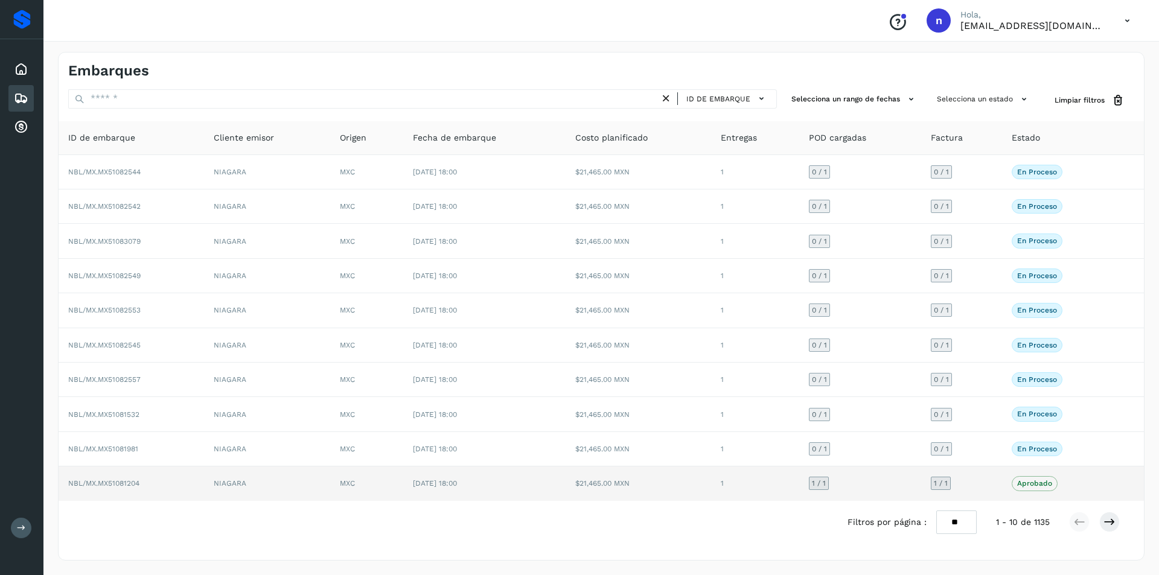
click at [89, 485] on span "NBL/MX.MX51081204" at bounding box center [103, 483] width 71 height 8
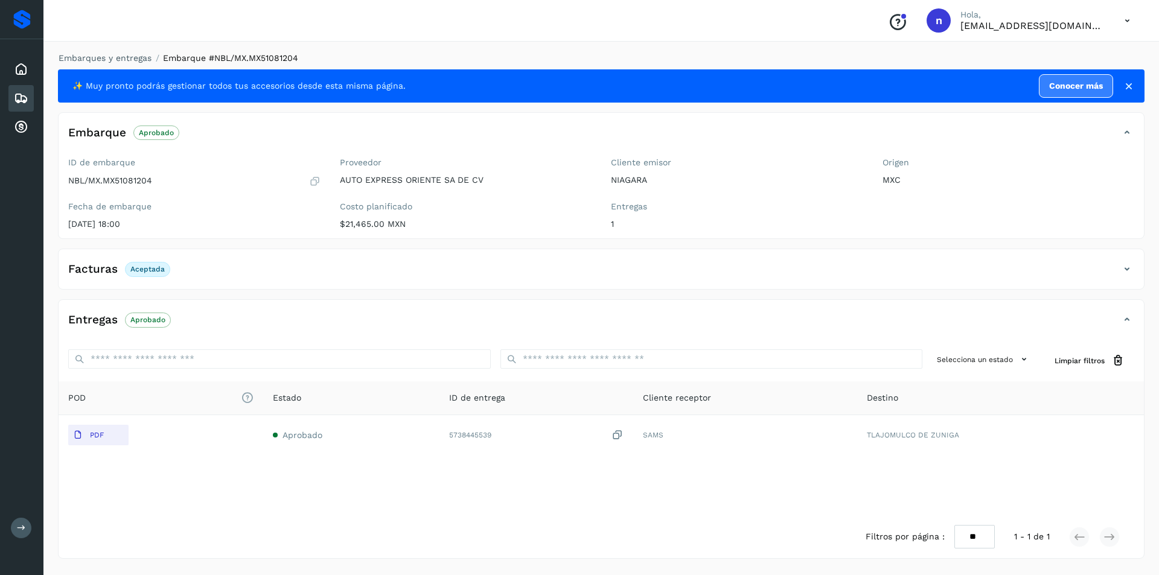
click at [149, 269] on p "Aceptada" at bounding box center [147, 269] width 34 height 8
click at [1129, 267] on icon at bounding box center [1127, 269] width 14 height 14
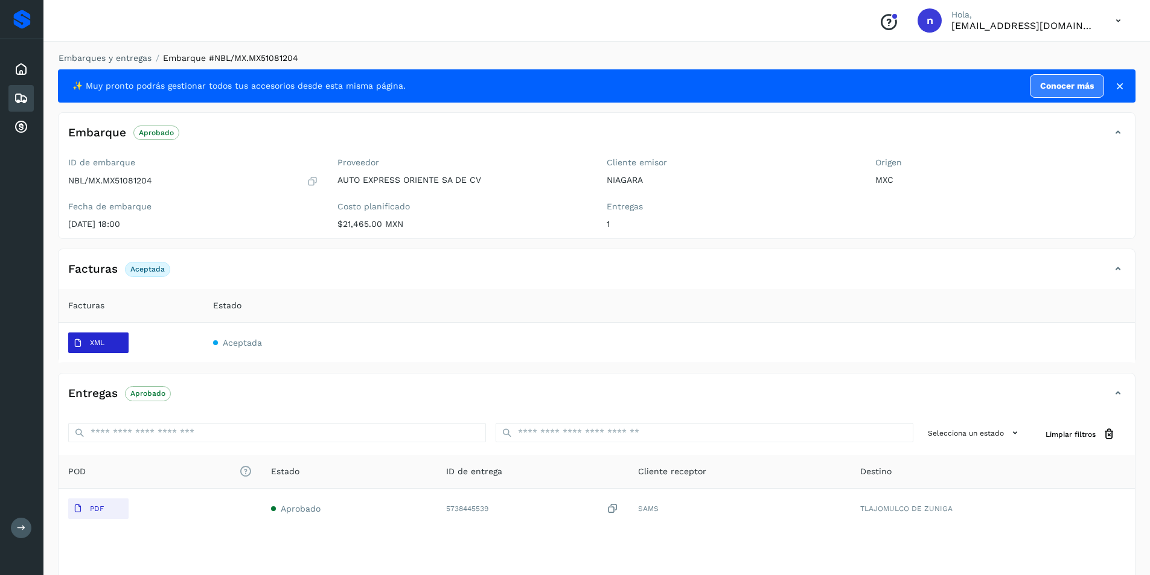
click at [94, 343] on p "XML" at bounding box center [97, 343] width 14 height 8
click at [1118, 20] on icon at bounding box center [1118, 20] width 25 height 25
click at [1057, 53] on div "Cerrar sesión" at bounding box center [1058, 54] width 144 height 23
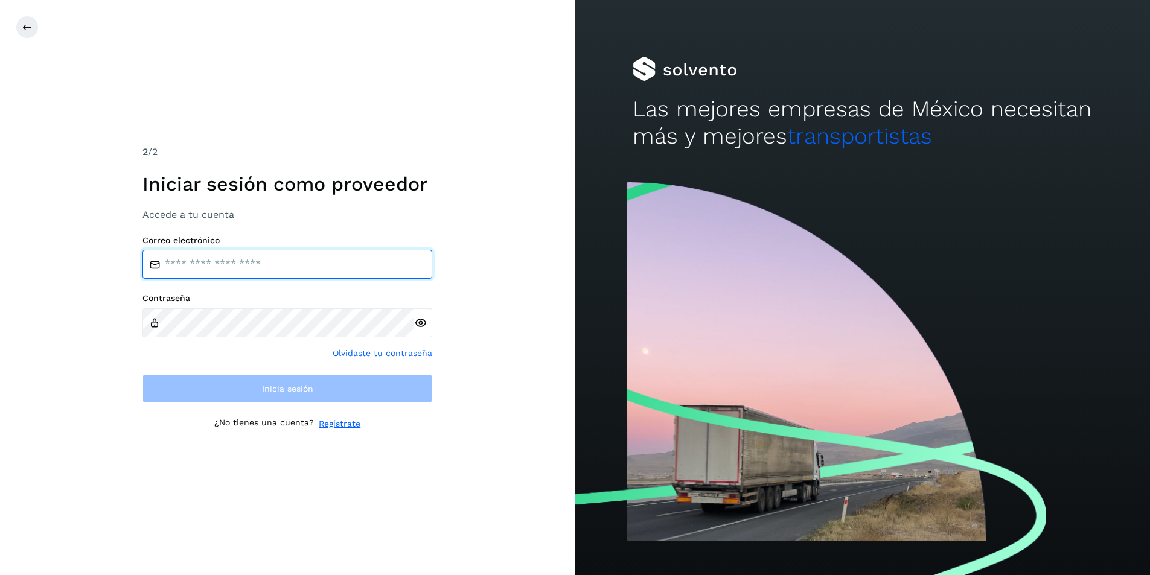
type input "**********"
